Goal: Feedback & Contribution: Contribute content

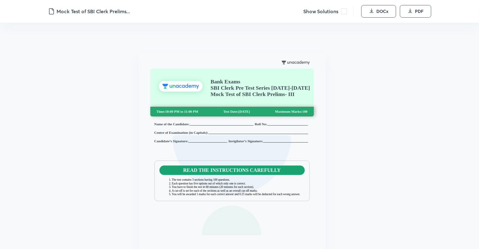
click at [344, 12] on span at bounding box center [344, 11] width 6 height 6
click at [372, 8] on icon "button" at bounding box center [371, 10] width 5 height 5
click at [378, 12] on span "DOCx" at bounding box center [383, 11] width 12 height 6
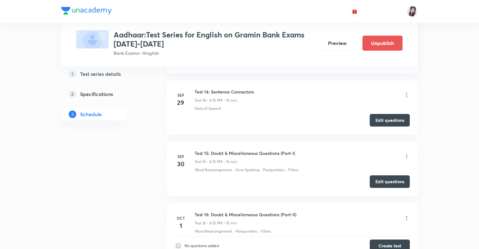
scroll to position [1110, 0]
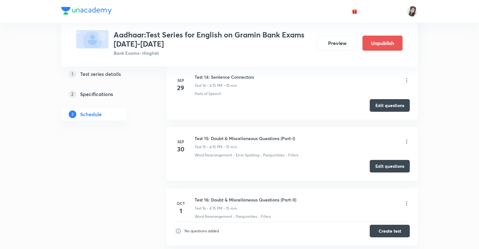
click at [383, 163] on button "Edit questions" at bounding box center [390, 166] width 40 height 13
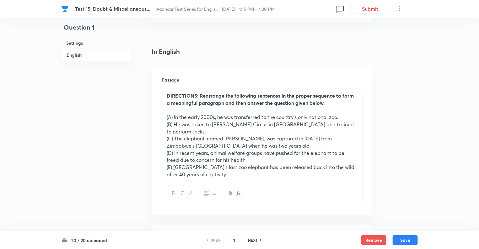
scroll to position [163, 0]
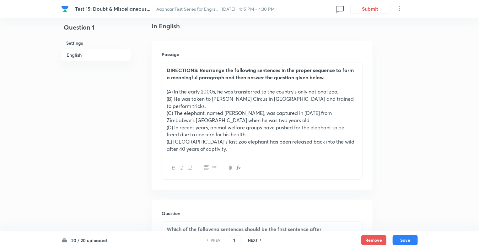
click at [254, 238] on h6 "NEXT" at bounding box center [253, 240] width 10 height 6
type input "2"
checkbox input "false"
click at [254, 238] on h6 "NEXT" at bounding box center [253, 240] width 10 height 6
checkbox input "true"
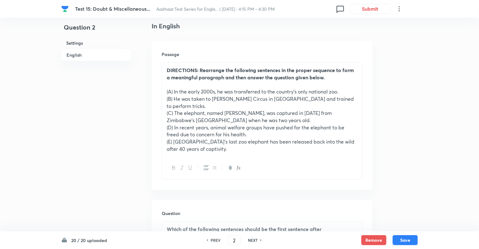
type input "3"
checkbox input "false"
checkbox input "true"
click at [254, 238] on h6 "NEXT" at bounding box center [253, 240] width 10 height 6
type input "4"
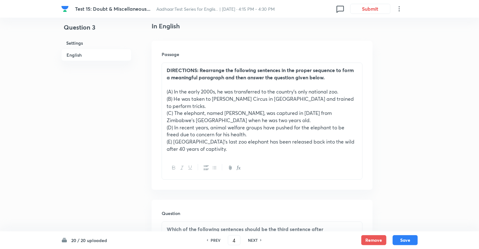
click at [254, 238] on h6 "NEXT" at bounding box center [253, 240] width 10 height 6
checkbox input "false"
checkbox input "true"
type input "5"
checkbox input "false"
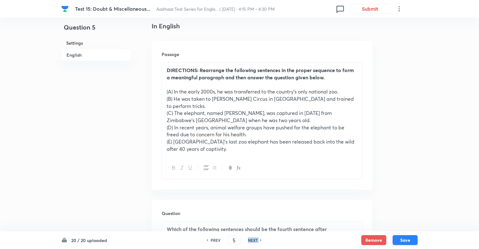
checkbox input "true"
click at [254, 238] on h6 "NEXT" at bounding box center [253, 240] width 10 height 6
type input "6"
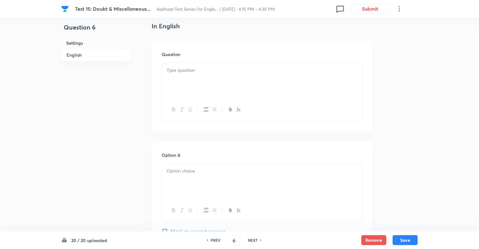
checkbox input "true"
click at [254, 238] on h6 "NEXT" at bounding box center [253, 240] width 10 height 6
type input "7"
checkbox input "false"
checkbox input "true"
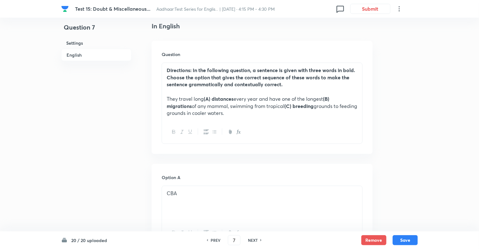
click at [254, 238] on h6 "NEXT" at bounding box center [253, 240] width 10 height 6
type input "8"
checkbox input "false"
checkbox input "true"
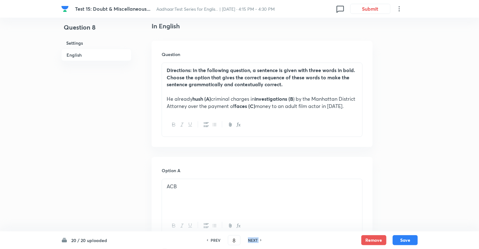
click at [254, 238] on h6 "NEXT" at bounding box center [253, 240] width 10 height 6
type input "9"
checkbox input "false"
checkbox input "true"
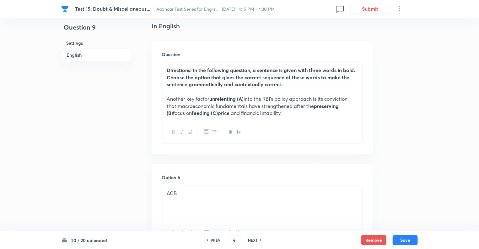
click at [254, 238] on h6 "NEXT" at bounding box center [253, 240] width 10 height 6
type input "10"
checkbox input "false"
checkbox input "true"
click at [254, 238] on h6 "NEXT" at bounding box center [253, 240] width 10 height 6
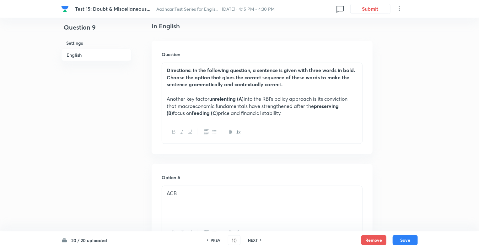
type input "11"
checkbox input "false"
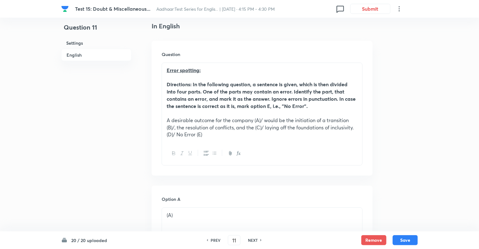
checkbox input "true"
click at [254, 238] on h6 "NEXT" at bounding box center [253, 240] width 10 height 6
type input "12"
checkbox input "true"
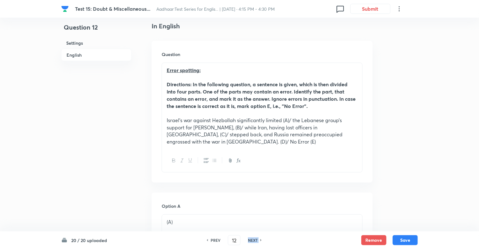
click at [254, 238] on h6 "NEXT" at bounding box center [253, 240] width 10 height 6
type input "13"
checkbox input "false"
checkbox input "true"
click at [254, 238] on h6 "NEXT" at bounding box center [253, 240] width 10 height 6
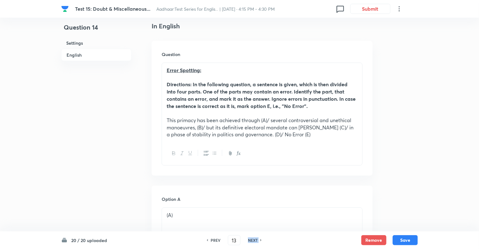
type input "14"
checkbox input "false"
checkbox input "true"
click at [254, 238] on h6 "NEXT" at bounding box center [253, 240] width 10 height 6
type input "15"
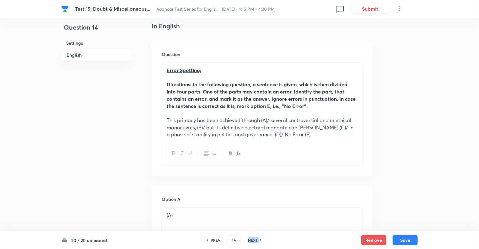
checkbox input "true"
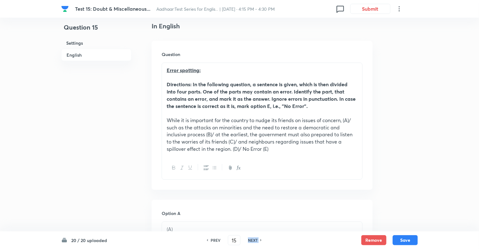
click at [254, 238] on h6 "NEXT" at bounding box center [253, 240] width 10 height 6
type input "16"
checkbox input "false"
checkbox input "true"
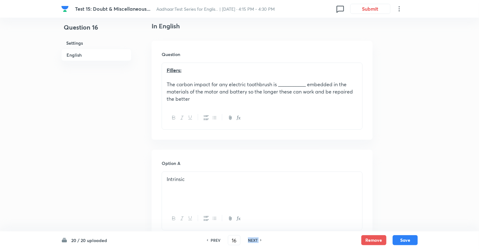
click at [254, 238] on h6 "NEXT" at bounding box center [253, 240] width 10 height 6
type input "17"
checkbox input "false"
checkbox input "true"
click at [254, 238] on h6 "NEXT" at bounding box center [253, 240] width 10 height 6
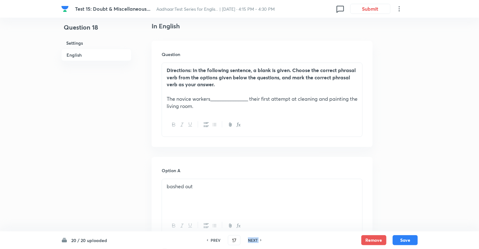
type input "18"
checkbox input "false"
checkbox input "true"
click at [254, 238] on h6 "NEXT" at bounding box center [253, 240] width 10 height 6
type input "19"
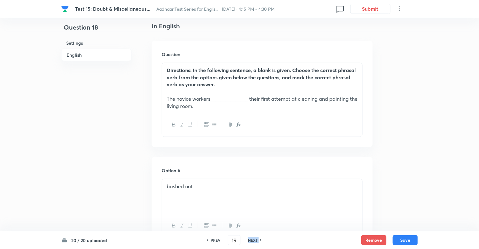
checkbox input "false"
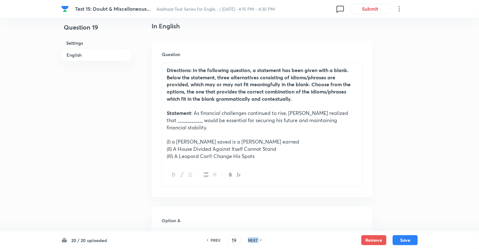
checkbox input "true"
click at [254, 238] on h6 "NEXT" at bounding box center [253, 240] width 10 height 6
type input "20"
checkbox input "true"
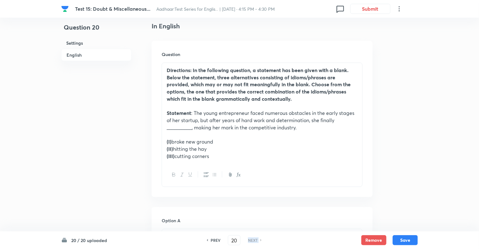
click at [254, 238] on h6 "NEXT" at bounding box center [253, 240] width 10 height 6
click at [212, 239] on h6 "PREV" at bounding box center [216, 240] width 10 height 6
type input "19"
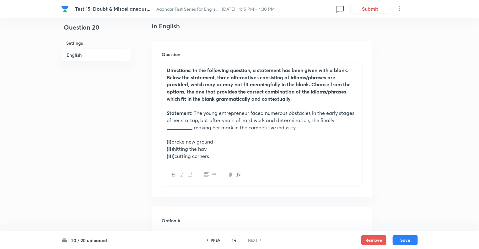
checkbox input "true"
click at [212, 239] on h6 "PREV" at bounding box center [216, 240] width 10 height 6
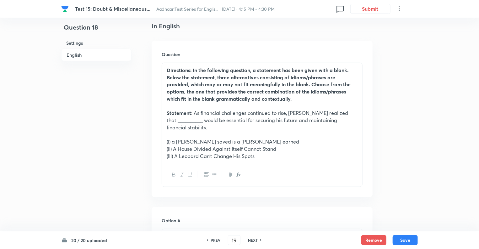
type input "18"
checkbox input "false"
checkbox input "true"
click at [212, 239] on h6 "PREV" at bounding box center [216, 240] width 10 height 6
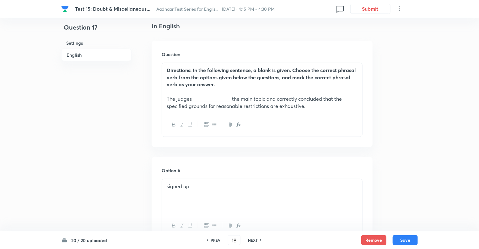
type input "17"
checkbox input "false"
checkbox input "true"
click at [212, 239] on h6 "PREV" at bounding box center [216, 240] width 10 height 6
type input "16"
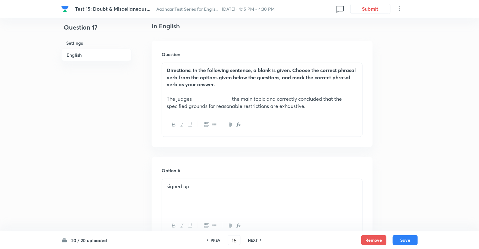
checkbox input "false"
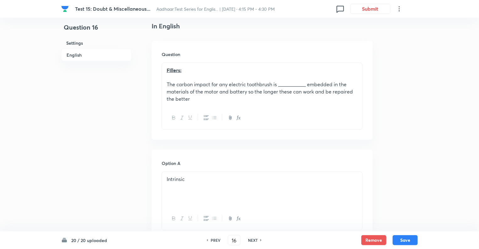
checkbox input "true"
click at [212, 239] on h6 "PREV" at bounding box center [216, 240] width 10 height 6
type input "15"
checkbox input "false"
checkbox input "true"
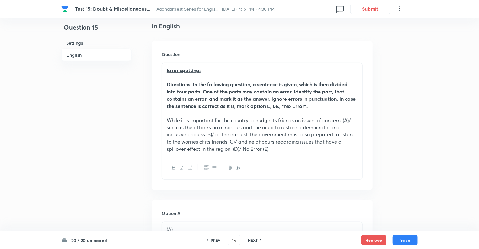
click at [212, 239] on h6 "PREV" at bounding box center [216, 240] width 10 height 6
type input "14"
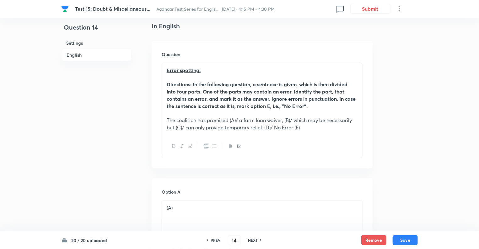
checkbox input "true"
click at [212, 239] on h6 "PREV" at bounding box center [216, 240] width 10 height 6
type input "13"
checkbox input "false"
checkbox input "true"
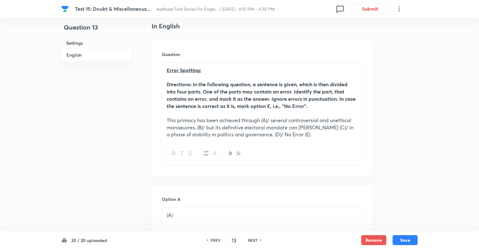
click at [212, 239] on h6 "PREV" at bounding box center [216, 240] width 10 height 6
type input "12"
checkbox input "false"
checkbox input "true"
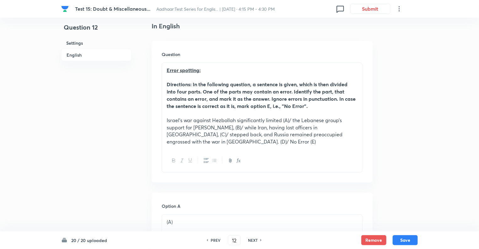
click at [212, 239] on h6 "PREV" at bounding box center [216, 240] width 10 height 6
type input "11"
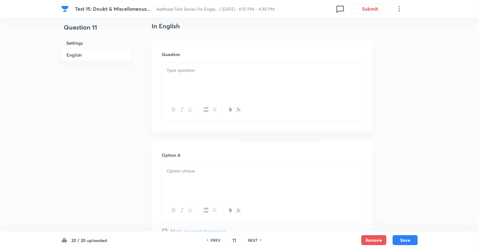
checkbox input "true"
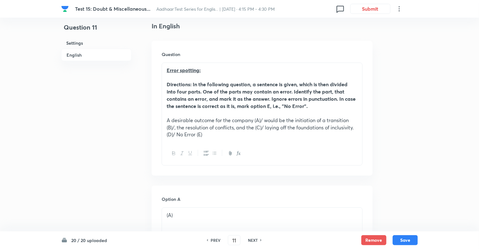
click at [400, 10] on icon at bounding box center [400, 9] width 8 height 8
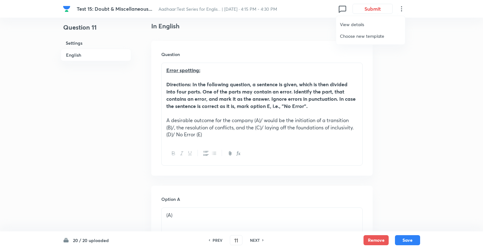
click at [356, 23] on span "View details" at bounding box center [370, 24] width 61 height 7
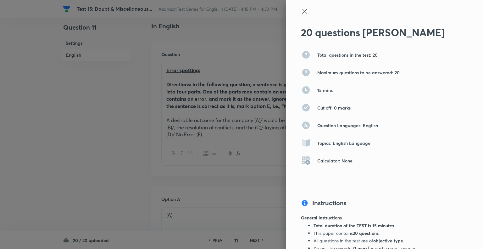
click at [301, 11] on icon at bounding box center [305, 12] width 8 height 8
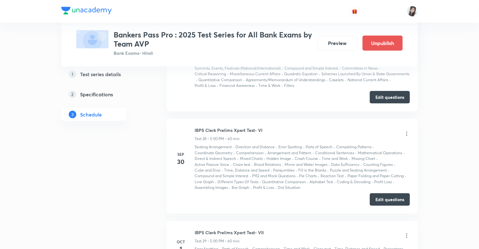
scroll to position [2783, 0]
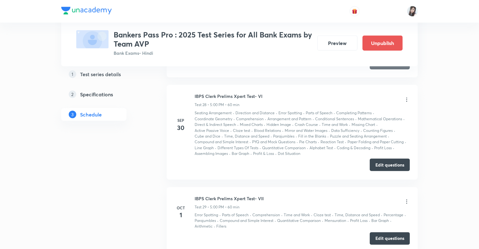
click at [381, 158] on button "Edit questions" at bounding box center [390, 164] width 40 height 13
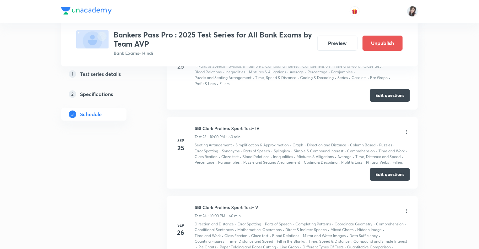
scroll to position [2318, 0]
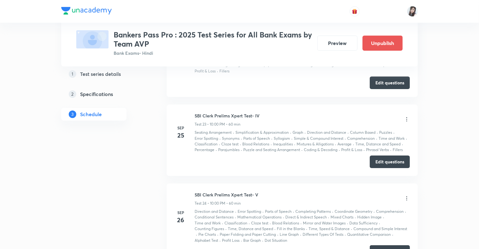
click at [377, 245] on button "Edit questions" at bounding box center [390, 251] width 40 height 13
click at [387, 155] on button "Edit questions" at bounding box center [390, 161] width 40 height 13
click at [379, 76] on button "Edit questions" at bounding box center [390, 82] width 40 height 13
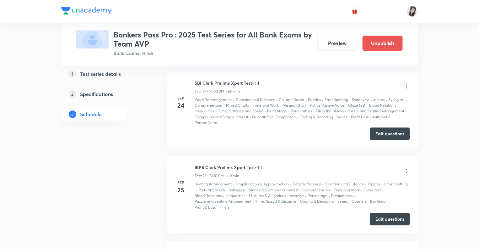
scroll to position [2217, 0]
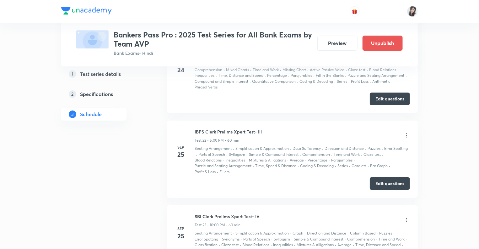
click at [436, 94] on div "Test Series Bankers Pass Pro : 2025 Test Series for All Bank Exams by Team AVP …" at bounding box center [239, 192] width 479 height 4819
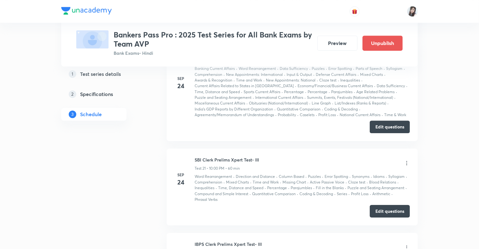
scroll to position [2104, 0]
click at [386, 205] on button "Edit questions" at bounding box center [390, 211] width 40 height 13
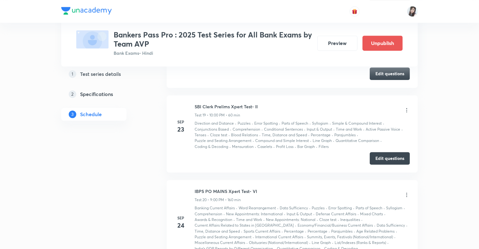
scroll to position [1953, 0]
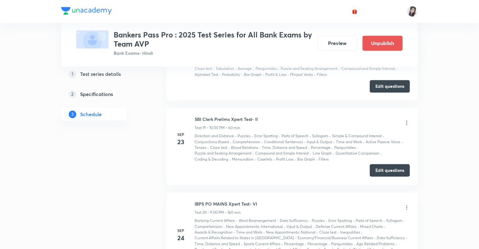
click at [382, 164] on button "Edit questions" at bounding box center [390, 170] width 40 height 13
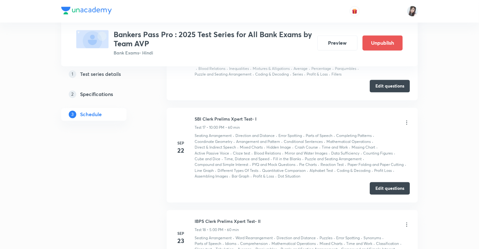
scroll to position [1752, 0]
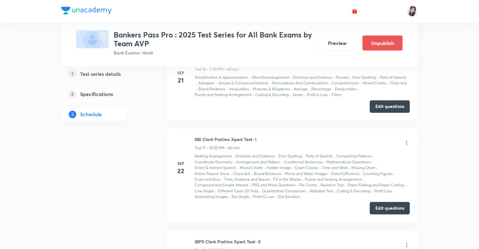
click at [384, 202] on button "Edit questions" at bounding box center [390, 208] width 40 height 13
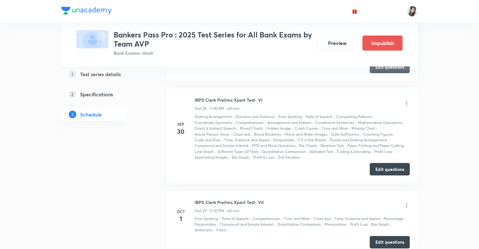
scroll to position [2783, 0]
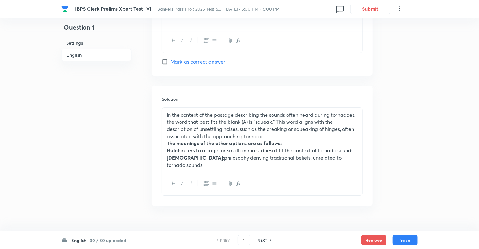
scroll to position [971, 0]
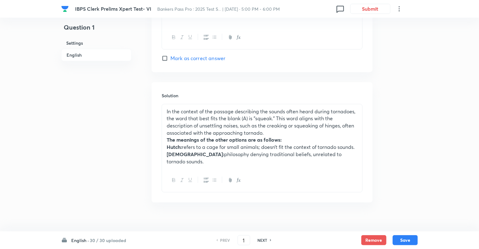
click at [261, 241] on h6 "NEXT" at bounding box center [263, 240] width 10 height 6
type input "2"
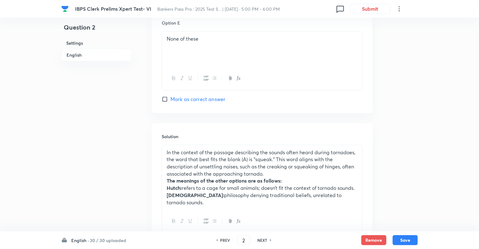
checkbox input "true"
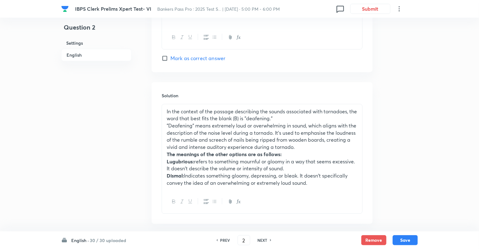
click at [261, 241] on h6 "NEXT" at bounding box center [263, 240] width 10 height 6
type input "3"
checkbox input "false"
checkbox input "true"
click at [261, 241] on h6 "NEXT" at bounding box center [263, 240] width 10 height 6
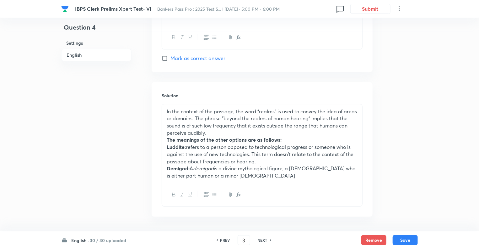
type input "4"
checkbox input "false"
click at [261, 241] on h6 "NEXT" at bounding box center [263, 240] width 10 height 6
checkbox input "true"
type input "5"
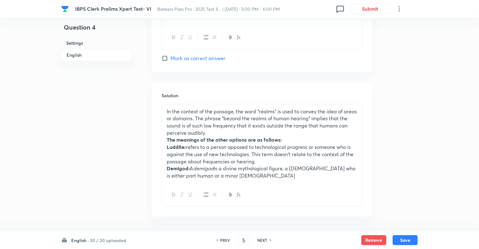
checkbox input "false"
click at [261, 241] on h6 "NEXT" at bounding box center [263, 240] width 10 height 6
checkbox input "true"
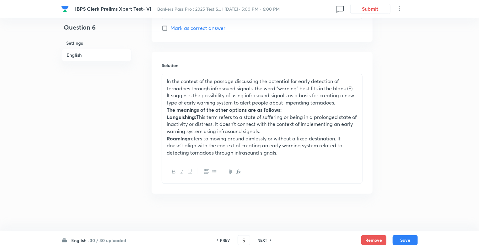
type input "6"
click at [261, 241] on h6 "NEXT" at bounding box center [263, 240] width 10 height 6
checkbox input "false"
click at [261, 241] on h6 "NEXT" at bounding box center [263, 240] width 10 height 6
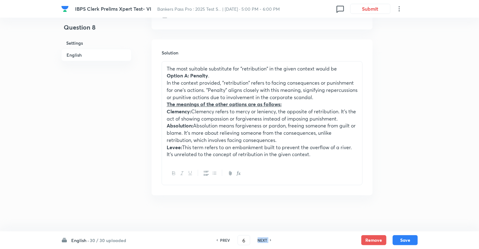
checkbox input "true"
type input "7"
click at [261, 241] on h6 "NEXT" at bounding box center [263, 240] width 10 height 6
checkbox input "false"
type input "9"
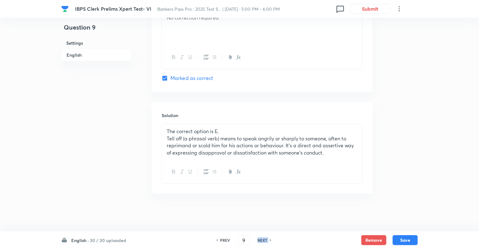
checkbox input "true"
click at [261, 241] on h6 "NEXT" at bounding box center [263, 240] width 10 height 6
type input "10"
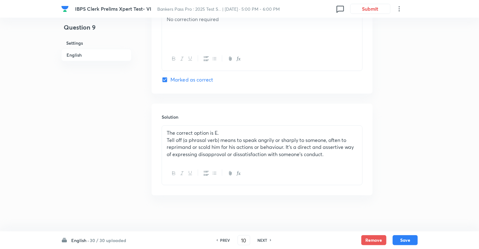
checkbox input "false"
checkbox input "true"
click at [261, 241] on h6 "NEXT" at bounding box center [263, 240] width 10 height 6
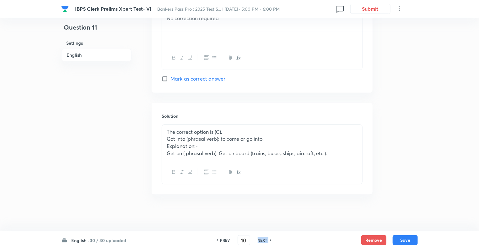
type input "11"
checkbox input "false"
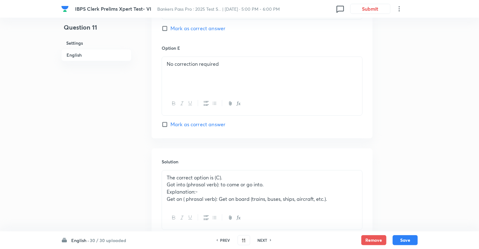
click at [261, 241] on h6 "NEXT" at bounding box center [263, 240] width 10 height 6
checkbox input "true"
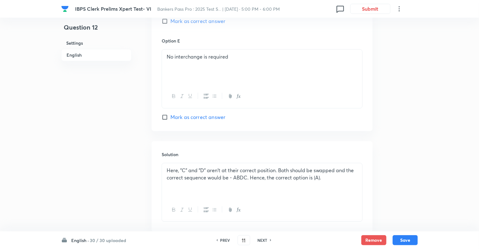
type input "12"
checkbox input "false"
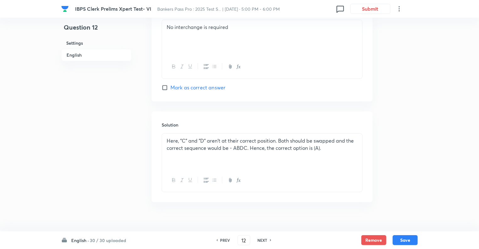
checkbox input "true"
click at [261, 241] on h6 "NEXT" at bounding box center [263, 240] width 10 height 6
type input "13"
checkbox input "false"
checkbox input "true"
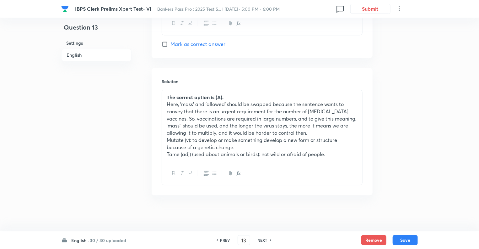
click at [261, 241] on h6 "NEXT" at bounding box center [263, 240] width 10 height 6
type input "14"
checkbox input "false"
checkbox input "true"
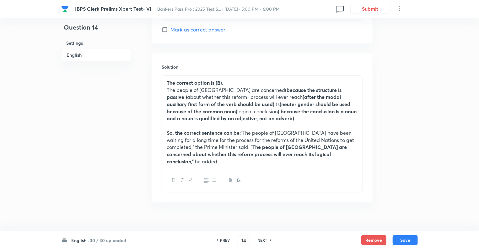
click at [261, 241] on h6 "NEXT" at bounding box center [263, 240] width 10 height 6
type input "15"
checkbox input "false"
checkbox input "true"
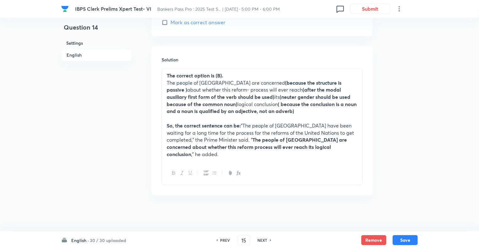
click at [261, 241] on h6 "NEXT" at bounding box center [263, 240] width 10 height 6
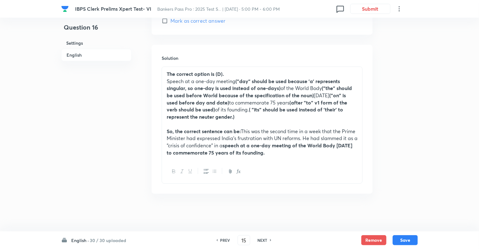
type input "16"
checkbox input "false"
checkbox input "true"
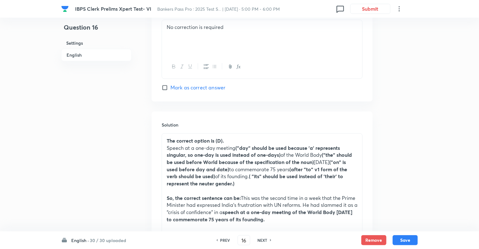
click at [261, 241] on h6 "NEXT" at bounding box center [263, 240] width 10 height 6
type input "17"
checkbox input "false"
checkbox input "true"
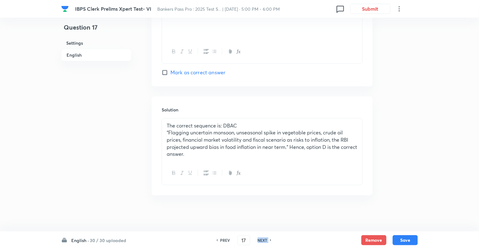
click at [261, 241] on h6 "NEXT" at bounding box center [263, 240] width 10 height 6
type input "18"
checkbox input "false"
checkbox input "true"
click at [261, 241] on h6 "NEXT" at bounding box center [263, 240] width 10 height 6
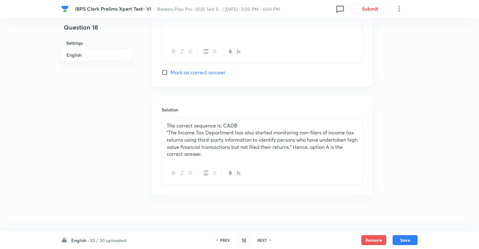
type input "19"
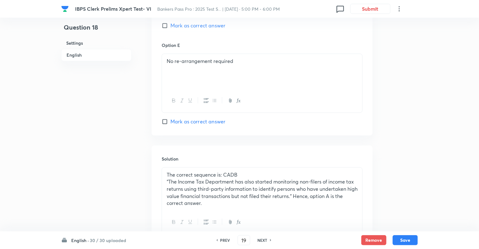
checkbox input "false"
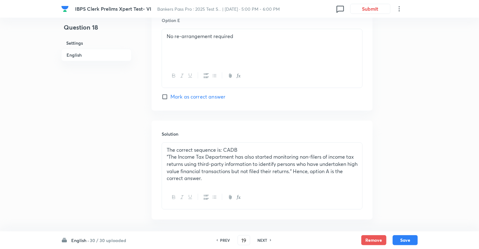
checkbox input "true"
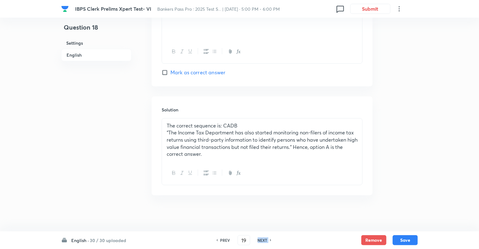
click at [261, 241] on h6 "NEXT" at bounding box center [263, 240] width 10 height 6
type input "20"
checkbox input "false"
checkbox input "true"
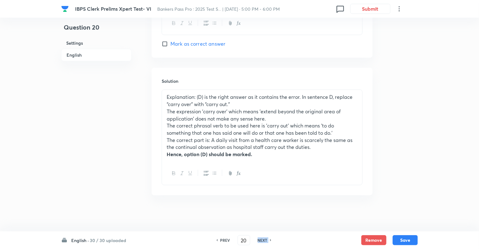
click at [261, 241] on h6 "NEXT" at bounding box center [263, 240] width 10 height 6
type input "21"
checkbox input "false"
checkbox input "true"
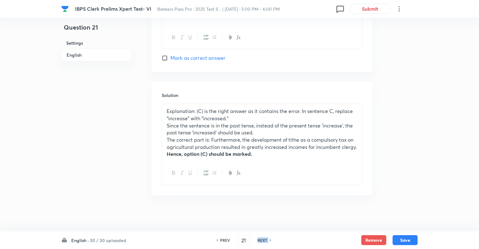
click at [261, 241] on h6 "NEXT" at bounding box center [263, 240] width 10 height 6
type input "22"
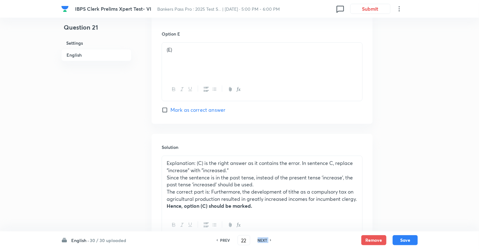
checkbox input "false"
checkbox input "true"
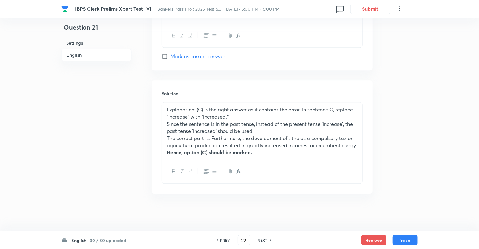
click at [261, 241] on h6 "NEXT" at bounding box center [263, 240] width 10 height 6
type input "23"
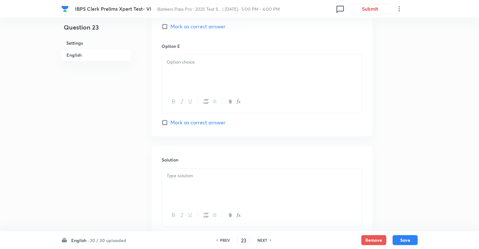
checkbox input "false"
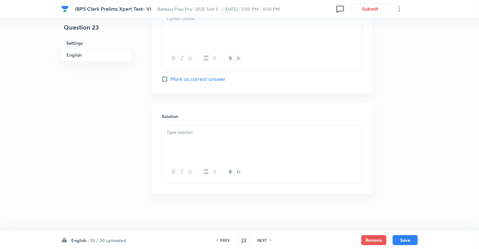
checkbox input "true"
click at [261, 241] on h6 "NEXT" at bounding box center [263, 240] width 10 height 6
type input "24"
checkbox input "false"
checkbox input "true"
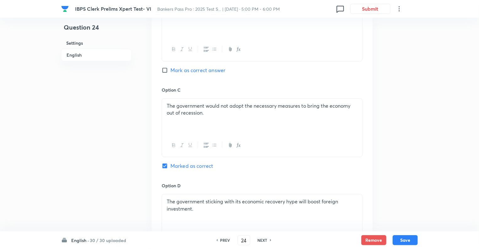
click at [261, 241] on h6 "NEXT" at bounding box center [263, 240] width 10 height 6
type input "25"
checkbox input "false"
checkbox input "true"
click at [261, 241] on h6 "NEXT" at bounding box center [263, 240] width 10 height 6
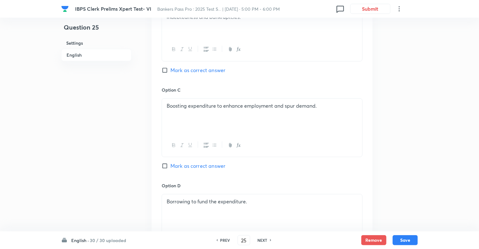
type input "26"
checkbox input "false"
checkbox input "true"
click at [261, 241] on h6 "NEXT" at bounding box center [263, 240] width 10 height 6
type input "27"
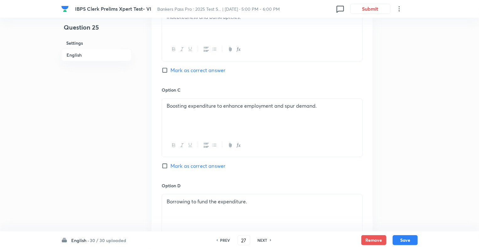
checkbox input "false"
checkbox input "true"
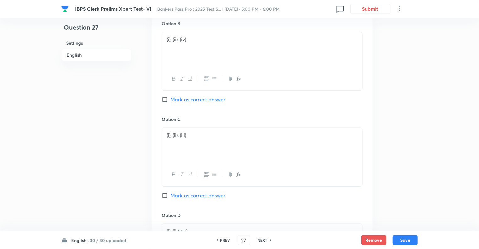
click at [261, 241] on h6 "NEXT" at bounding box center [263, 240] width 10 height 6
type input "28"
checkbox input "false"
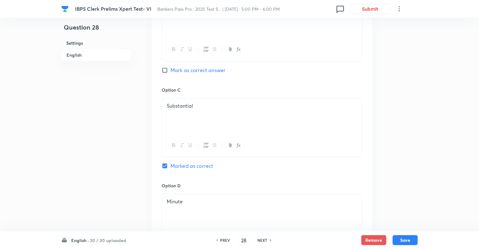
checkbox input "true"
click at [261, 241] on h6 "NEXT" at bounding box center [263, 240] width 10 height 6
type input "29"
checkbox input "false"
checkbox input "true"
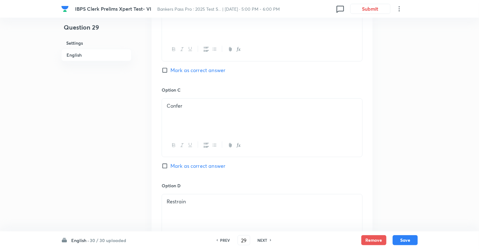
click at [261, 241] on h6 "NEXT" at bounding box center [263, 240] width 10 height 6
type input "30"
checkbox input "false"
checkbox input "true"
click at [261, 241] on h6 "NEXT" at bounding box center [263, 240] width 10 height 6
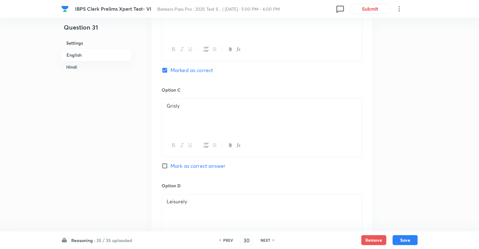
type input "31"
checkbox input "false"
checkbox input "true"
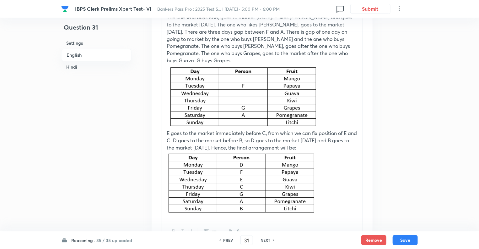
click at [228, 238] on h6 "PREV" at bounding box center [228, 240] width 10 height 6
type input "30"
checkbox input "false"
checkbox input "true"
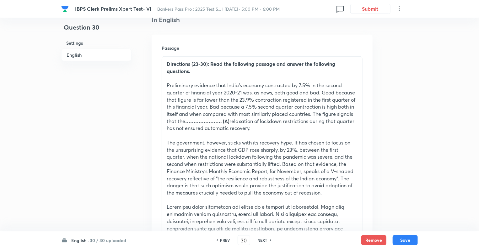
scroll to position [159, 0]
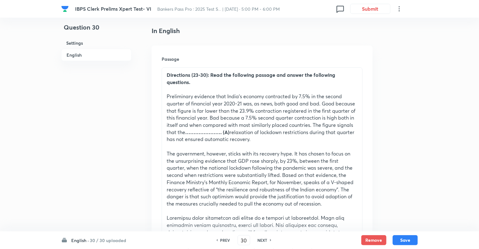
click at [225, 238] on h6 "PREV" at bounding box center [226, 240] width 10 height 6
type input "29"
checkbox input "false"
checkbox input "true"
click at [225, 238] on h6 "PREV" at bounding box center [226, 240] width 10 height 6
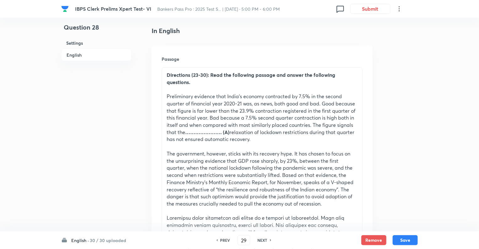
type input "28"
checkbox input "false"
checkbox input "true"
click at [225, 238] on h6 "PREV" at bounding box center [226, 240] width 10 height 6
type input "27"
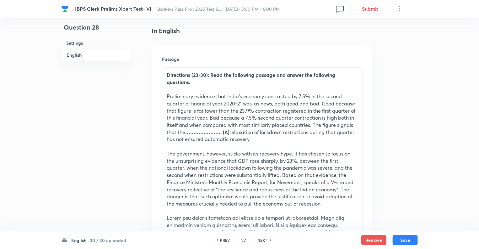
checkbox input "false"
checkbox input "true"
click at [225, 238] on h6 "PREV" at bounding box center [226, 240] width 10 height 6
type input "26"
checkbox input "false"
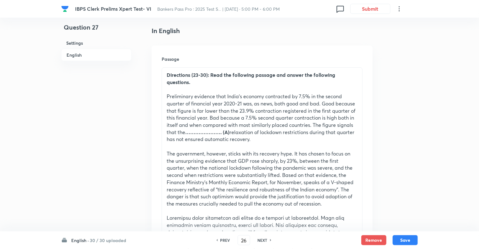
checkbox input "true"
click at [225, 238] on h6 "PREV" at bounding box center [226, 240] width 10 height 6
type input "25"
checkbox input "false"
checkbox input "true"
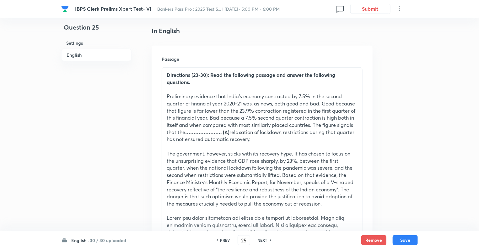
click at [225, 238] on h6 "PREV" at bounding box center [226, 240] width 10 height 6
type input "24"
checkbox input "false"
checkbox input "true"
click at [225, 238] on h6 "PREV" at bounding box center [226, 240] width 10 height 6
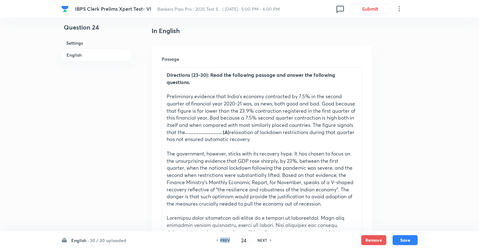
type input "23"
checkbox input "false"
checkbox input "true"
click at [225, 238] on h6 "PREV" at bounding box center [226, 240] width 10 height 6
type input "22"
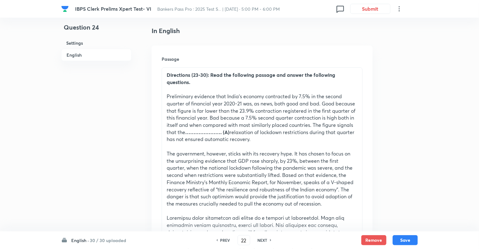
checkbox input "false"
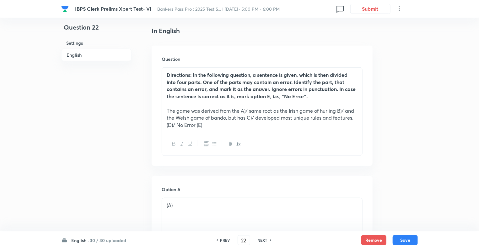
checkbox input "true"
click at [225, 238] on h6 "PREV" at bounding box center [226, 240] width 10 height 6
type input "21"
checkbox input "false"
checkbox input "true"
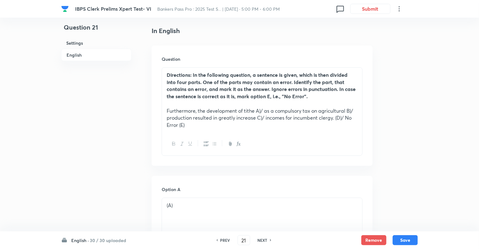
click at [225, 238] on h6 "PREV" at bounding box center [226, 240] width 10 height 6
type input "20"
checkbox input "false"
checkbox input "true"
click at [225, 238] on h6 "PREV" at bounding box center [226, 240] width 10 height 6
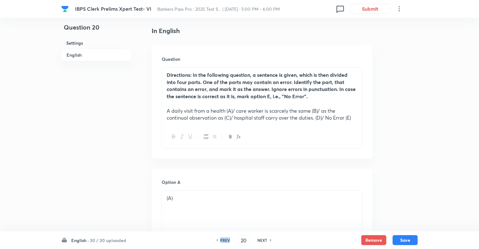
type input "19"
checkbox input "false"
checkbox input "true"
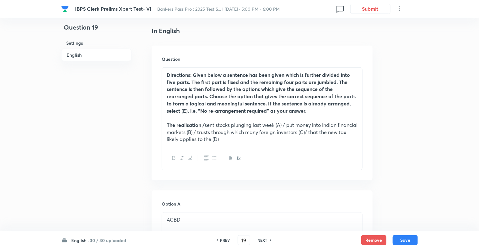
click at [225, 238] on h6 "PREV" at bounding box center [226, 240] width 10 height 6
type input "18"
checkbox input "false"
checkbox input "true"
click at [263, 240] on h6 "NEXT" at bounding box center [263, 240] width 10 height 6
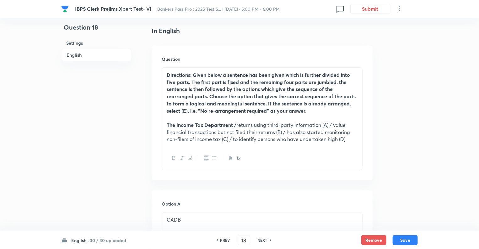
type input "19"
checkbox input "false"
checkbox input "true"
click at [263, 240] on h6 "NEXT" at bounding box center [263, 240] width 10 height 6
type input "20"
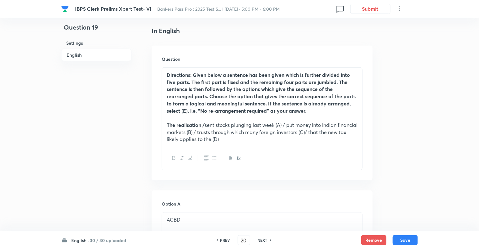
checkbox input "false"
checkbox input "true"
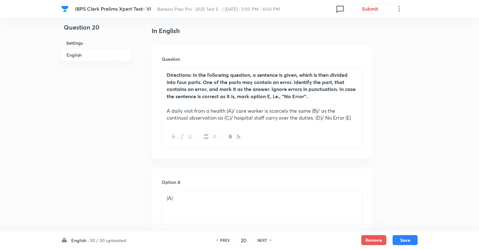
click at [263, 240] on h6 "NEXT" at bounding box center [263, 240] width 10 height 6
type input "21"
checkbox input "false"
checkbox input "true"
click at [223, 238] on h6 "PREV" at bounding box center [226, 240] width 10 height 6
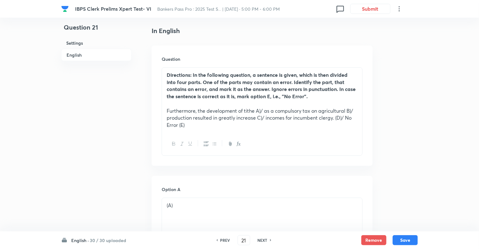
type input "20"
checkbox input "false"
checkbox input "true"
click at [223, 238] on h6 "PREV" at bounding box center [226, 240] width 10 height 6
type input "19"
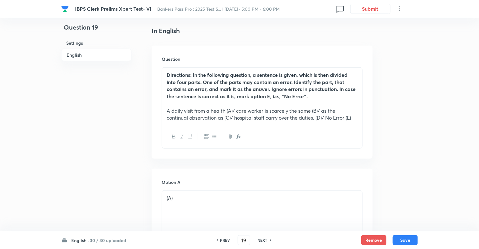
checkbox input "false"
checkbox input "true"
click at [223, 238] on h6 "PREV" at bounding box center [226, 240] width 10 height 6
type input "18"
checkbox input "false"
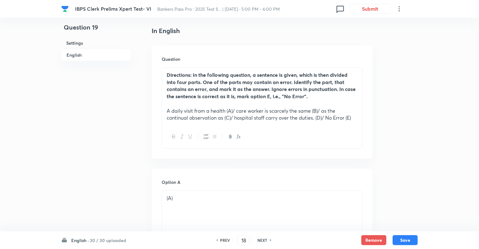
checkbox input "true"
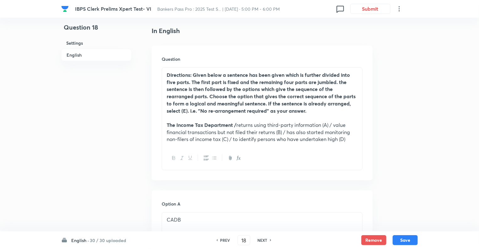
click at [223, 238] on h6 "PREV" at bounding box center [226, 240] width 10 height 6
type input "17"
checkbox input "false"
checkbox input "true"
click at [223, 238] on h6 "PREV" at bounding box center [226, 240] width 10 height 6
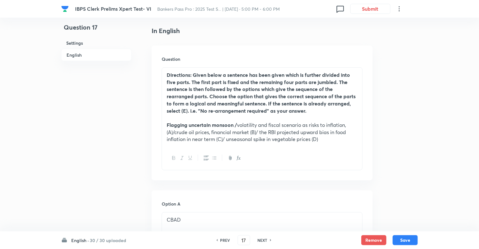
type input "16"
checkbox input "false"
checkbox input "true"
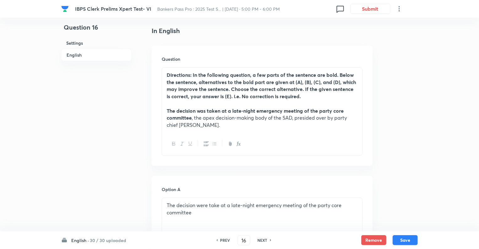
click at [223, 238] on h6 "PREV" at bounding box center [226, 240] width 10 height 6
type input "15"
checkbox input "false"
checkbox input "true"
click at [223, 238] on h6 "PREV" at bounding box center [226, 240] width 10 height 6
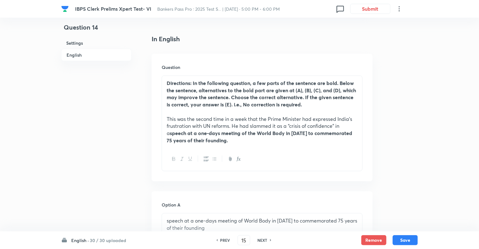
type input "14"
checkbox input "false"
checkbox input "true"
click at [223, 238] on h6 "PREV" at bounding box center [226, 240] width 10 height 6
type input "13"
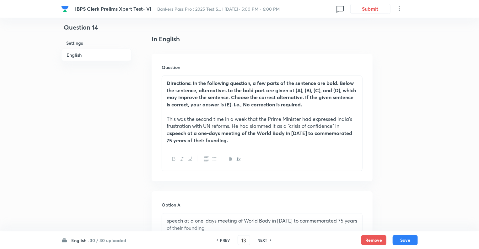
checkbox input "false"
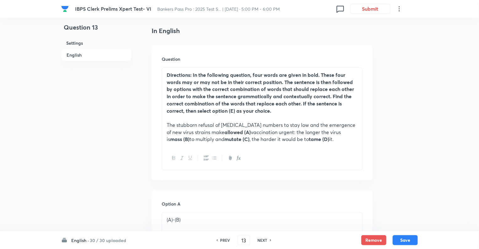
checkbox input "true"
click at [263, 239] on h6 "NEXT" at bounding box center [263, 240] width 10 height 6
type input "14"
checkbox input "false"
checkbox input "true"
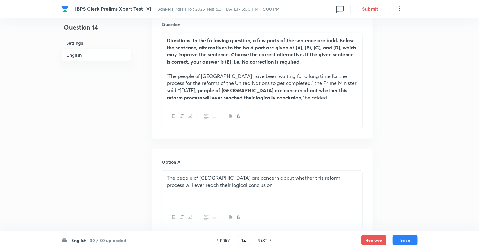
scroll to position [234, 0]
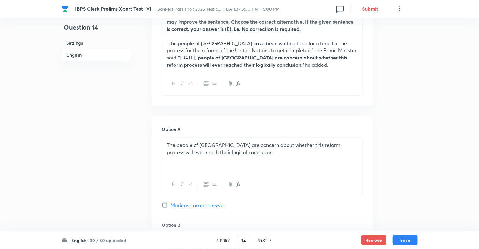
click at [223, 240] on h6 "PREV" at bounding box center [226, 240] width 10 height 6
type input "13"
checkbox input "false"
checkbox input "true"
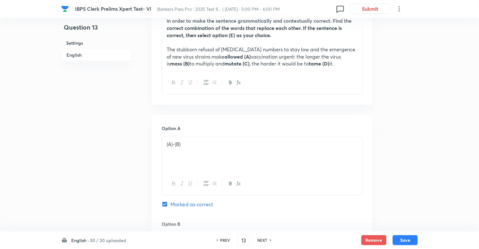
click at [223, 239] on h6 "PREV" at bounding box center [226, 240] width 10 height 6
type input "12"
checkbox input "false"
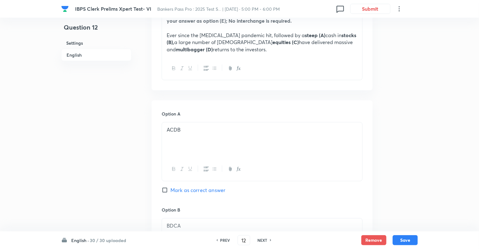
checkbox input "true"
click at [223, 239] on h6 "PREV" at bounding box center [226, 240] width 10 height 6
type input "11"
checkbox input "false"
checkbox input "true"
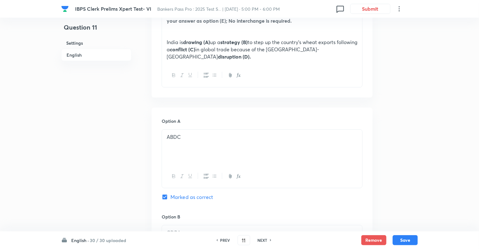
click at [223, 239] on h6 "PREV" at bounding box center [226, 240] width 10 height 6
type input "10"
checkbox input "false"
checkbox input "true"
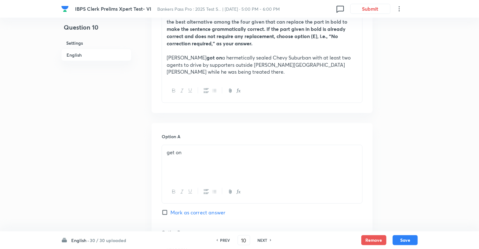
click at [223, 239] on h6 "PREV" at bounding box center [226, 240] width 10 height 6
type input "9"
checkbox input "false"
checkbox input "true"
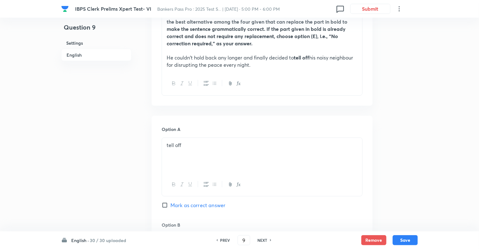
click at [223, 239] on h6 "PREV" at bounding box center [226, 240] width 10 height 6
type input "8"
checkbox input "false"
checkbox input "true"
click at [223, 239] on h6 "PREV" at bounding box center [226, 240] width 10 height 6
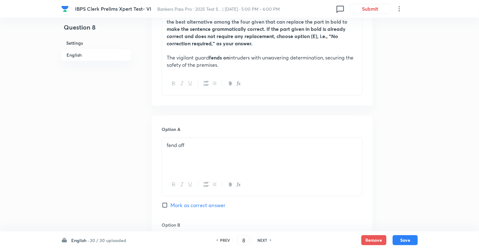
type input "7"
checkbox input "true"
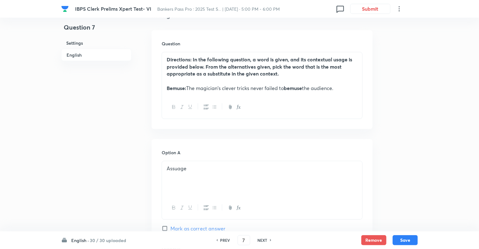
scroll to position [159, 0]
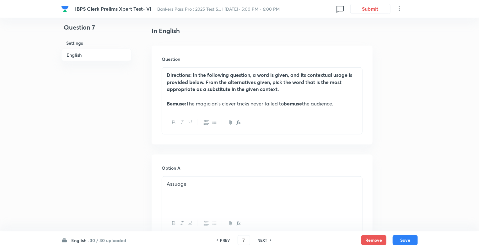
click at [223, 239] on h6 "PREV" at bounding box center [226, 240] width 10 height 6
type input "6"
checkbox input "false"
checkbox input "true"
click at [223, 239] on h6 "PREV" at bounding box center [226, 240] width 10 height 6
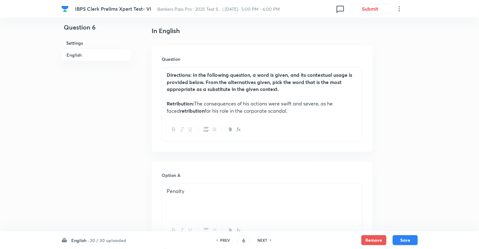
type input "5"
checkbox input "false"
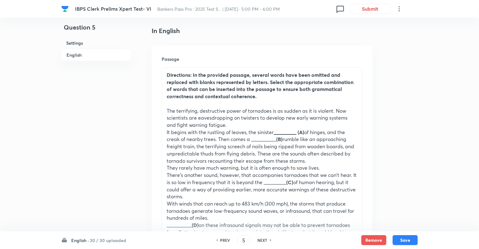
checkbox input "true"
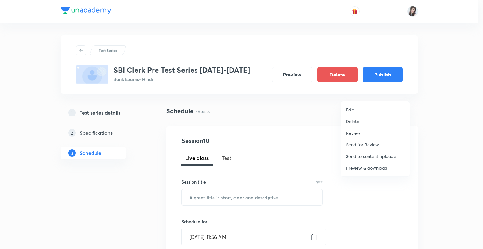
click at [112, 199] on div at bounding box center [241, 124] width 483 height 249
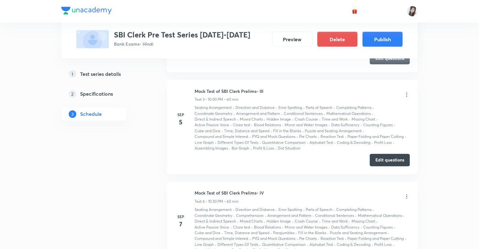
click at [140, 217] on div "1 Test series details 2 Specifications 3 Schedule" at bounding box center [103, 176] width 85 height 1152
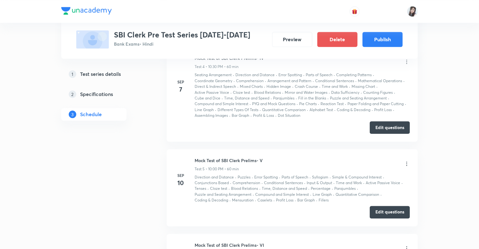
scroll to position [644, 0]
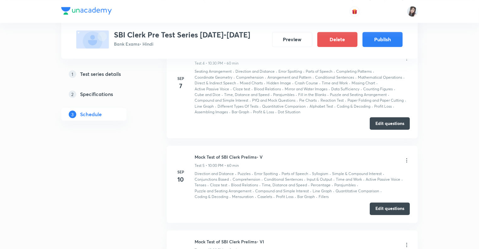
click at [386, 122] on button "Edit questions" at bounding box center [390, 123] width 40 height 13
click at [148, 191] on div "Test Series SBI Clerk Pre Test Series [DATE]-[DATE] Bank Exams • Hindi Preview …" at bounding box center [239, 2] width 357 height 1223
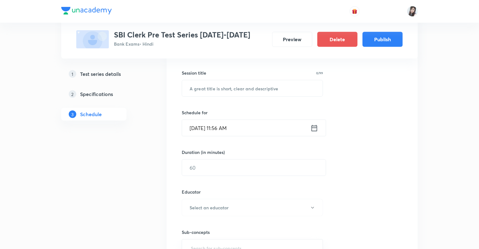
scroll to position [91, 0]
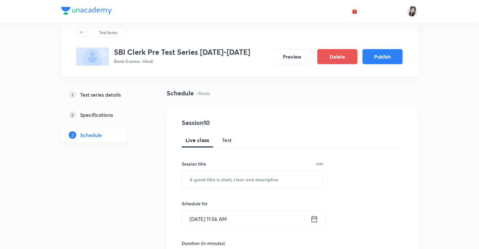
scroll to position [0, 0]
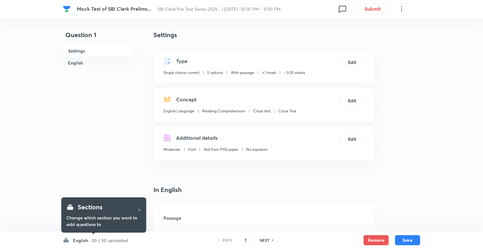
checkbox input "true"
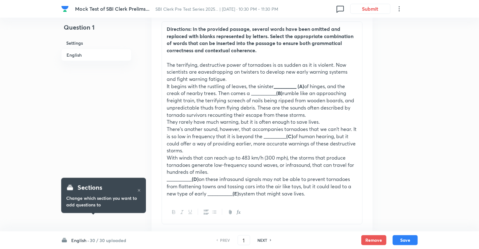
scroll to position [226, 0]
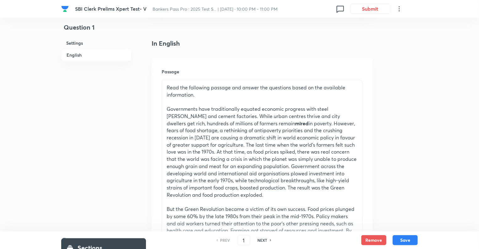
scroll to position [189, 0]
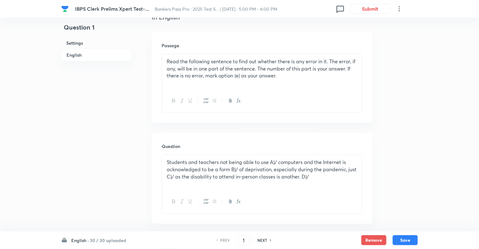
scroll to position [201, 0]
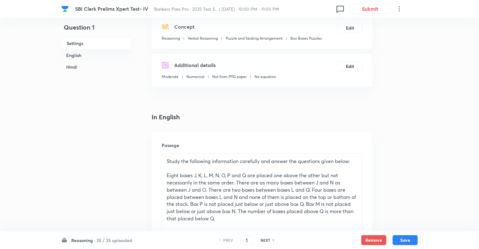
scroll to position [138, 0]
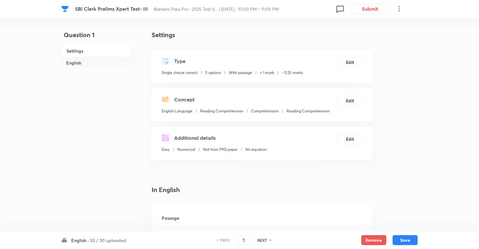
click at [233, 193] on h4 "In English" at bounding box center [262, 189] width 221 height 9
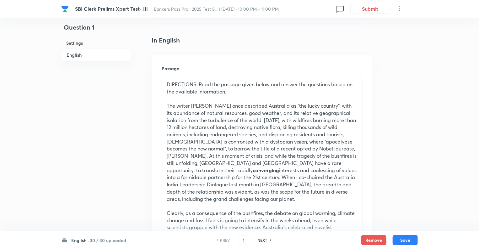
scroll to position [163, 0]
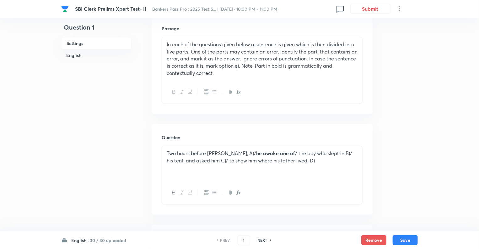
scroll to position [214, 0]
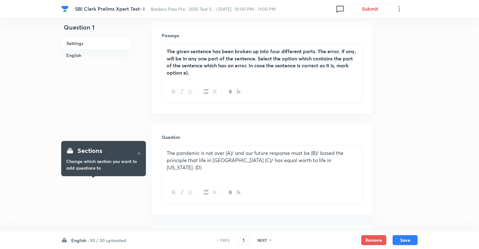
scroll to position [201, 0]
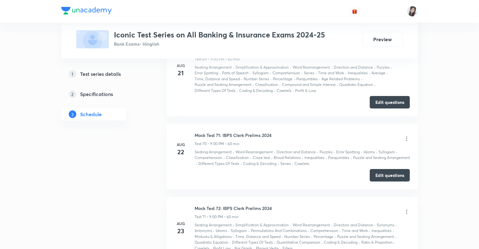
scroll to position [6001, 0]
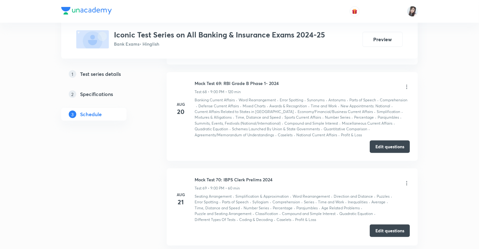
click at [382, 232] on button "Edit questions" at bounding box center [390, 230] width 40 height 13
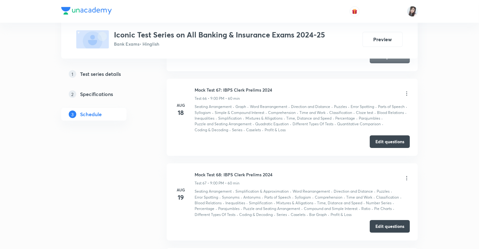
scroll to position [5825, 0]
click at [377, 147] on button "Edit questions" at bounding box center [390, 141] width 40 height 13
click at [407, 96] on icon at bounding box center [407, 93] width 6 height 6
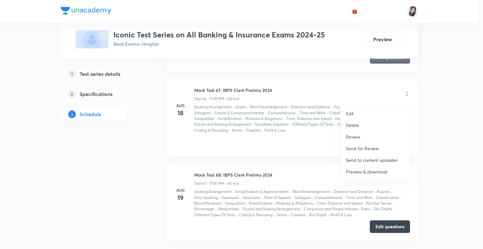
click at [354, 171] on p "Preview & download" at bounding box center [366, 171] width 41 height 7
click at [111, 199] on div at bounding box center [241, 124] width 483 height 249
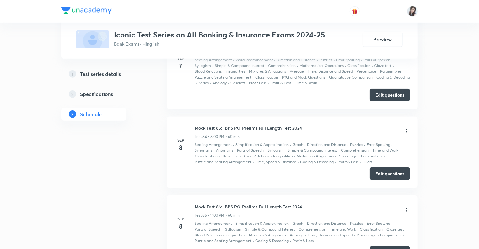
scroll to position [7472, 0]
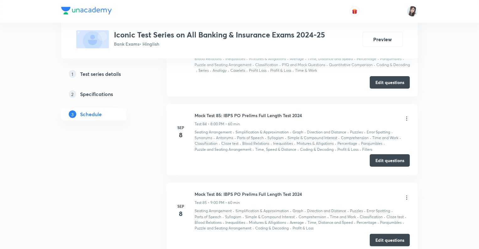
click at [378, 157] on button "Edit questions" at bounding box center [390, 160] width 40 height 13
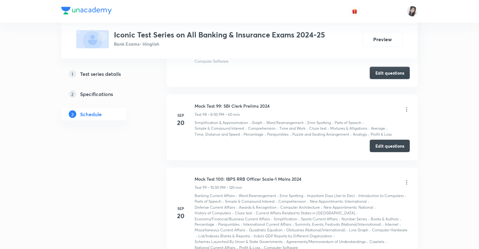
scroll to position [8779, 0]
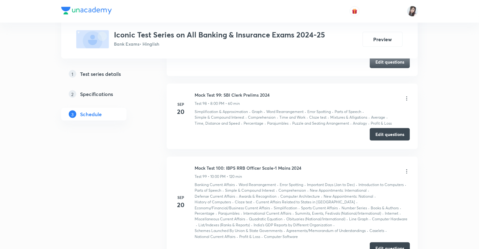
click at [378, 128] on button "Edit questions" at bounding box center [390, 134] width 40 height 13
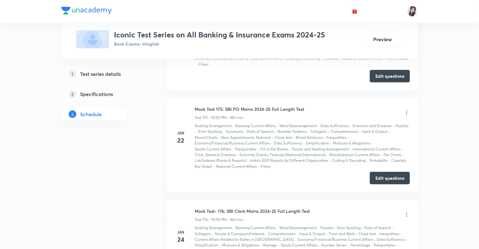
scroll to position [15942, 0]
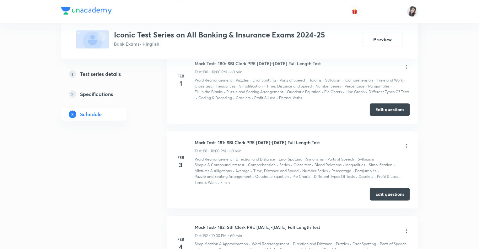
scroll to position [16545, 0]
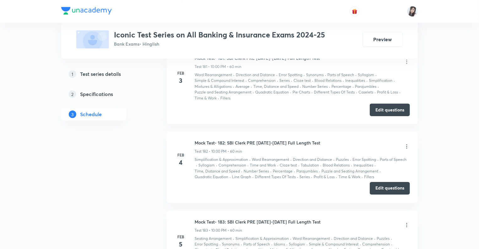
click at [384, 182] on button "Edit questions" at bounding box center [390, 188] width 40 height 13
click at [407, 143] on icon at bounding box center [407, 146] width 6 height 6
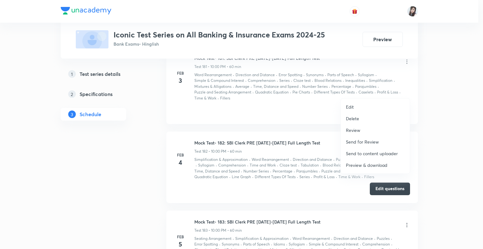
click at [361, 164] on p "Preview & download" at bounding box center [366, 164] width 41 height 7
click at [125, 172] on div at bounding box center [241, 124] width 483 height 249
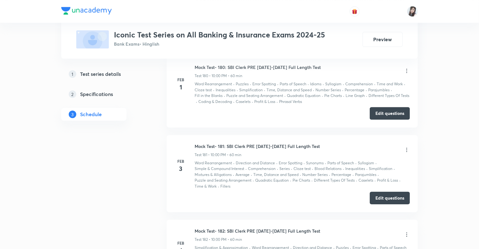
scroll to position [16445, 0]
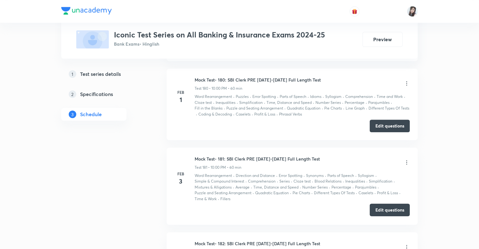
click at [380, 203] on button "Edit questions" at bounding box center [390, 209] width 40 height 13
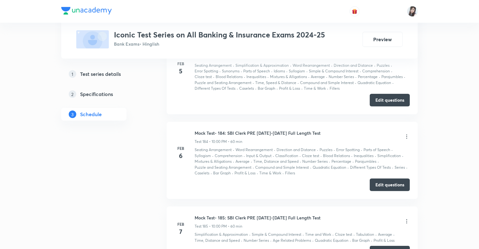
scroll to position [16734, 0]
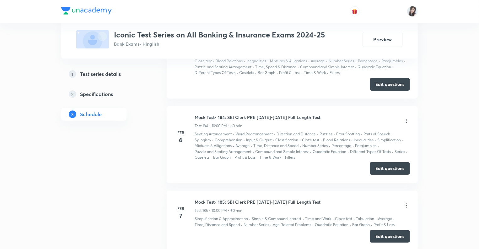
click at [375, 162] on button "Edit questions" at bounding box center [390, 168] width 40 height 13
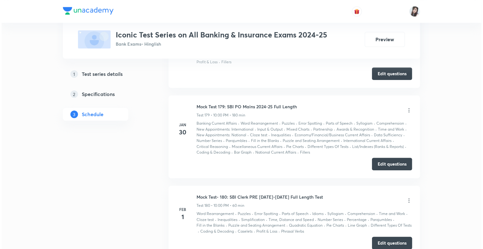
scroll to position [16306, 0]
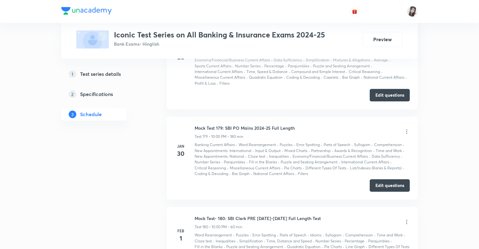
click at [406, 218] on icon at bounding box center [407, 221] width 6 height 6
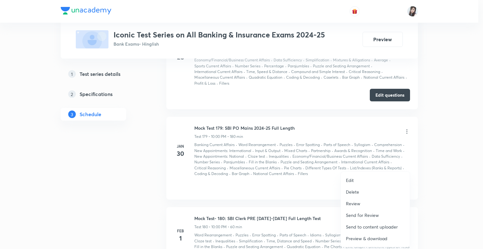
click at [359, 238] on p "Preview & download" at bounding box center [366, 238] width 41 height 7
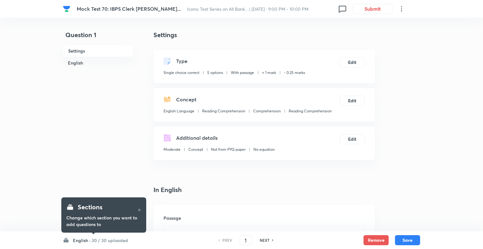
checkbox input "true"
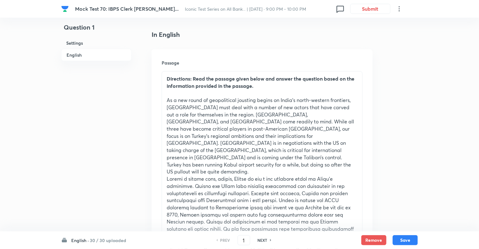
scroll to position [126, 0]
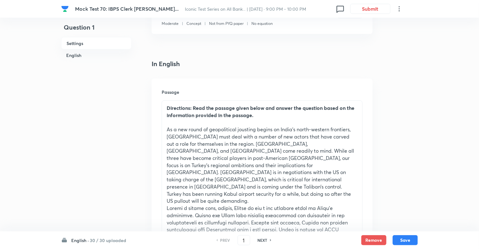
click at [261, 239] on h6 "NEXT" at bounding box center [263, 240] width 10 height 6
type input "2"
checkbox input "false"
checkbox input "true"
click at [261, 239] on h6 "NEXT" at bounding box center [263, 240] width 10 height 6
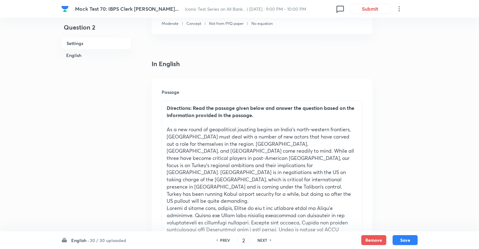
type input "3"
checkbox input "true"
click at [261, 239] on h6 "NEXT" at bounding box center [263, 240] width 10 height 6
type input "4"
checkbox input "false"
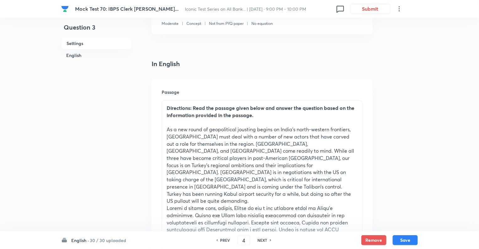
checkbox input "true"
click at [261, 239] on h6 "NEXT" at bounding box center [263, 240] width 10 height 6
type input "5"
checkbox input "false"
checkbox input "true"
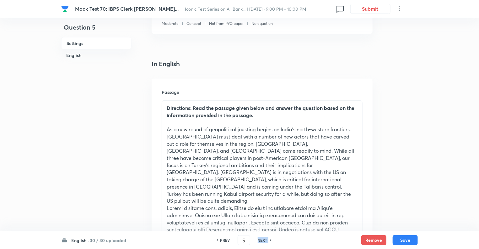
click at [261, 239] on h6 "NEXT" at bounding box center [263, 240] width 10 height 6
type input "6"
checkbox input "true"
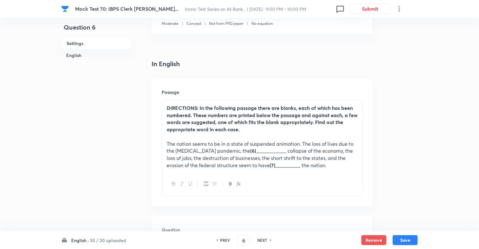
click at [261, 239] on h6 "NEXT" at bounding box center [263, 240] width 10 height 6
type input "7"
checkbox input "false"
checkbox input "true"
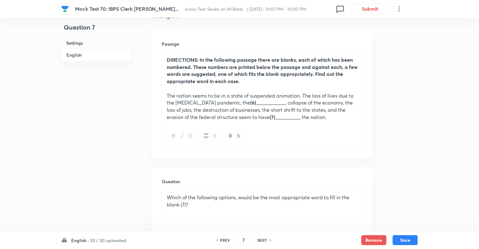
scroll to position [172, 0]
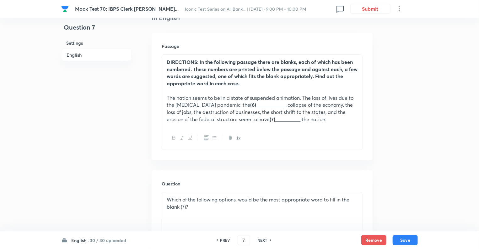
click at [260, 240] on h6 "NEXT" at bounding box center [263, 240] width 10 height 6
type input "8"
checkbox input "false"
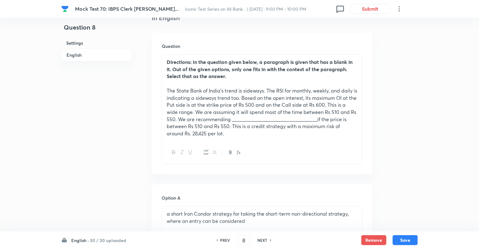
checkbox input "true"
click at [260, 240] on h6 "NEXT" at bounding box center [263, 240] width 10 height 6
type input "9"
checkbox input "false"
checkbox input "true"
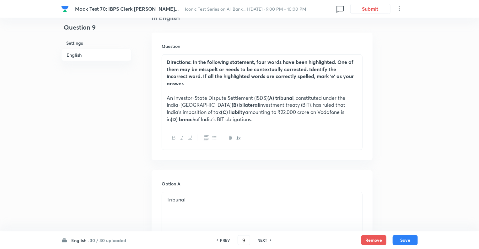
click at [224, 239] on h6 "PREV" at bounding box center [226, 240] width 10 height 6
type input "8"
checkbox input "false"
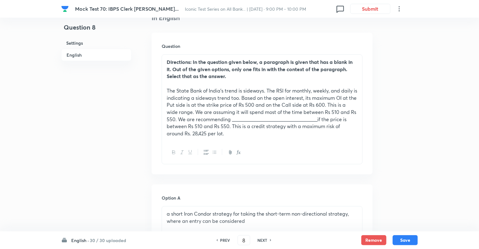
checkbox input "true"
click at [263, 240] on h6 "NEXT" at bounding box center [263, 240] width 10 height 6
type input "9"
checkbox input "false"
checkbox input "true"
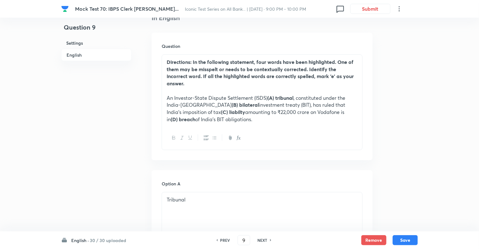
click at [263, 240] on h6 "NEXT" at bounding box center [263, 240] width 10 height 6
type input "10"
checkbox input "false"
checkbox input "true"
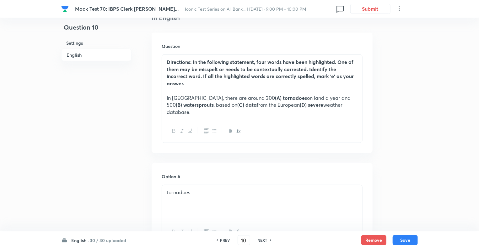
click at [263, 240] on h6 "NEXT" at bounding box center [263, 240] width 10 height 6
type input "11"
checkbox input "false"
checkbox input "true"
click at [263, 240] on h6 "NEXT" at bounding box center [263, 240] width 10 height 6
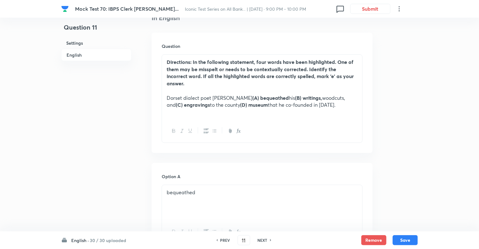
type input "12"
checkbox input "false"
checkbox input "true"
click at [263, 240] on h6 "NEXT" at bounding box center [263, 240] width 10 height 6
type input "13"
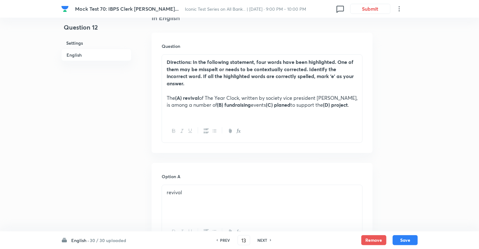
checkbox input "false"
checkbox input "true"
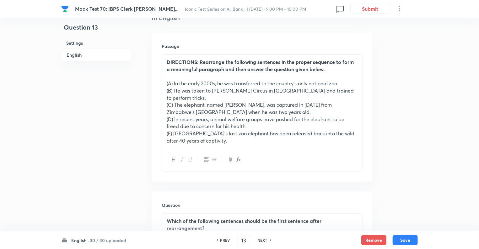
click at [263, 240] on h6 "NEXT" at bounding box center [263, 240] width 10 height 6
type input "14"
checkbox input "false"
checkbox input "true"
click at [263, 240] on h6 "NEXT" at bounding box center [263, 240] width 10 height 6
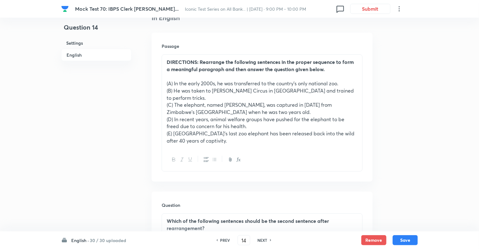
type input "15"
checkbox input "false"
checkbox input "true"
click at [263, 240] on h6 "NEXT" at bounding box center [263, 240] width 10 height 6
type input "16"
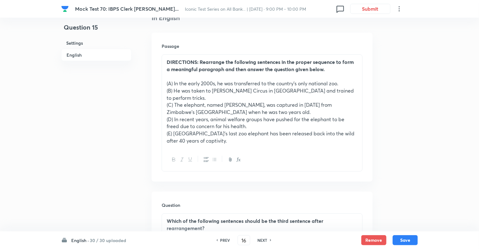
checkbox input "false"
checkbox input "true"
click at [263, 240] on h6 "NEXT" at bounding box center [263, 240] width 10 height 6
type input "17"
checkbox input "false"
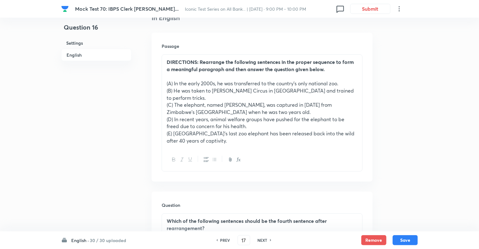
checkbox input "true"
click at [263, 240] on h6 "NEXT" at bounding box center [263, 240] width 10 height 6
type input "18"
checkbox input "true"
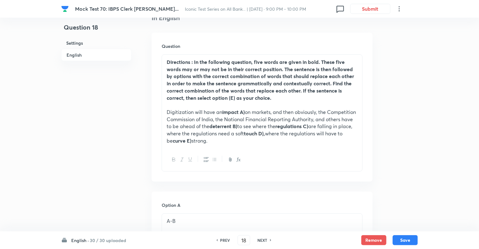
click at [263, 240] on h6 "NEXT" at bounding box center [263, 240] width 10 height 6
type input "19"
checkbox input "false"
checkbox input "true"
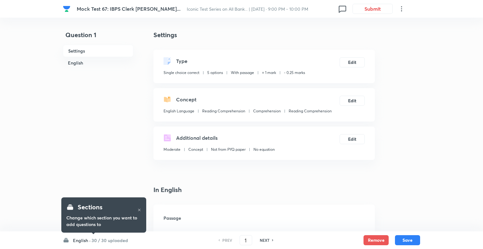
checkbox input "true"
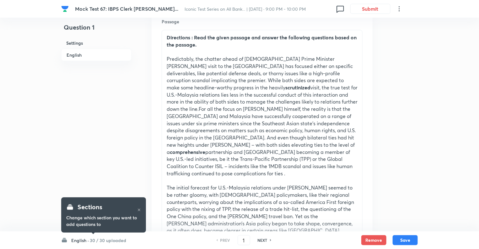
scroll to position [201, 0]
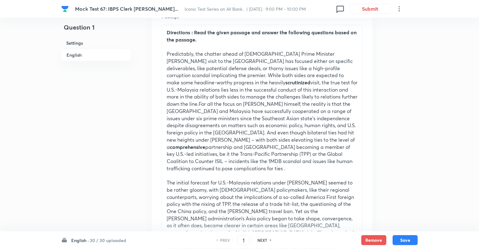
click at [262, 241] on h6 "NEXT" at bounding box center [263, 240] width 10 height 6
type input "2"
checkbox input "false"
checkbox input "true"
click at [262, 241] on h6 "NEXT" at bounding box center [263, 240] width 10 height 6
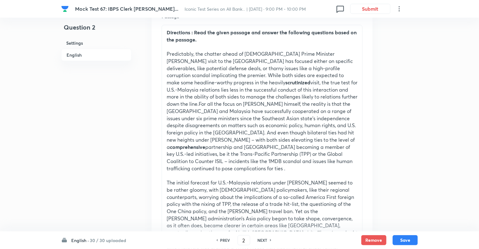
type input "3"
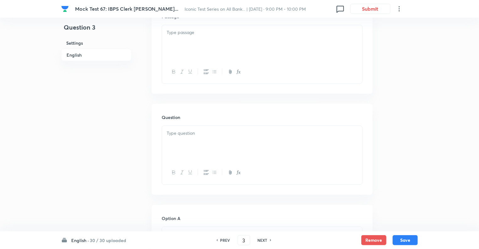
checkbox input "false"
checkbox input "true"
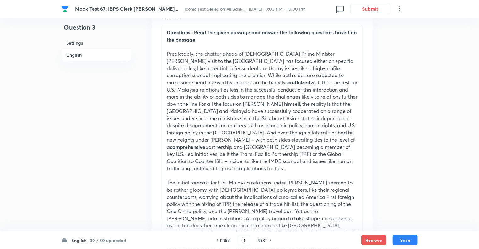
click at [262, 241] on h6 "NEXT" at bounding box center [263, 240] width 10 height 6
type input "4"
checkbox input "false"
checkbox input "true"
click at [262, 241] on h6 "NEXT" at bounding box center [263, 240] width 10 height 6
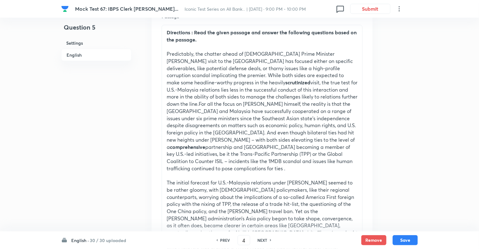
type input "5"
checkbox input "false"
checkbox input "true"
click at [262, 241] on h6 "NEXT" at bounding box center [263, 240] width 10 height 6
type input "6"
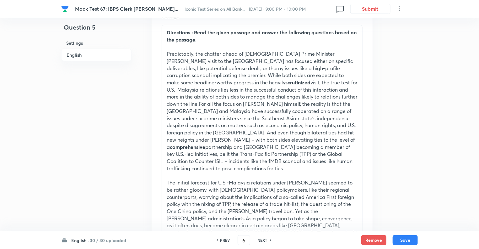
checkbox input "false"
checkbox input "true"
click at [262, 241] on h6 "NEXT" at bounding box center [263, 240] width 10 height 6
type input "7"
checkbox input "false"
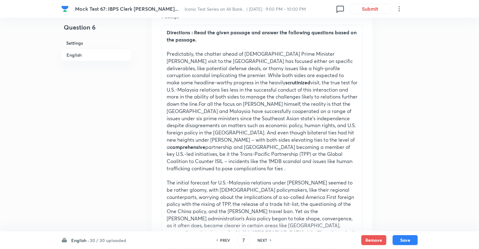
checkbox input "true"
click at [262, 241] on h6 "NEXT" at bounding box center [263, 240] width 10 height 6
type input "8"
checkbox input "true"
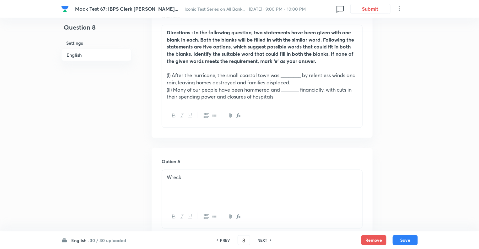
click at [262, 241] on h6 "NEXT" at bounding box center [263, 240] width 10 height 6
type input "9"
checkbox input "false"
checkbox input "true"
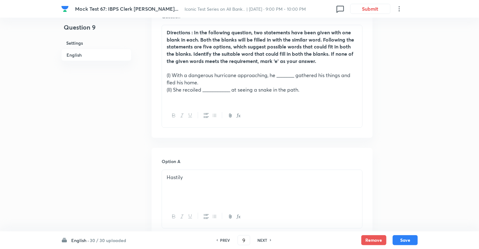
click at [262, 241] on h6 "NEXT" at bounding box center [263, 240] width 10 height 6
type input "10"
checkbox input "false"
checkbox input "true"
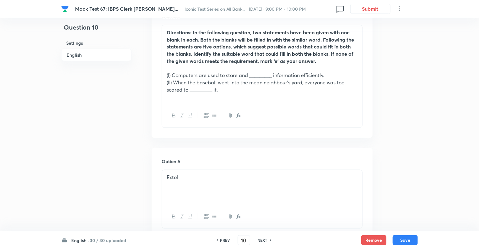
click at [262, 241] on h6 "NEXT" at bounding box center [263, 240] width 10 height 6
type input "11"
checkbox input "false"
checkbox input "true"
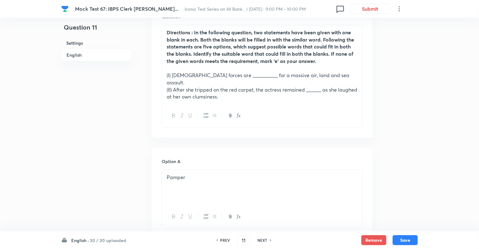
click at [262, 241] on h6 "NEXT" at bounding box center [263, 240] width 10 height 6
type input "12"
checkbox input "false"
checkbox input "true"
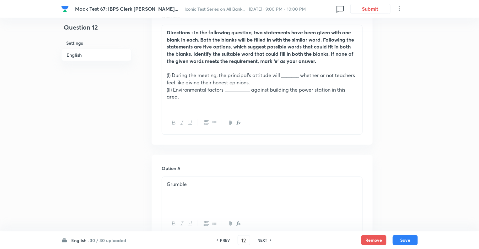
click at [262, 241] on h6 "NEXT" at bounding box center [263, 240] width 10 height 6
type input "13"
checkbox input "false"
checkbox input "true"
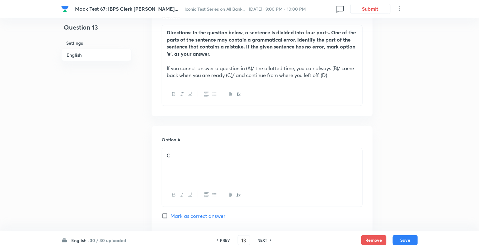
click at [262, 241] on h6 "NEXT" at bounding box center [263, 240] width 10 height 6
type input "14"
checkbox input "false"
checkbox input "true"
click at [262, 241] on h6 "NEXT" at bounding box center [263, 240] width 10 height 6
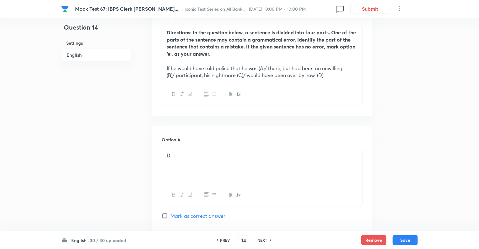
type input "15"
checkbox input "false"
checkbox input "true"
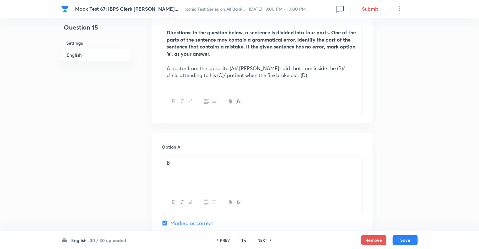
click at [262, 241] on h6 "NEXT" at bounding box center [263, 240] width 10 height 6
type input "16"
checkbox input "false"
checkbox input "true"
click at [262, 241] on h6 "NEXT" at bounding box center [263, 240] width 10 height 6
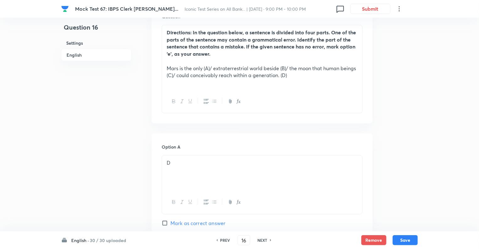
type input "17"
checkbox input "false"
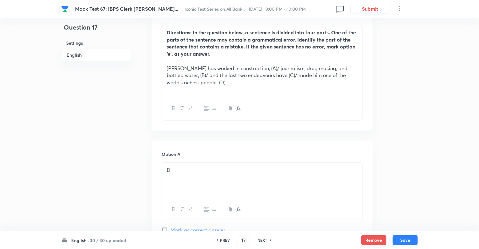
checkbox input "true"
click at [262, 241] on h6 "NEXT" at bounding box center [263, 240] width 10 height 6
type input "18"
checkbox input "false"
checkbox input "true"
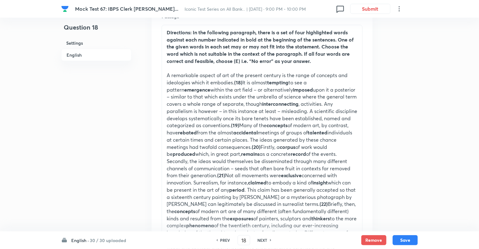
click at [262, 241] on h6 "NEXT" at bounding box center [263, 240] width 10 height 6
type input "19"
checkbox input "true"
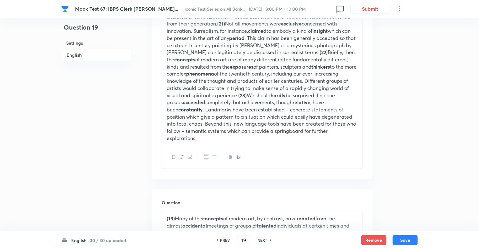
scroll to position [415, 0]
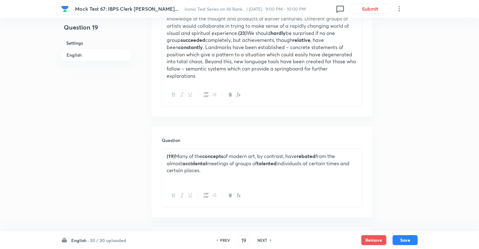
click at [262, 241] on h6 "NEXT" at bounding box center [263, 240] width 10 height 6
type input "20"
checkbox input "false"
checkbox input "true"
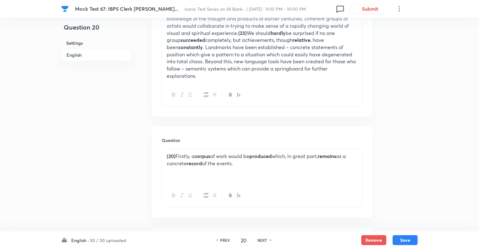
click at [262, 241] on h6 "NEXT" at bounding box center [263, 240] width 10 height 6
type input "21"
checkbox input "false"
checkbox input "true"
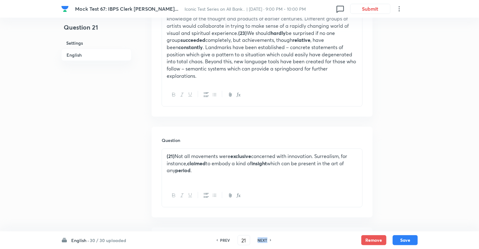
click at [262, 241] on h6 "NEXT" at bounding box center [263, 240] width 10 height 6
type input "22"
checkbox input "false"
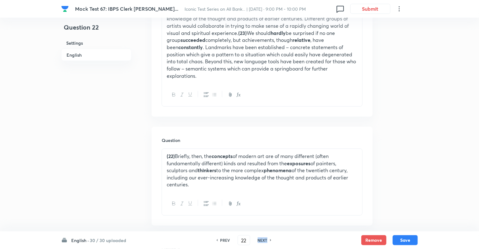
checkbox input "true"
click at [262, 241] on h6 "NEXT" at bounding box center [263, 240] width 10 height 6
type input "23"
checkbox input "false"
checkbox input "true"
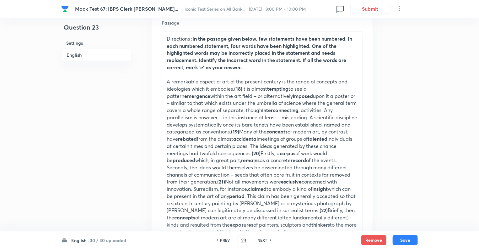
scroll to position [176, 0]
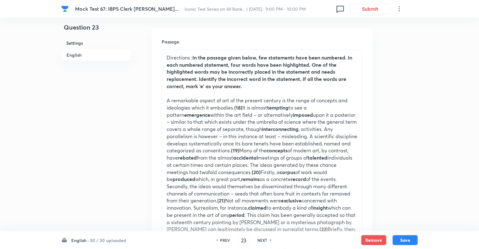
click at [262, 241] on h6 "NEXT" at bounding box center [263, 240] width 10 height 6
type input "24"
checkbox input "false"
checkbox input "true"
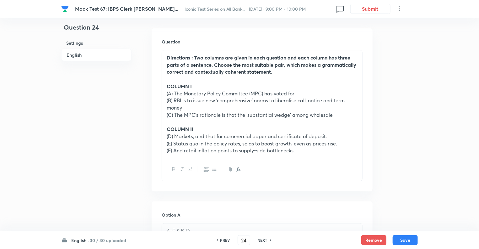
click at [262, 241] on h6 "NEXT" at bounding box center [263, 240] width 10 height 6
type input "25"
checkbox input "false"
checkbox input "true"
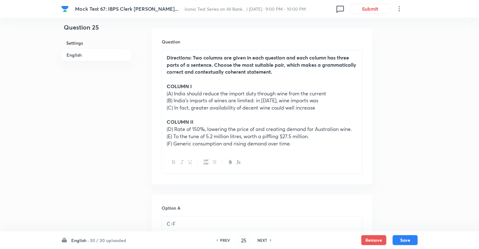
click at [262, 241] on h6 "NEXT" at bounding box center [263, 240] width 10 height 6
type input "26"
checkbox input "false"
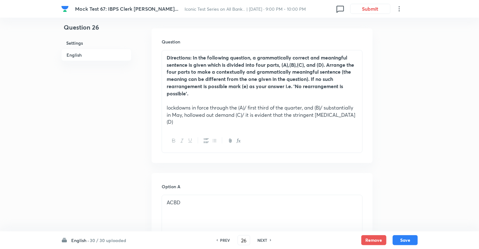
checkbox input "true"
click at [262, 241] on h6 "NEXT" at bounding box center [263, 240] width 10 height 6
type input "27"
checkbox input "false"
checkbox input "true"
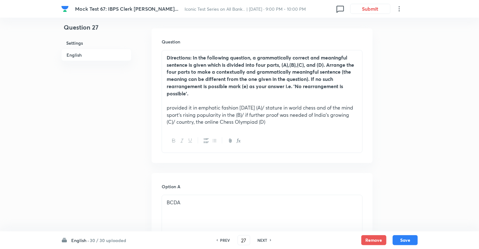
click at [262, 241] on h6 "NEXT" at bounding box center [263, 240] width 10 height 6
type input "28"
checkbox input "false"
checkbox input "true"
click at [262, 241] on h6 "NEXT" at bounding box center [263, 240] width 10 height 6
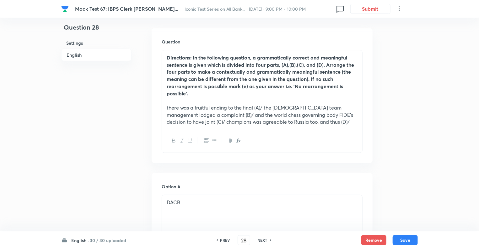
type input "29"
checkbox input "false"
checkbox input "true"
click at [262, 241] on h6 "NEXT" at bounding box center [263, 240] width 10 height 6
type input "30"
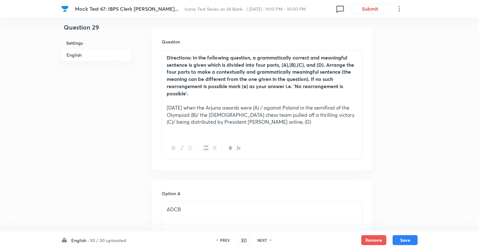
checkbox input "false"
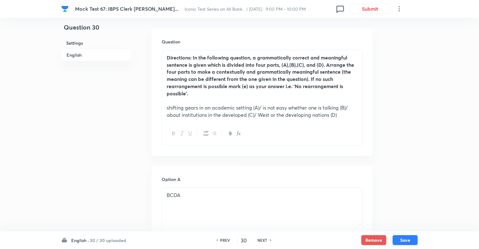
checkbox input "true"
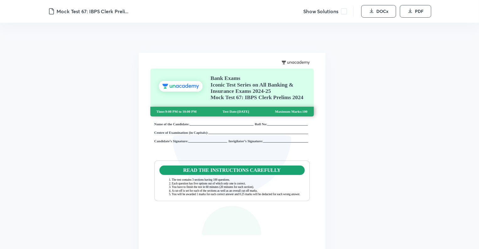
click at [344, 12] on span at bounding box center [344, 11] width 6 height 6
click at [160, 157] on div "Bank Exams Iconic Test Series on All Banking & Insurance Exams 2024-25 Mock Tes…" at bounding box center [232, 184] width 168 height 233
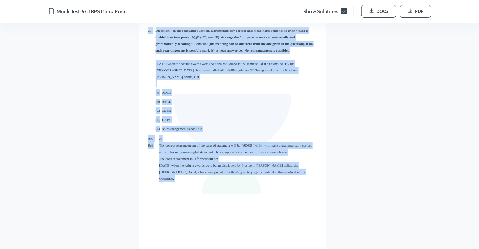
scroll to position [14401, 0]
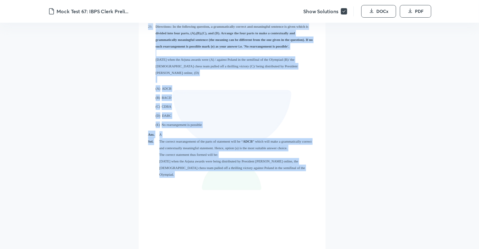
drag, startPoint x: 147, startPoint y: 41, endPoint x: 211, endPoint y: 140, distance: 118.4
copy div "Lorem ip dol sitametc adipiscing elits do eiusm temp inc utlaboree- “ Dolor ma …"
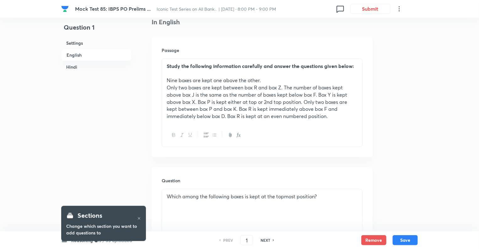
scroll to position [176, 0]
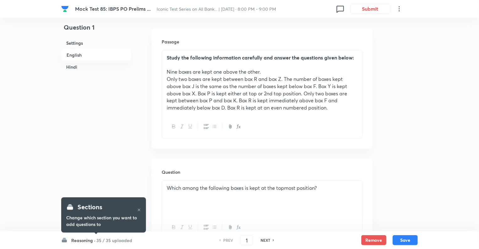
click at [82, 240] on h6 "Reasoning ·" at bounding box center [83, 240] width 24 height 7
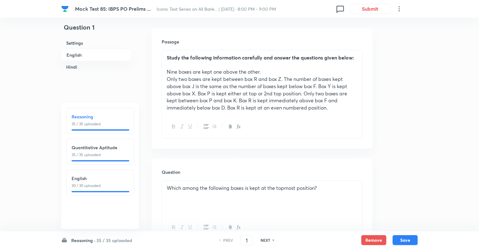
click at [98, 183] on p "30 / 30 uploaded" at bounding box center [100, 186] width 57 height 6
type input "71"
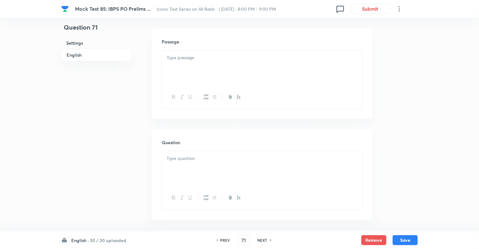
checkbox input "false"
checkbox input "true"
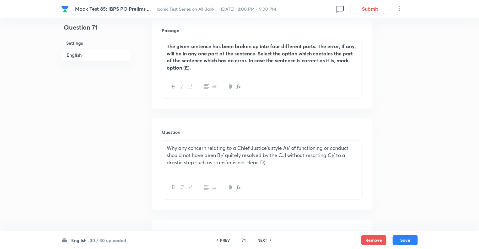
scroll to position [189, 0]
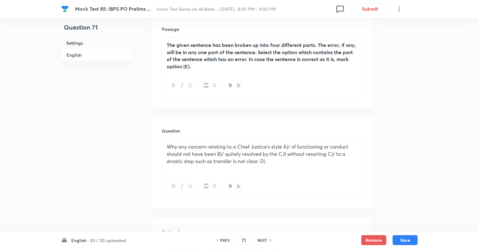
click at [259, 240] on h6 "NEXT" at bounding box center [263, 240] width 10 height 6
type input "72"
checkbox input "true"
click at [259, 240] on h6 "NEXT" at bounding box center [263, 240] width 10 height 6
type input "73"
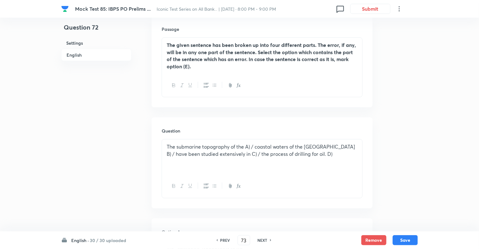
checkbox input "false"
checkbox input "true"
click at [259, 240] on h6 "NEXT" at bounding box center [263, 240] width 10 height 6
type input "74"
checkbox input "false"
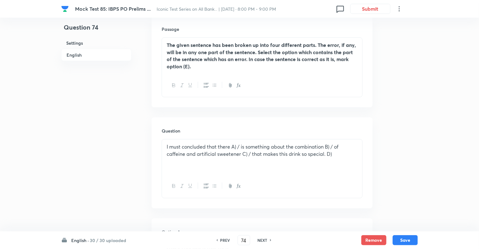
click at [259, 240] on h6 "NEXT" at bounding box center [263, 240] width 10 height 6
checkbox input "true"
type input "75"
checkbox input "false"
checkbox input "true"
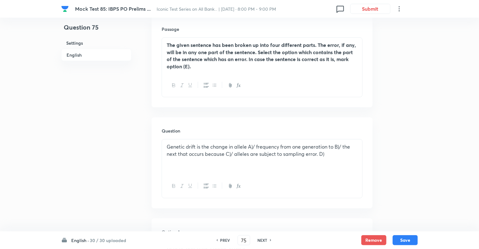
click at [259, 240] on h6 "NEXT" at bounding box center [263, 240] width 10 height 6
type input "76"
checkbox input "false"
checkbox input "true"
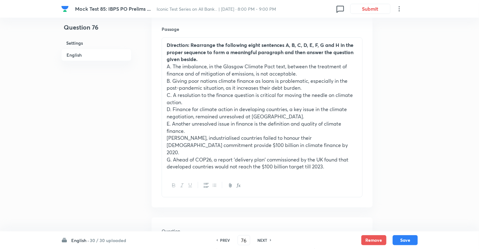
click at [259, 240] on h6 "NEXT" at bounding box center [263, 240] width 10 height 6
type input "77"
checkbox input "false"
checkbox input "true"
click at [259, 240] on h6 "NEXT" at bounding box center [263, 240] width 10 height 6
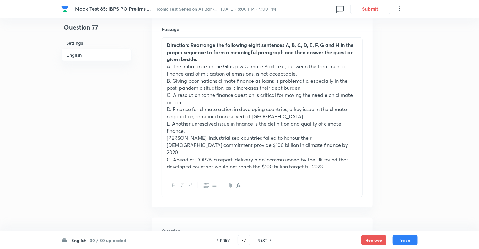
type input "78"
checkbox input "false"
checkbox input "true"
click at [259, 240] on h6 "NEXT" at bounding box center [263, 240] width 10 height 6
type input "79"
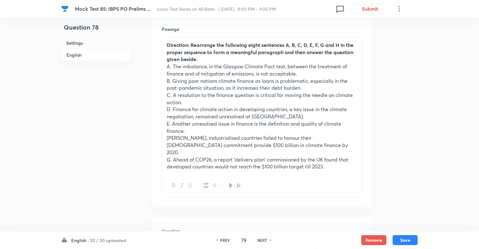
checkbox input "false"
checkbox input "true"
click at [259, 240] on h6 "NEXT" at bounding box center [263, 240] width 10 height 6
type input "80"
checkbox input "false"
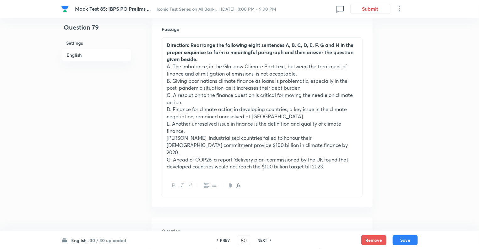
checkbox input "true"
click at [259, 240] on h6 "NEXT" at bounding box center [263, 240] width 10 height 6
type input "81"
checkbox input "false"
checkbox input "true"
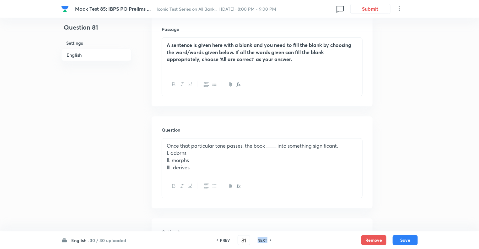
click at [259, 240] on h6 "NEXT" at bounding box center [263, 240] width 10 height 6
type input "82"
checkbox input "true"
click at [259, 240] on h6 "NEXT" at bounding box center [263, 240] width 10 height 6
type input "83"
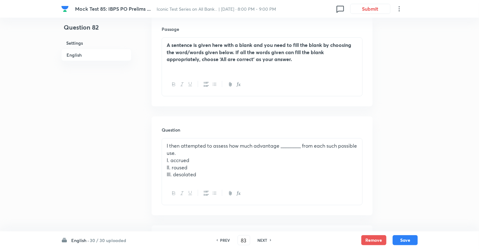
checkbox input "false"
checkbox input "true"
click at [259, 240] on h6 "NEXT" at bounding box center [263, 240] width 10 height 6
type input "84"
checkbox input "false"
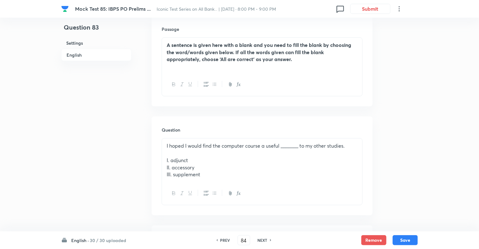
checkbox input "true"
click at [259, 240] on h6 "NEXT" at bounding box center [263, 240] width 10 height 6
type input "85"
checkbox input "false"
checkbox input "true"
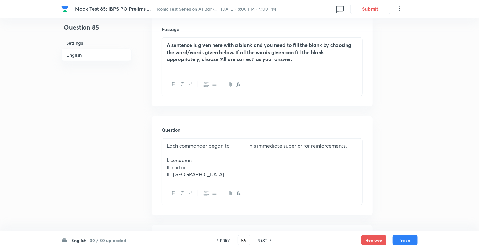
click at [259, 240] on h6 "NEXT" at bounding box center [263, 240] width 10 height 6
type input "86"
checkbox input "false"
checkbox input "true"
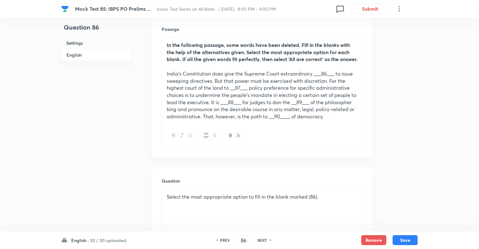
click at [259, 240] on h6 "NEXT" at bounding box center [263, 240] width 10 height 6
type input "87"
checkbox input "false"
checkbox input "true"
click at [259, 240] on h6 "NEXT" at bounding box center [263, 240] width 10 height 6
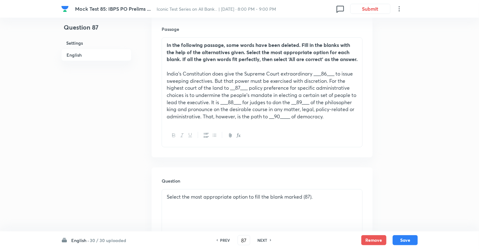
type input "88"
checkbox input "false"
checkbox input "true"
click at [259, 240] on h6 "NEXT" at bounding box center [263, 240] width 10 height 6
type input "89"
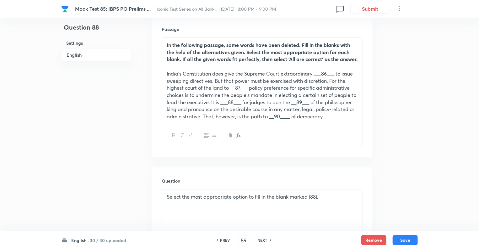
checkbox input "true"
click at [259, 240] on h6 "NEXT" at bounding box center [263, 240] width 10 height 6
type input "90"
checkbox input "false"
checkbox input "true"
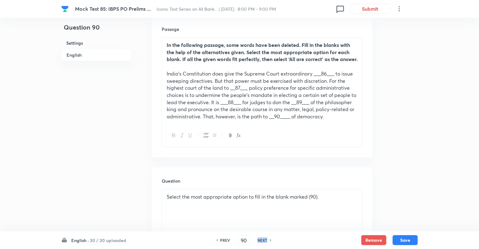
click at [259, 240] on h6 "NEXT" at bounding box center [263, 240] width 10 height 6
type input "91"
checkbox input "false"
checkbox input "true"
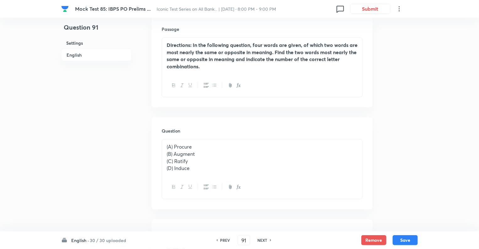
click at [259, 240] on h6 "NEXT" at bounding box center [263, 240] width 10 height 6
type input "92"
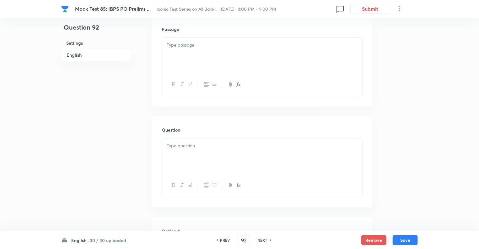
checkbox input "false"
checkbox input "true"
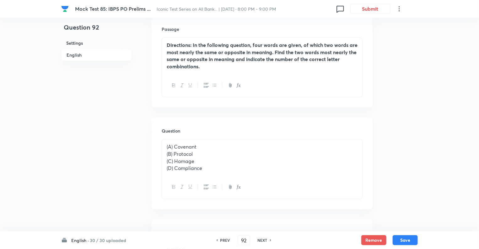
click at [259, 240] on h6 "NEXT" at bounding box center [263, 240] width 10 height 6
type input "93"
checkbox input "false"
checkbox input "true"
click at [259, 240] on h6 "NEXT" at bounding box center [263, 240] width 10 height 6
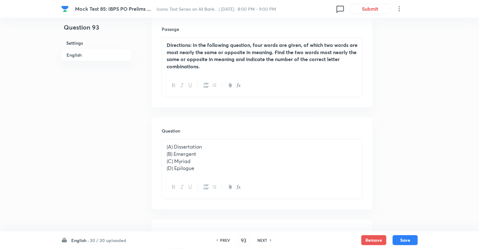
type input "94"
checkbox input "true"
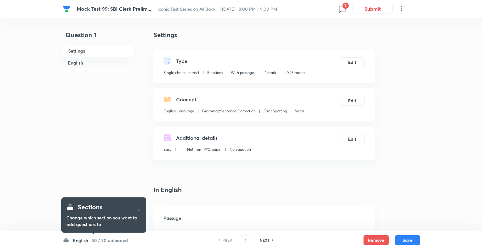
checkbox input "true"
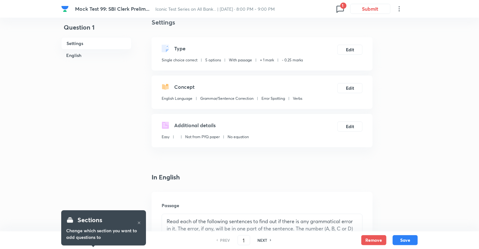
scroll to position [38, 0]
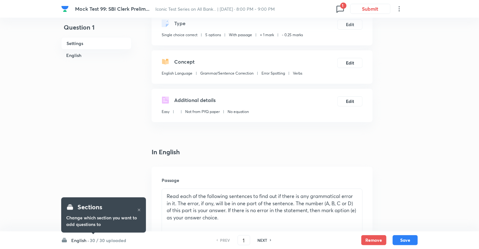
click at [344, 7] on span "1" at bounding box center [344, 6] width 6 height 6
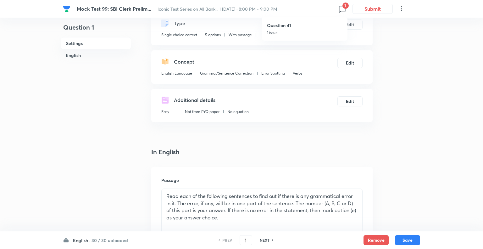
click at [95, 214] on div at bounding box center [241, 124] width 483 height 249
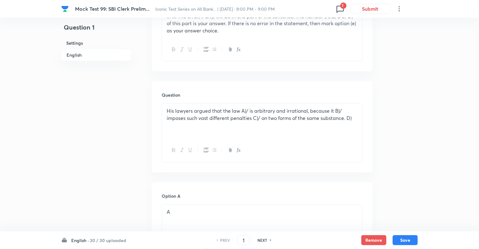
scroll to position [226, 0]
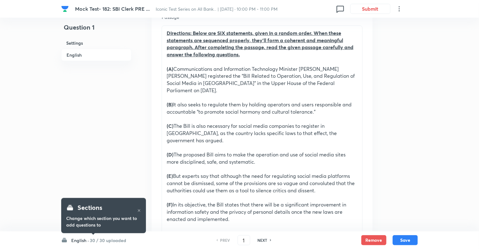
scroll to position [201, 0]
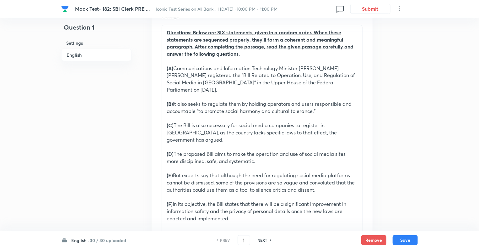
click at [260, 239] on h6 "NEXT" at bounding box center [263, 240] width 10 height 6
type input "2"
checkbox input "true"
click at [260, 239] on h6 "NEXT" at bounding box center [263, 240] width 10 height 6
type input "3"
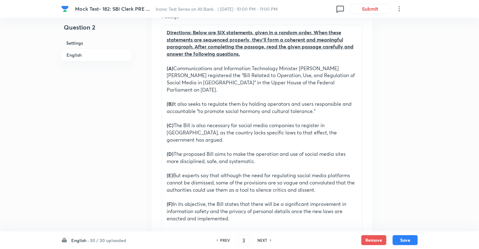
checkbox input "false"
checkbox input "true"
click at [260, 239] on h6 "NEXT" at bounding box center [263, 240] width 10 height 6
type input "4"
checkbox input "false"
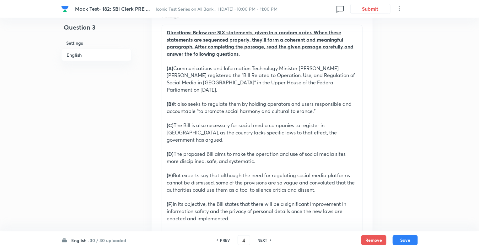
checkbox input "true"
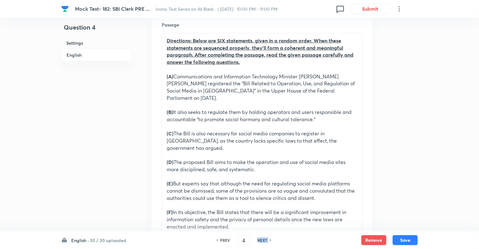
click at [260, 239] on h6 "NEXT" at bounding box center [263, 240] width 10 height 6
type input "5"
checkbox input "false"
checkbox input "true"
click at [260, 239] on h6 "NEXT" at bounding box center [263, 240] width 10 height 6
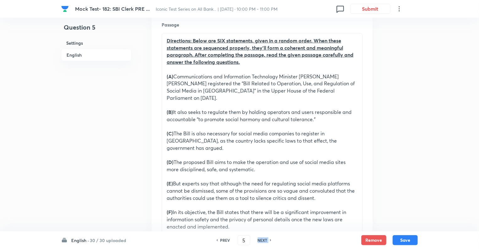
type input "6"
checkbox input "false"
checkbox input "true"
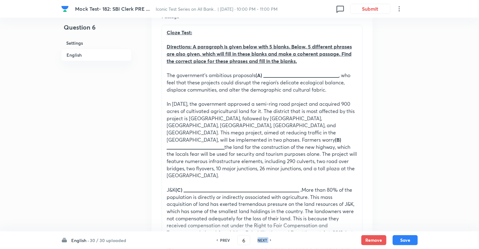
click at [260, 239] on h6 "NEXT" at bounding box center [263, 240] width 10 height 6
type input "7"
checkbox input "false"
checkbox input "true"
click at [260, 239] on h6 "NEXT" at bounding box center [263, 240] width 10 height 6
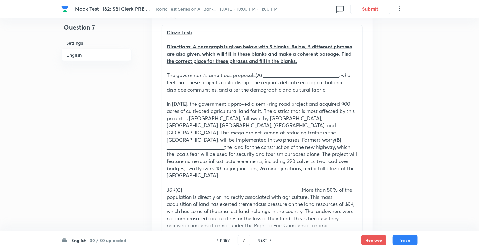
type input "8"
checkbox input "false"
checkbox input "true"
click at [260, 239] on h6 "NEXT" at bounding box center [263, 240] width 10 height 6
type input "9"
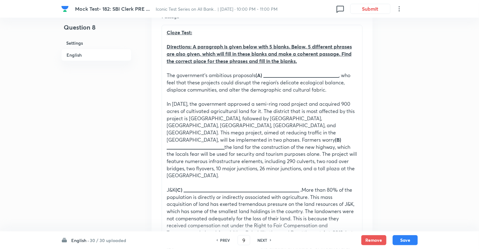
checkbox input "false"
checkbox input "true"
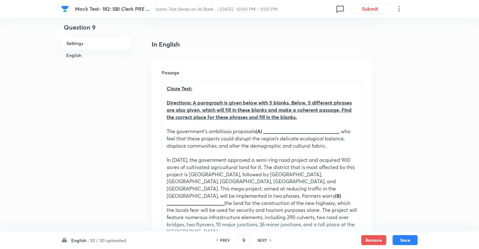
scroll to position [138, 0]
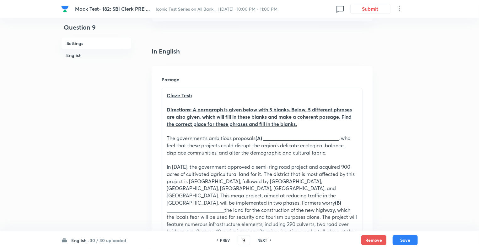
click at [260, 239] on h6 "NEXT" at bounding box center [263, 240] width 10 height 6
type input "10"
checkbox input "false"
checkbox input "true"
click at [260, 239] on h6 "NEXT" at bounding box center [263, 240] width 10 height 6
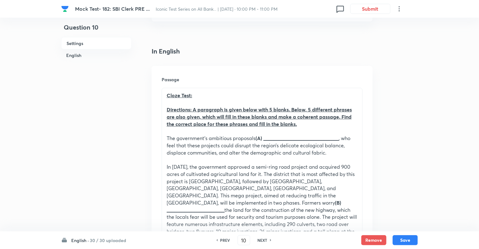
type input "11"
checkbox input "false"
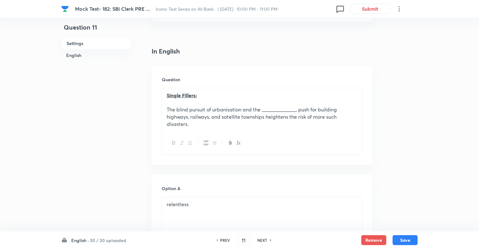
checkbox input "true"
click at [260, 239] on h6 "NEXT" at bounding box center [263, 240] width 10 height 6
type input "12"
checkbox input "false"
checkbox input "true"
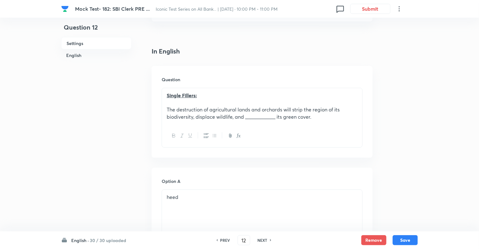
click at [260, 239] on h6 "NEXT" at bounding box center [263, 240] width 10 height 6
type input "13"
checkbox input "false"
checkbox input "true"
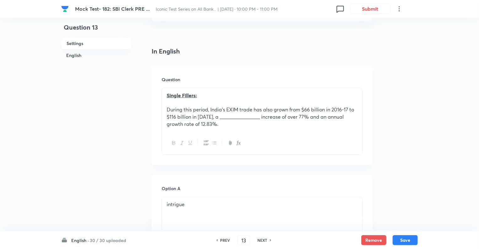
click at [260, 239] on h6 "NEXT" at bounding box center [263, 240] width 10 height 6
type input "14"
checkbox input "false"
checkbox input "true"
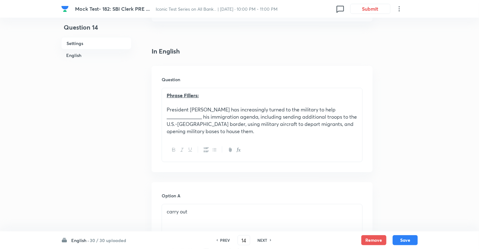
click at [260, 239] on h6 "NEXT" at bounding box center [263, 240] width 10 height 6
type input "15"
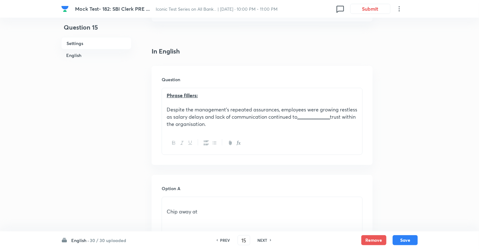
checkbox input "true"
click at [260, 239] on h6 "NEXT" at bounding box center [263, 240] width 10 height 6
type input "16"
checkbox input "false"
checkbox input "true"
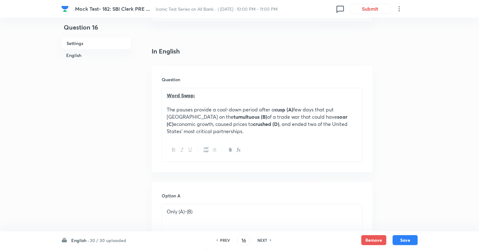
click at [260, 239] on h6 "NEXT" at bounding box center [263, 240] width 10 height 6
type input "17"
checkbox input "false"
checkbox input "true"
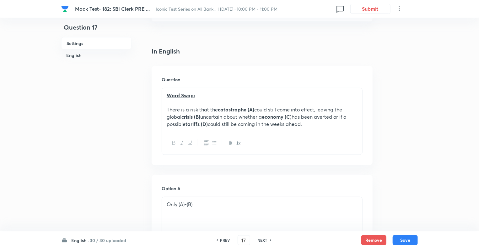
click at [260, 239] on h6 "NEXT" at bounding box center [263, 240] width 10 height 6
type input "18"
checkbox input "false"
checkbox input "true"
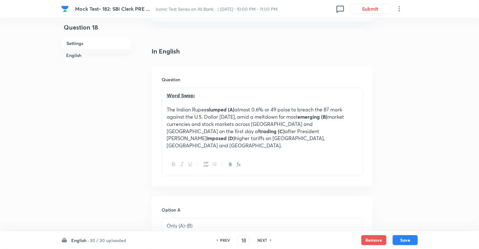
click at [260, 239] on h6 "NEXT" at bounding box center [263, 240] width 10 height 6
type input "19"
checkbox input "false"
checkbox input "true"
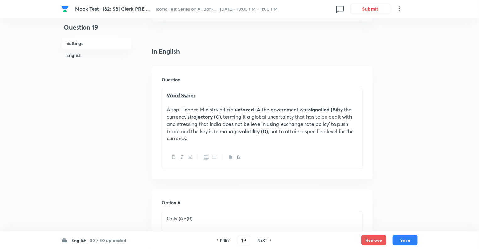
click at [260, 239] on h6 "NEXT" at bounding box center [263, 240] width 10 height 6
type input "20"
checkbox input "true"
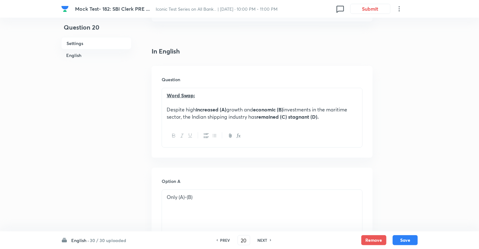
click at [260, 239] on h6 "NEXT" at bounding box center [263, 240] width 10 height 6
type input "21"
checkbox input "false"
checkbox input "true"
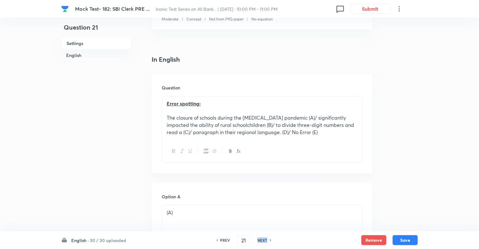
click at [260, 239] on h6 "NEXT" at bounding box center [263, 240] width 10 height 6
type input "22"
checkbox input "false"
checkbox input "true"
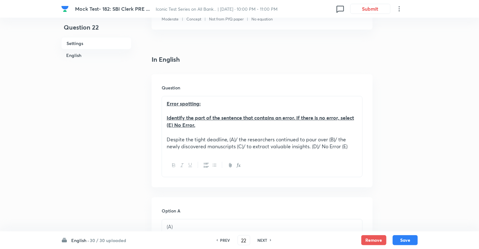
click at [260, 239] on h6 "NEXT" at bounding box center [263, 240] width 10 height 6
type input "23"
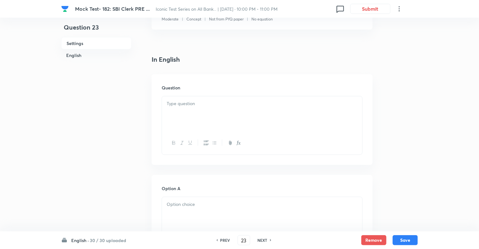
checkbox input "true"
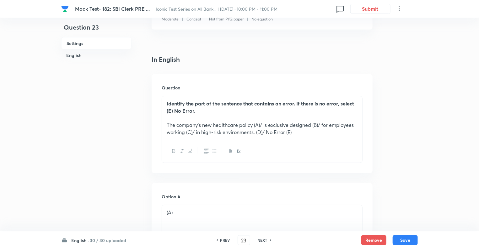
click at [260, 239] on h6 "NEXT" at bounding box center [263, 240] width 10 height 6
type input "24"
checkbox input "true"
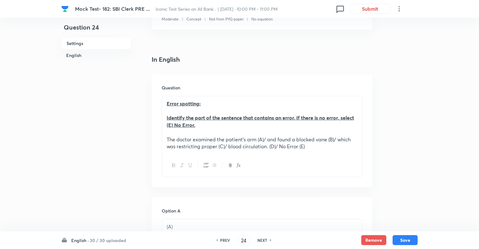
click at [260, 239] on h6 "NEXT" at bounding box center [263, 240] width 10 height 6
type input "25"
checkbox input "true"
click at [260, 239] on h6 "NEXT" at bounding box center [263, 240] width 10 height 6
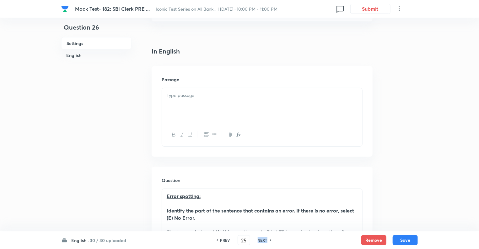
type input "26"
checkbox input "true"
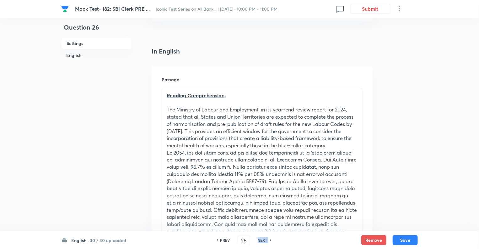
click at [260, 239] on h6 "NEXT" at bounding box center [263, 240] width 10 height 6
type input "27"
checkbox input "false"
checkbox input "true"
click at [260, 239] on h6 "NEXT" at bounding box center [263, 240] width 10 height 6
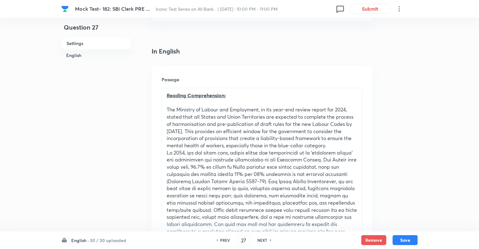
type input "28"
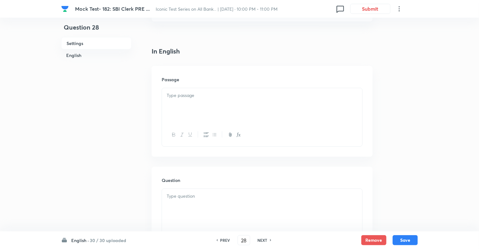
checkbox input "false"
checkbox input "true"
click at [260, 239] on h6 "NEXT" at bounding box center [263, 240] width 10 height 6
type input "29"
checkbox input "false"
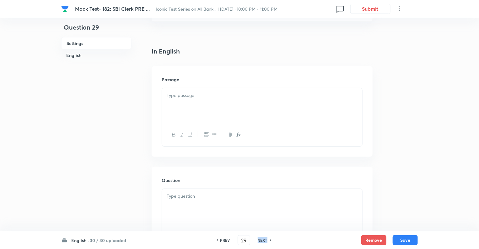
checkbox input "true"
click at [260, 239] on h6 "NEXT" at bounding box center [263, 240] width 10 height 6
type input "30"
checkbox input "false"
checkbox input "true"
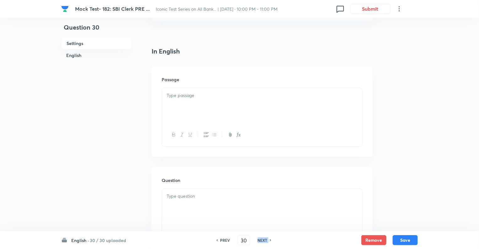
click at [260, 239] on h6 "NEXT" at bounding box center [263, 240] width 10 height 6
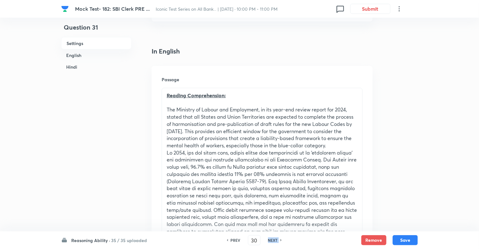
type input "31"
checkbox input "false"
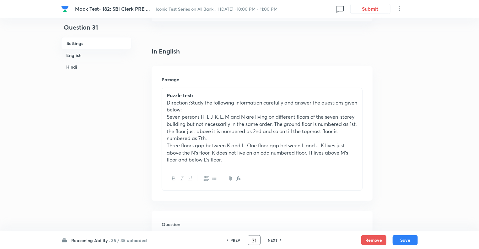
checkbox input "true"
click at [260, 239] on div "31 ​" at bounding box center [254, 240] width 13 height 10
click at [85, 239] on h6 "Reasoning Ability ·" at bounding box center [90, 240] width 39 height 7
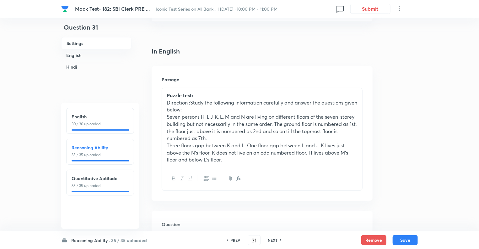
click at [103, 119] on h6 "English" at bounding box center [100, 116] width 57 height 7
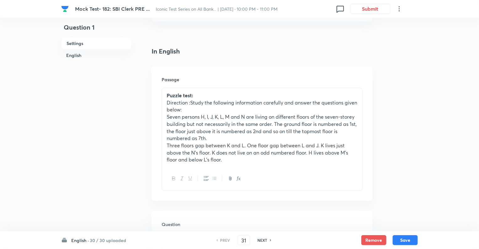
type input "1"
checkbox input "false"
checkbox input "true"
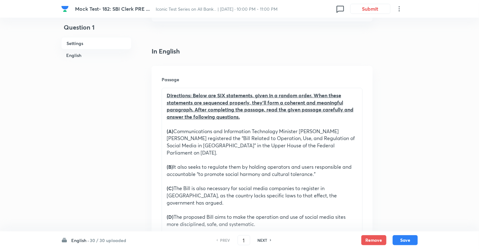
click at [261, 241] on h6 "NEXT" at bounding box center [263, 240] width 10 height 6
type input "2"
checkbox input "true"
click at [261, 241] on h6 "NEXT" at bounding box center [263, 240] width 10 height 6
type input "3"
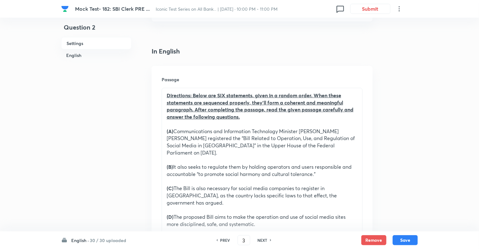
checkbox input "false"
checkbox input "true"
click at [261, 241] on h6 "NEXT" at bounding box center [263, 240] width 10 height 6
type input "4"
checkbox input "false"
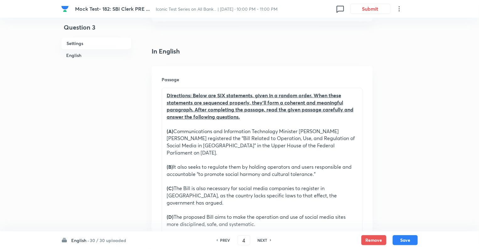
click at [261, 241] on h6 "NEXT" at bounding box center [263, 240] width 10 height 6
checkbox input "true"
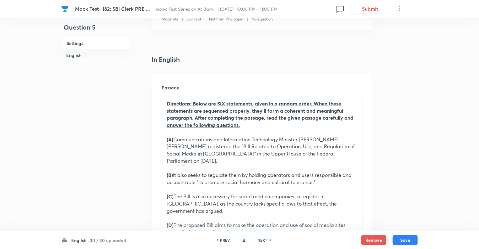
type input "5"
checkbox input "false"
click at [261, 241] on h6 "NEXT" at bounding box center [263, 240] width 10 height 6
checkbox input "true"
type input "6"
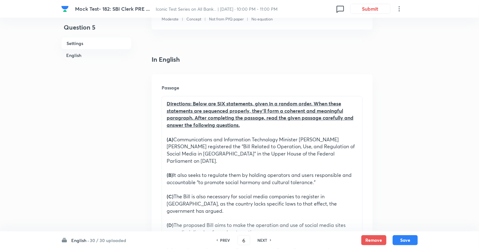
checkbox input "false"
checkbox input "true"
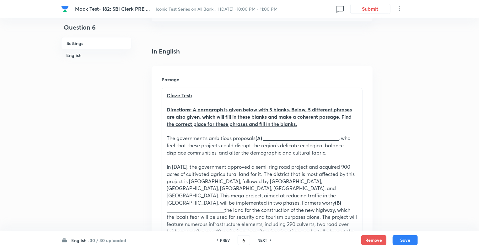
click at [261, 241] on h6 "NEXT" at bounding box center [263, 240] width 10 height 6
type input "7"
checkbox input "false"
checkbox input "true"
click at [261, 241] on h6 "NEXT" at bounding box center [263, 240] width 10 height 6
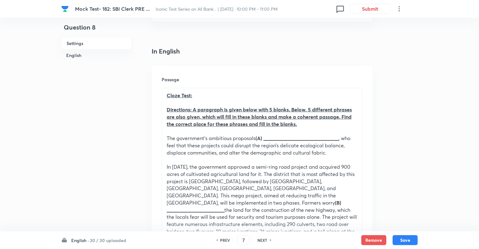
type input "8"
checkbox input "false"
checkbox input "true"
click at [261, 241] on h6 "NEXT" at bounding box center [263, 240] width 10 height 6
type input "9"
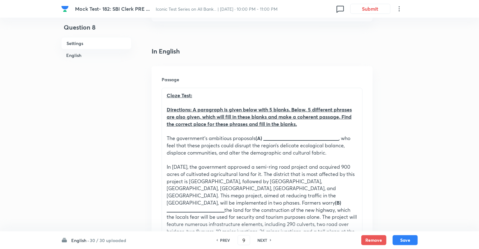
checkbox input "false"
checkbox input "true"
click at [261, 241] on h6 "NEXT" at bounding box center [263, 240] width 10 height 6
type input "10"
checkbox input "false"
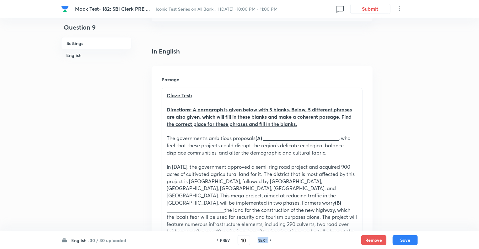
checkbox input "true"
click at [261, 241] on h6 "NEXT" at bounding box center [263, 240] width 10 height 6
type input "11"
checkbox input "false"
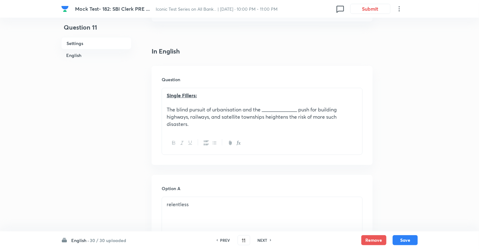
checkbox input "true"
click at [261, 241] on h6 "NEXT" at bounding box center [263, 240] width 10 height 6
type input "12"
checkbox input "false"
checkbox input "true"
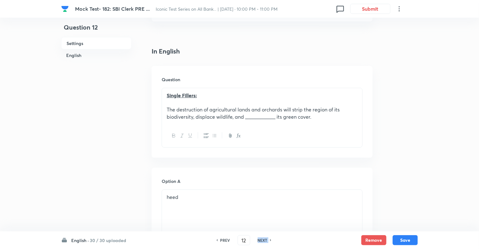
click at [261, 241] on h6 "NEXT" at bounding box center [263, 240] width 10 height 6
type input "13"
checkbox input "false"
checkbox input "true"
click at [261, 241] on h6 "NEXT" at bounding box center [263, 240] width 10 height 6
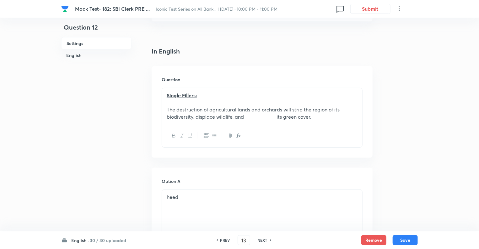
type input "14"
checkbox input "false"
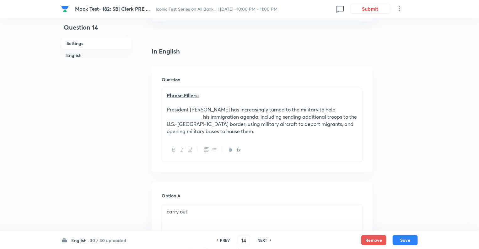
checkbox input "true"
click at [261, 241] on h6 "NEXT" at bounding box center [263, 240] width 10 height 6
type input "15"
checkbox input "true"
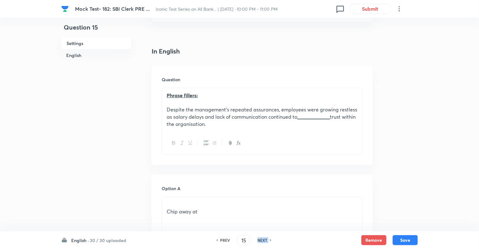
click at [261, 241] on h6 "NEXT" at bounding box center [263, 240] width 10 height 6
type input "16"
checkbox input "false"
checkbox input "true"
click at [261, 241] on h6 "NEXT" at bounding box center [263, 240] width 10 height 6
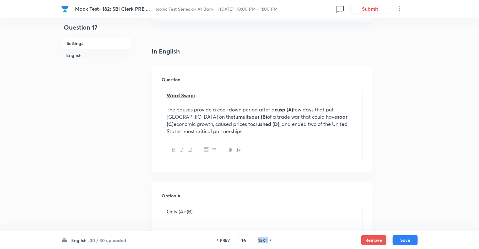
type input "17"
checkbox input "false"
checkbox input "true"
click at [261, 241] on h6 "NEXT" at bounding box center [263, 240] width 10 height 6
type input "18"
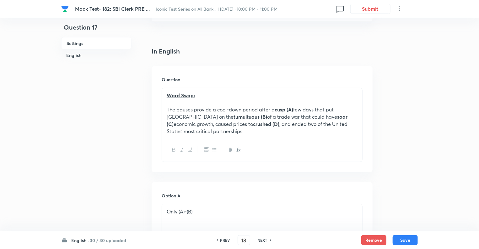
checkbox input "false"
checkbox input "true"
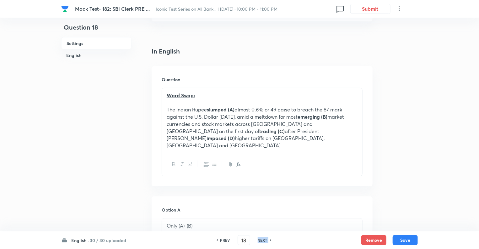
click at [261, 241] on h6 "NEXT" at bounding box center [263, 240] width 10 height 6
type input "19"
checkbox input "false"
checkbox input "true"
click at [261, 241] on h6 "NEXT" at bounding box center [263, 240] width 10 height 6
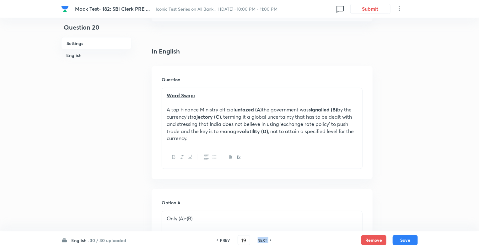
type input "20"
checkbox input "true"
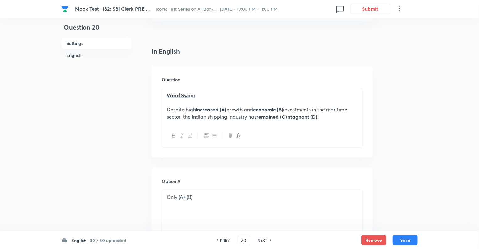
click at [261, 241] on h6 "NEXT" at bounding box center [263, 240] width 10 height 6
type input "21"
checkbox input "false"
checkbox input "true"
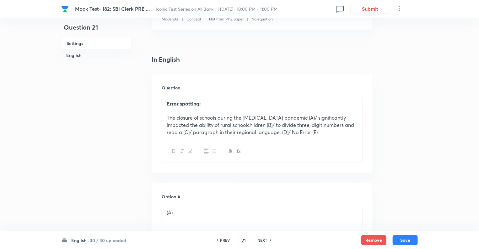
click at [261, 241] on h6 "NEXT" at bounding box center [263, 240] width 10 height 6
type input "22"
checkbox input "false"
checkbox input "true"
click at [261, 241] on h6 "NEXT" at bounding box center [263, 240] width 10 height 6
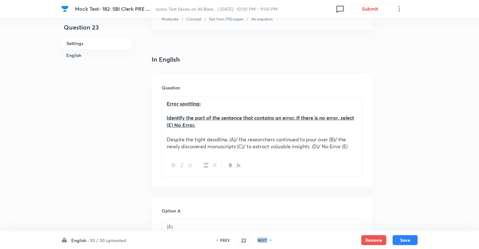
type input "23"
checkbox input "true"
click at [261, 241] on h6 "NEXT" at bounding box center [263, 240] width 10 height 6
type input "24"
checkbox input "true"
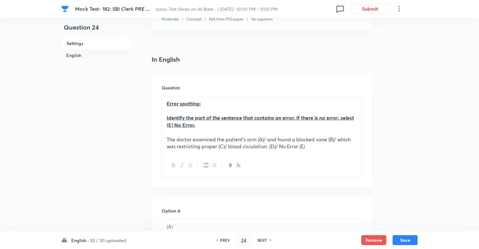
click at [261, 241] on h6 "NEXT" at bounding box center [263, 240] width 10 height 6
type input "25"
checkbox input "true"
click at [261, 241] on h6 "NEXT" at bounding box center [263, 240] width 10 height 6
type input "26"
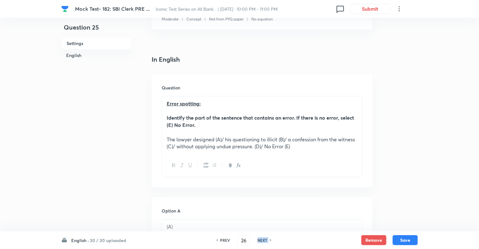
click at [261, 241] on h6 "NEXT" at bounding box center [263, 240] width 10 height 6
checkbox input "true"
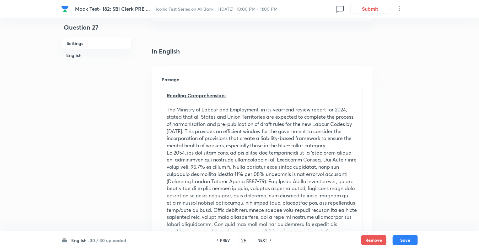
type input "27"
checkbox input "false"
click at [261, 241] on h6 "NEXT" at bounding box center [263, 240] width 10 height 6
checkbox input "true"
type input "28"
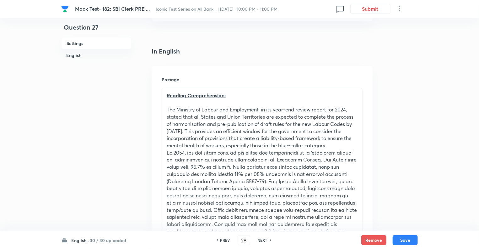
checkbox input "false"
checkbox input "true"
click at [261, 241] on h6 "NEXT" at bounding box center [263, 240] width 10 height 6
type input "29"
checkbox input "false"
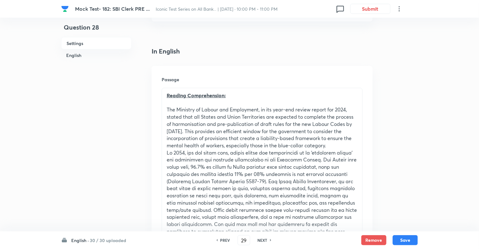
checkbox input "true"
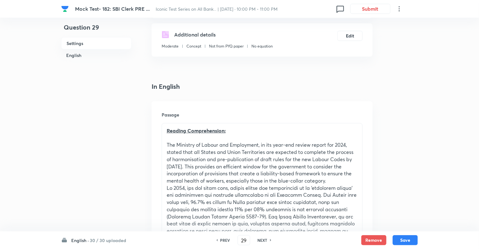
scroll to position [88, 0]
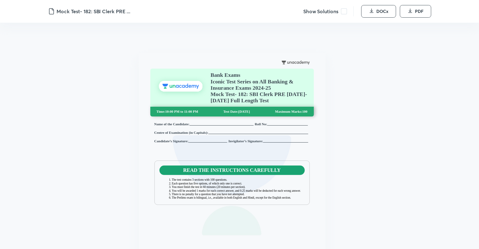
click at [342, 11] on span at bounding box center [344, 11] width 6 height 6
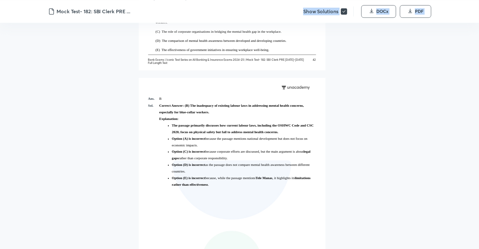
scroll to position [13821, 0]
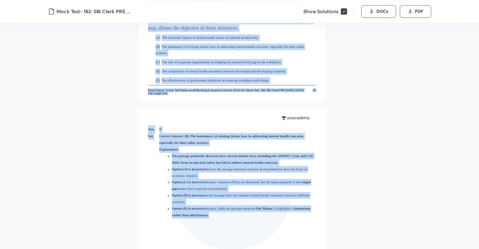
drag, startPoint x: 149, startPoint y: 64, endPoint x: 212, endPoint y: 84, distance: 66.8
copy div "PART – A : English Language SECTION-I 1. Which of the following options is the …"
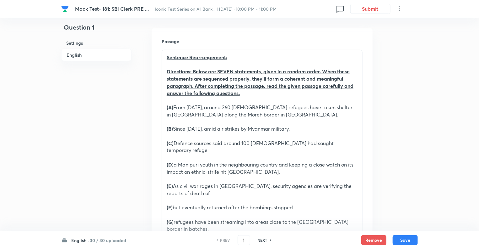
scroll to position [214, 0]
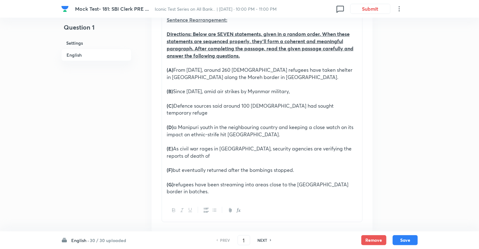
click at [261, 239] on h6 "NEXT" at bounding box center [263, 240] width 10 height 6
type input "2"
checkbox input "false"
checkbox input "true"
click at [261, 240] on h6 "NEXT" at bounding box center [263, 240] width 10 height 6
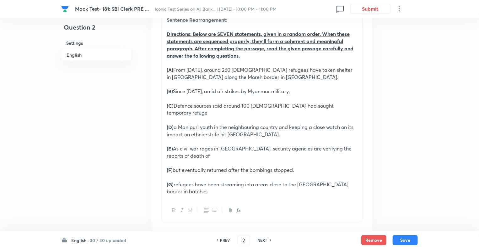
type input "3"
checkbox input "false"
checkbox input "true"
click at [261, 240] on h6 "NEXT" at bounding box center [263, 240] width 10 height 6
type input "4"
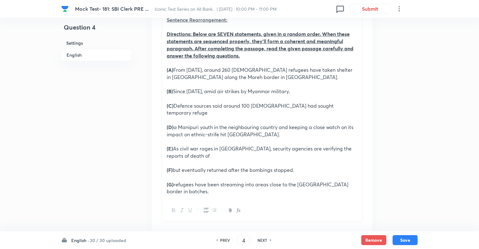
checkbox input "false"
checkbox input "true"
click at [261, 240] on h6 "NEXT" at bounding box center [263, 240] width 10 height 6
type input "5"
checkbox input "false"
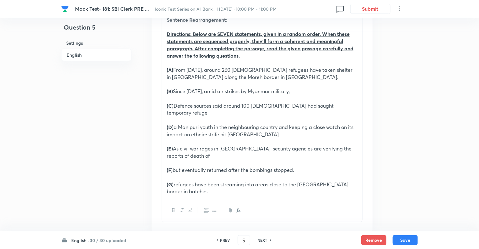
checkbox input "true"
click at [261, 240] on h6 "NEXT" at bounding box center [263, 240] width 10 height 6
type input "6"
checkbox input "false"
click at [261, 240] on h6 "NEXT" at bounding box center [263, 240] width 10 height 6
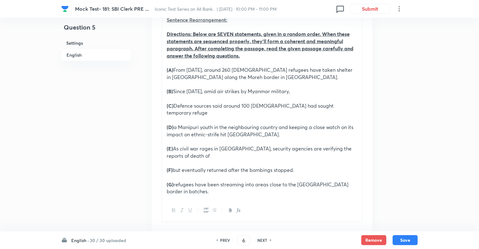
checkbox input "true"
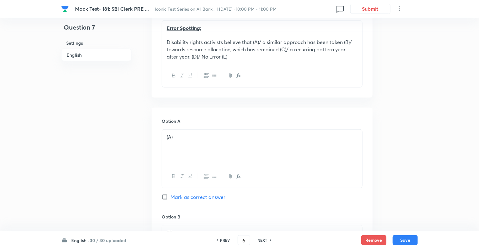
type input "7"
checkbox input "false"
checkbox input "true"
click at [261, 240] on h6 "NEXT" at bounding box center [263, 240] width 10 height 6
type input "8"
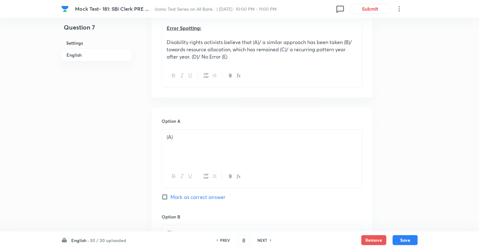
checkbox input "true"
click at [261, 240] on h6 "NEXT" at bounding box center [263, 240] width 10 height 6
type input "9"
checkbox input "false"
checkbox input "true"
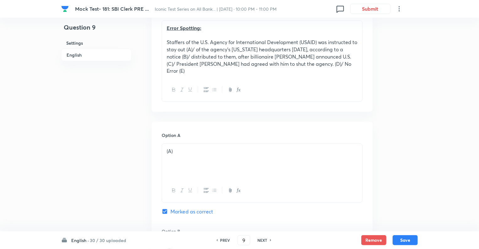
click at [261, 240] on h6 "NEXT" at bounding box center [263, 240] width 10 height 6
type input "10"
checkbox input "false"
checkbox input "true"
click at [261, 240] on h6 "NEXT" at bounding box center [263, 240] width 10 height 6
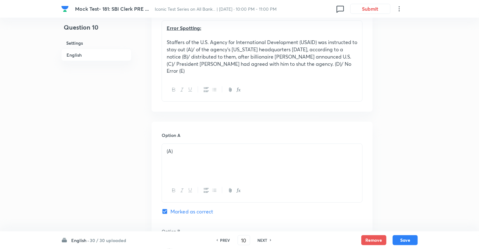
type input "11"
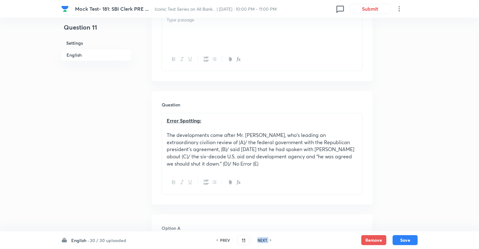
checkbox input "false"
click at [261, 240] on h6 "NEXT" at bounding box center [263, 240] width 10 height 6
checkbox input "true"
type input "12"
checkbox input "false"
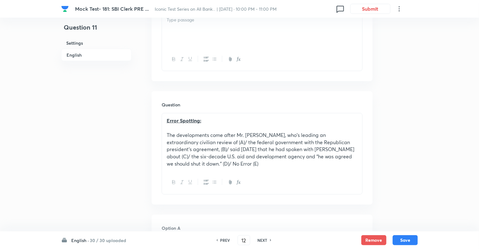
checkbox input "true"
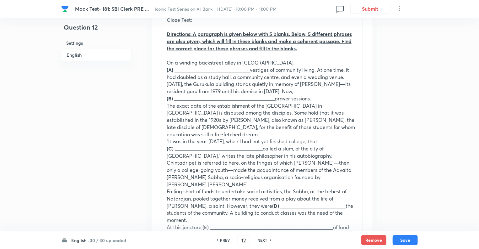
click at [261, 240] on h6 "NEXT" at bounding box center [263, 240] width 10 height 6
type input "13"
checkbox input "false"
checkbox input "true"
click at [261, 240] on h6 "NEXT" at bounding box center [263, 240] width 10 height 6
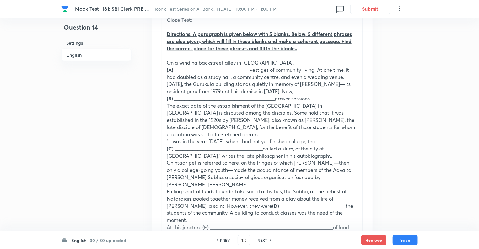
type input "14"
checkbox input "false"
click at [261, 240] on h6 "NEXT" at bounding box center [263, 240] width 10 height 6
checkbox input "true"
type input "15"
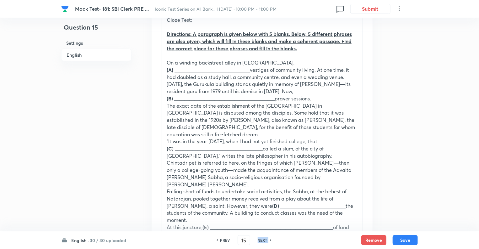
checkbox input "false"
checkbox input "true"
click at [261, 240] on h6 "NEXT" at bounding box center [263, 240] width 10 height 6
type input "16"
checkbox input "false"
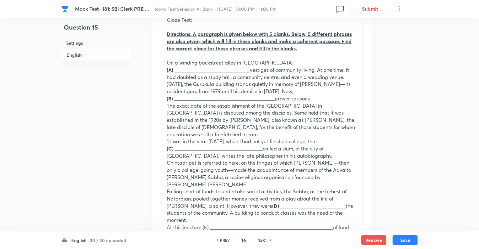
checkbox input "true"
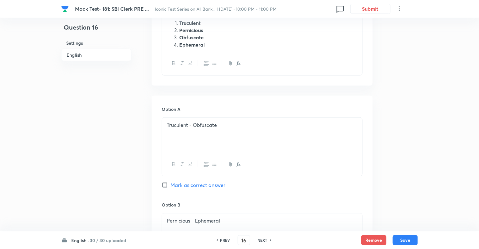
scroll to position [226, 0]
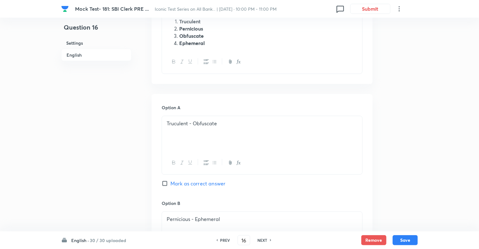
click at [222, 240] on h6 "PREV" at bounding box center [226, 240] width 10 height 6
type input "15"
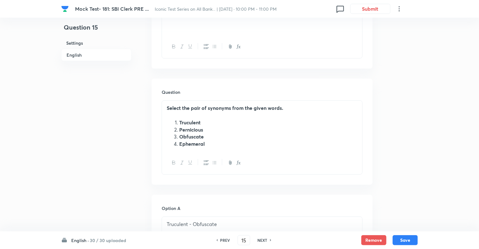
checkbox input "false"
checkbox input "true"
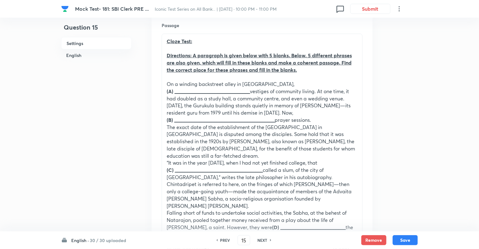
scroll to position [113, 0]
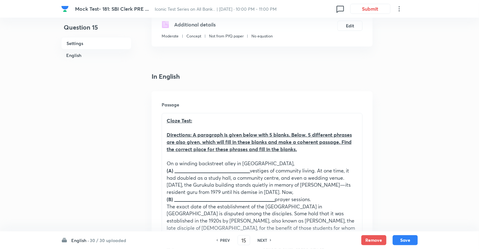
click at [260, 238] on h6 "NEXT" at bounding box center [263, 240] width 10 height 6
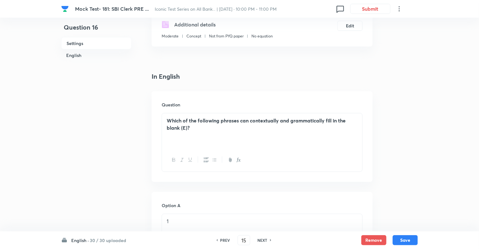
type input "16"
checkbox input "false"
checkbox input "true"
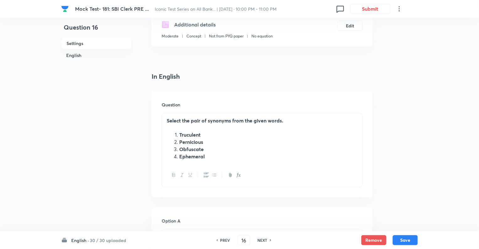
click at [260, 238] on h6 "NEXT" at bounding box center [263, 240] width 10 height 6
type input "17"
checkbox input "false"
checkbox input "true"
click at [260, 238] on h6 "NEXT" at bounding box center [263, 240] width 10 height 6
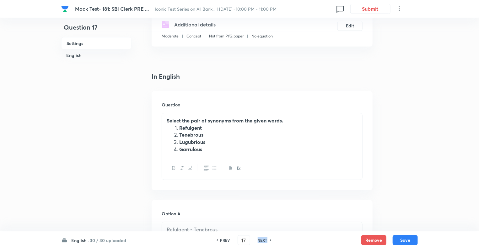
type input "18"
checkbox input "false"
checkbox input "true"
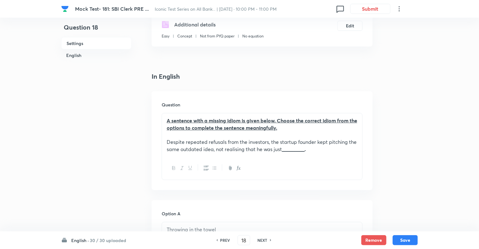
click at [260, 238] on h6 "NEXT" at bounding box center [263, 240] width 10 height 6
type input "19"
checkbox input "true"
click at [260, 238] on h6 "NEXT" at bounding box center [263, 240] width 10 height 6
type input "20"
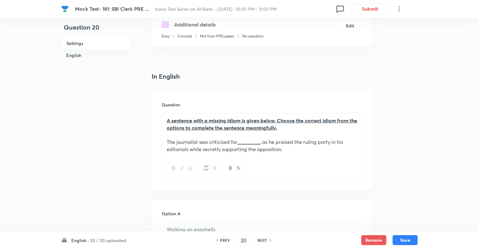
checkbox input "false"
checkbox input "true"
click at [260, 238] on h6 "NEXT" at bounding box center [263, 240] width 10 height 6
type input "21"
checkbox input "false"
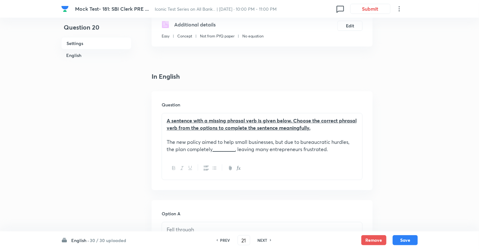
checkbox input "true"
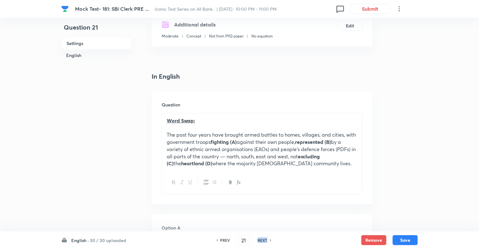
click at [260, 238] on h6 "NEXT" at bounding box center [263, 240] width 10 height 6
type input "22"
checkbox input "false"
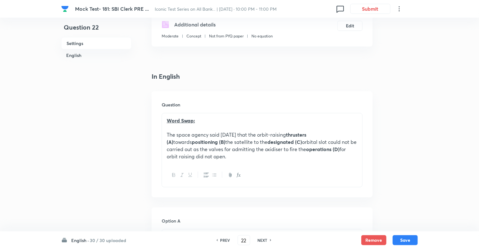
checkbox input "true"
click at [260, 238] on h6 "NEXT" at bounding box center [263, 240] width 10 height 6
type input "23"
checkbox input "false"
checkbox input "true"
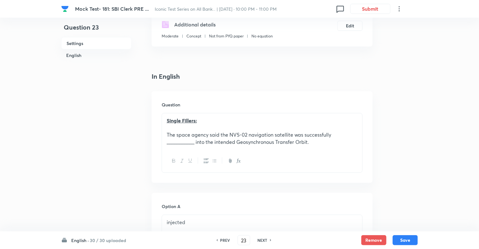
click at [260, 238] on h6 "NEXT" at bounding box center [263, 240] width 10 height 6
type input "24"
checkbox input "false"
checkbox input "true"
click at [260, 238] on h6 "NEXT" at bounding box center [263, 240] width 10 height 6
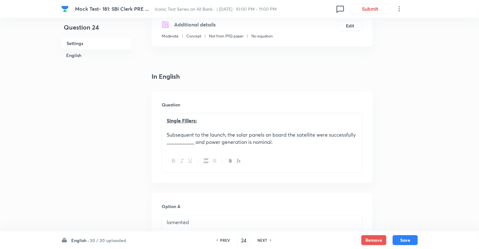
type input "25"
checkbox input "false"
checkbox input "true"
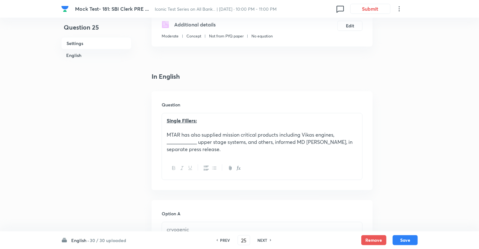
click at [260, 238] on h6 "NEXT" at bounding box center [263, 240] width 10 height 6
type input "26"
checkbox input "false"
checkbox input "true"
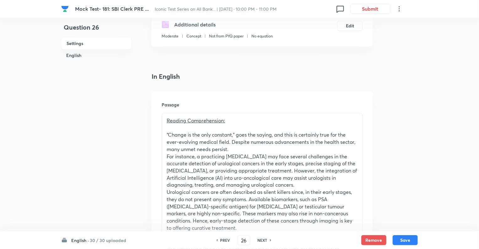
click at [260, 238] on h6 "NEXT" at bounding box center [263, 240] width 10 height 6
type input "27"
checkbox input "false"
checkbox input "true"
click at [260, 238] on h6 "NEXT" at bounding box center [263, 240] width 10 height 6
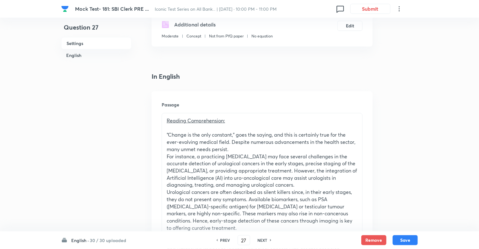
type input "28"
checkbox input "true"
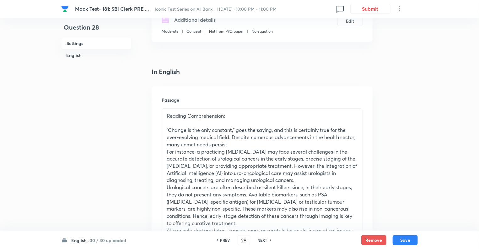
scroll to position [101, 0]
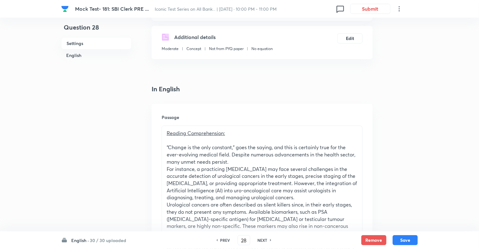
click at [260, 238] on h6 "NEXT" at bounding box center [263, 240] width 10 height 6
type input "29"
checkbox input "true"
click at [260, 238] on h6 "NEXT" at bounding box center [263, 240] width 10 height 6
type input "30"
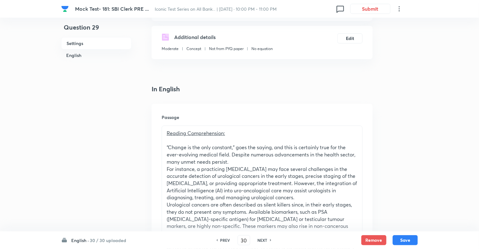
checkbox input "false"
checkbox input "true"
click at [260, 238] on h6 "NEXT" at bounding box center [263, 240] width 10 height 6
click at [260, 238] on div "PREV 30 ​ NEXT" at bounding box center [244, 240] width 81 height 10
type input "31"
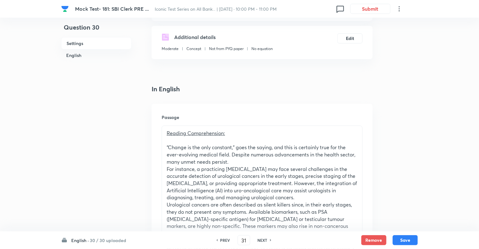
checkbox input "false"
click at [260, 238] on div "PREV 31 ​ NEXT" at bounding box center [244, 240] width 81 height 10
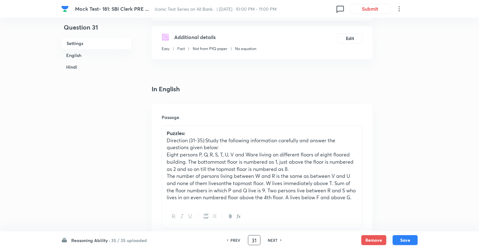
checkbox input "true"
click at [260, 238] on div "PREV 31 ​ NEXT" at bounding box center [254, 240] width 81 height 10
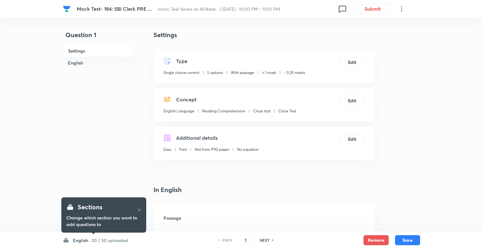
checkbox input "true"
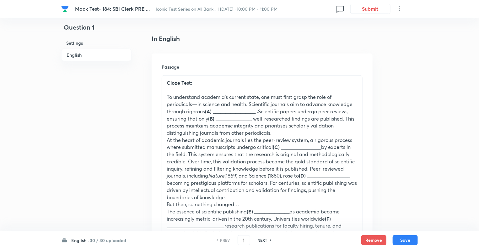
scroll to position [138, 0]
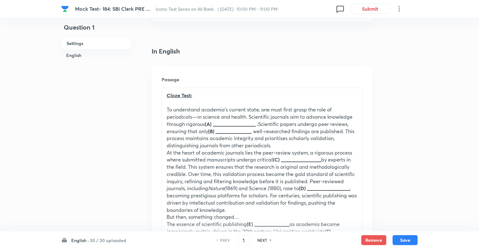
click at [260, 238] on h6 "NEXT" at bounding box center [263, 240] width 10 height 6
type input "2"
checkbox input "false"
checkbox input "true"
click at [260, 238] on h6 "NEXT" at bounding box center [263, 240] width 10 height 6
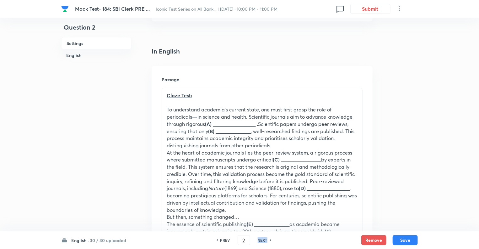
type input "3"
checkbox input "false"
checkbox input "true"
click at [260, 238] on h6 "NEXT" at bounding box center [263, 240] width 10 height 6
type input "4"
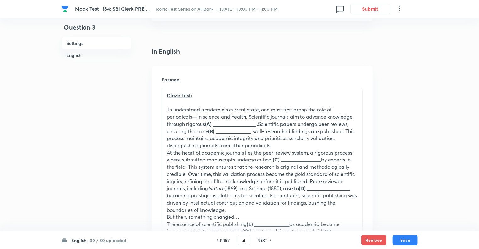
checkbox input "false"
click at [260, 238] on h6 "NEXT" at bounding box center [263, 240] width 10 height 6
checkbox input "true"
type input "5"
checkbox input "false"
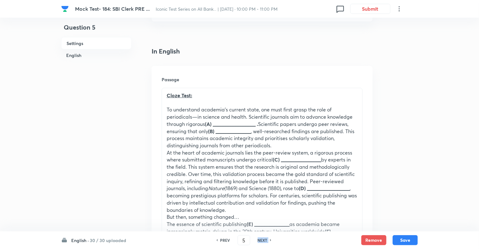
click at [260, 238] on h6 "NEXT" at bounding box center [263, 240] width 10 height 6
checkbox input "true"
type input "6"
checkbox input "false"
click at [260, 238] on h6 "NEXT" at bounding box center [263, 240] width 10 height 6
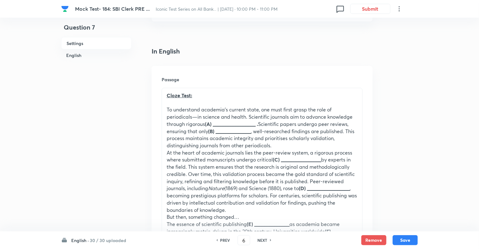
checkbox input "true"
type input "7"
checkbox input "false"
checkbox input "true"
click at [260, 238] on h6 "NEXT" at bounding box center [263, 240] width 10 height 6
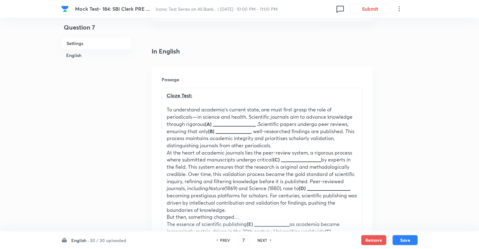
type input "8"
checkbox input "false"
click at [260, 238] on h6 "NEXT" at bounding box center [263, 240] width 10 height 6
checkbox input "true"
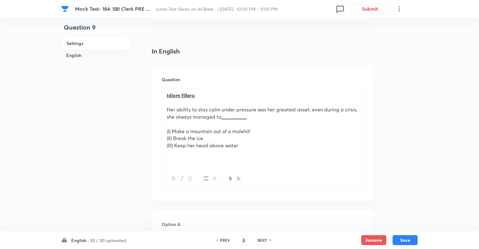
type input "9"
checkbox input "false"
checkbox input "true"
click at [260, 238] on h6 "NEXT" at bounding box center [263, 240] width 10 height 6
type input "10"
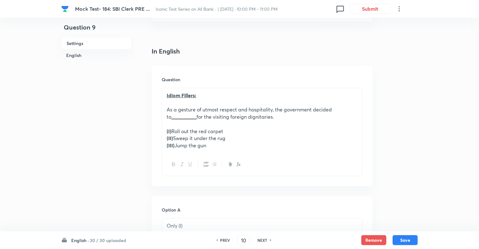
checkbox input "false"
checkbox input "true"
click at [260, 238] on h6 "NEXT" at bounding box center [263, 240] width 10 height 6
type input "11"
checkbox input "false"
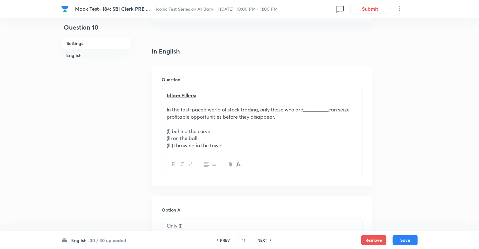
checkbox input "true"
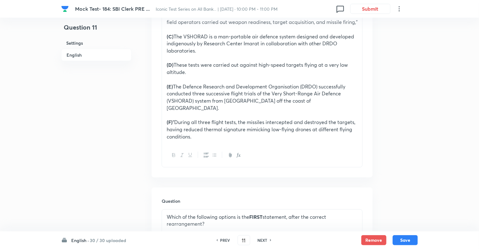
scroll to position [327, 0]
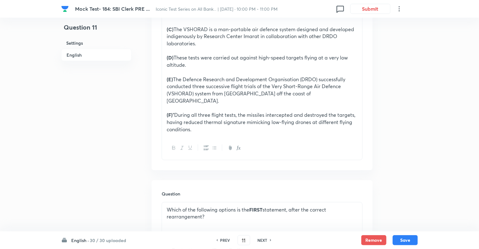
click at [260, 238] on h6 "NEXT" at bounding box center [263, 240] width 10 height 6
type input "12"
checkbox input "false"
checkbox input "true"
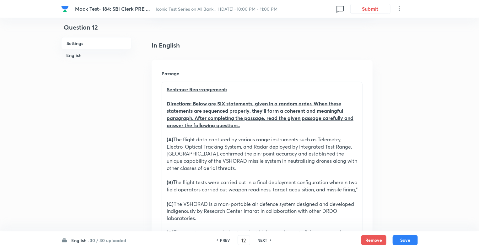
scroll to position [151, 0]
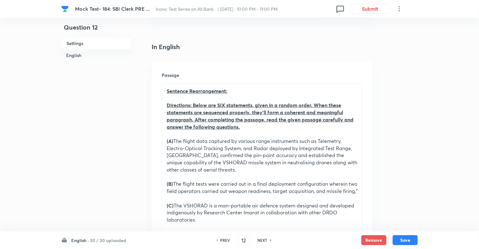
click at [260, 238] on h6 "NEXT" at bounding box center [263, 240] width 10 height 6
type input "15"
checkbox input "false"
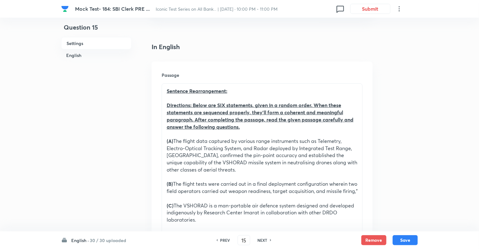
checkbox input "true"
click at [260, 238] on h6 "NEXT" at bounding box center [263, 240] width 10 height 6
type input "16"
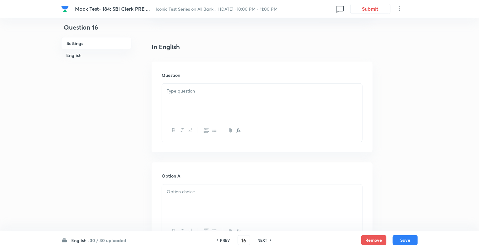
checkbox input "false"
checkbox input "true"
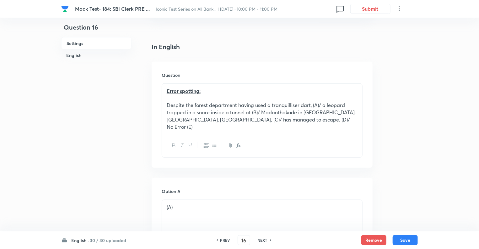
click at [260, 238] on h6 "NEXT" at bounding box center [263, 240] width 10 height 6
type input "17"
checkbox input "false"
checkbox input "true"
click at [260, 238] on h6 "NEXT" at bounding box center [263, 240] width 10 height 6
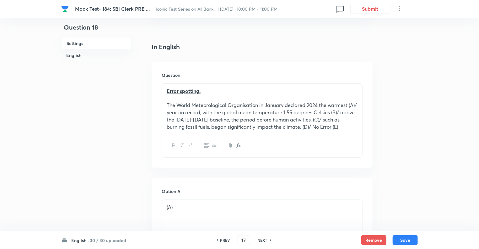
type input "18"
checkbox input "false"
checkbox input "true"
click at [260, 238] on h6 "NEXT" at bounding box center [263, 240] width 10 height 6
type input "19"
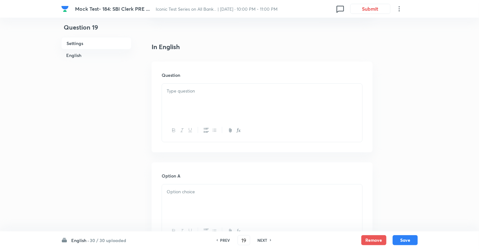
checkbox input "true"
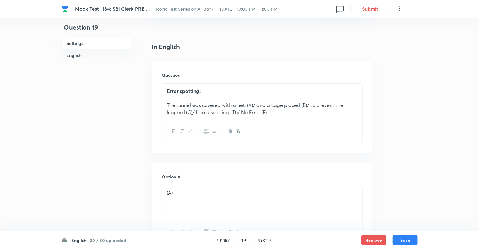
click at [260, 238] on h6 "NEXT" at bounding box center [263, 240] width 10 height 6
type input "20"
checkbox input "false"
checkbox input "true"
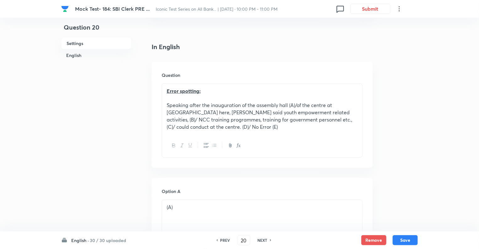
click at [260, 238] on h6 "NEXT" at bounding box center [263, 240] width 10 height 6
type input "21"
checkbox input "false"
checkbox input "true"
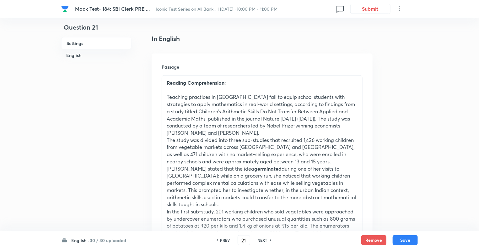
click at [260, 238] on h6 "NEXT" at bounding box center [263, 240] width 10 height 6
type input "22"
checkbox input "false"
checkbox input "true"
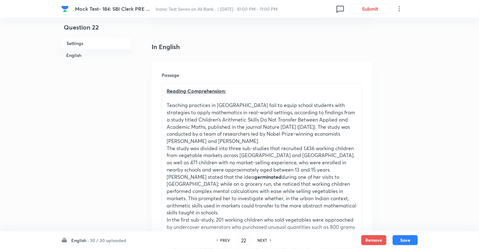
click at [260, 238] on h6 "NEXT" at bounding box center [263, 240] width 10 height 6
type input "23"
checkbox input "false"
checkbox input "true"
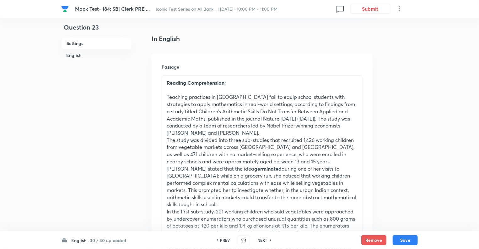
click at [260, 238] on h6 "NEXT" at bounding box center [263, 240] width 10 height 6
type input "24"
checkbox input "false"
checkbox input "true"
click at [260, 238] on h6 "NEXT" at bounding box center [263, 240] width 10 height 6
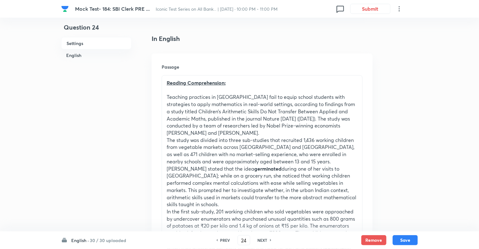
type input "25"
checkbox input "true"
click at [260, 238] on h6 "NEXT" at bounding box center [263, 240] width 10 height 6
type input "26"
checkbox input "false"
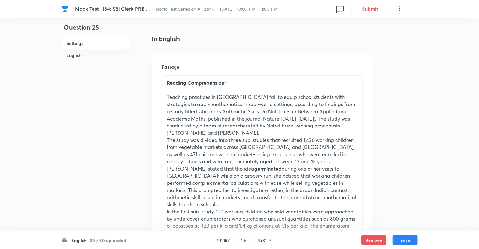
checkbox input "true"
click at [260, 238] on h6 "NEXT" at bounding box center [263, 240] width 10 height 6
type input "27"
checkbox input "false"
checkbox input "true"
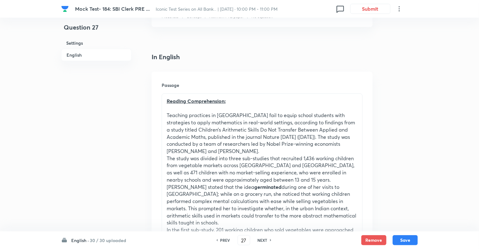
scroll to position [126, 0]
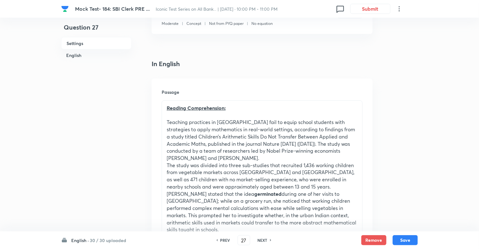
click at [260, 238] on h6 "NEXT" at bounding box center [263, 240] width 10 height 6
type input "28"
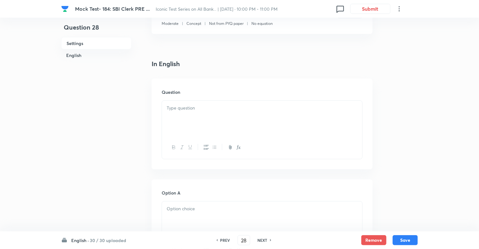
checkbox input "false"
checkbox input "true"
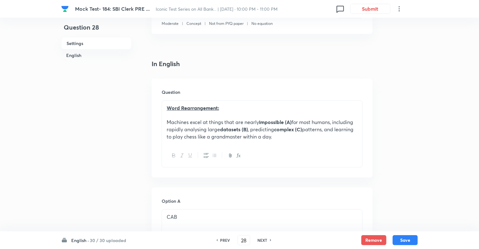
click at [260, 238] on h6 "NEXT" at bounding box center [263, 240] width 10 height 6
type input "29"
checkbox input "false"
checkbox input "true"
click at [260, 238] on h6 "NEXT" at bounding box center [263, 240] width 10 height 6
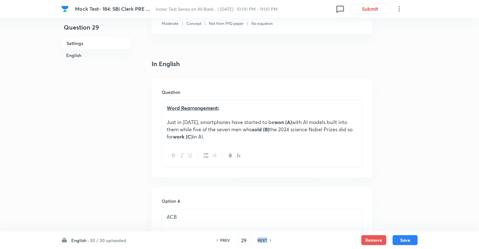
type input "30"
checkbox input "false"
checkbox input "true"
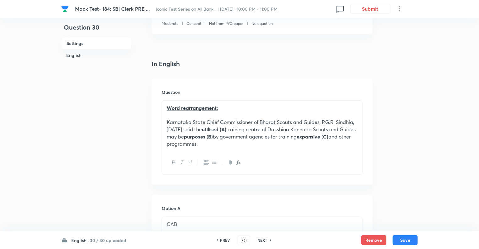
click at [260, 238] on h6 "NEXT" at bounding box center [263, 240] width 10 height 6
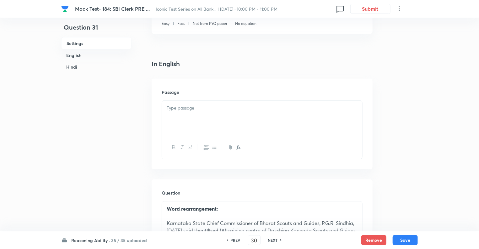
type input "31"
checkbox input "false"
click at [260, 238] on div "PREV 31 ​ NEXT" at bounding box center [254, 240] width 81 height 10
checkbox input "true"
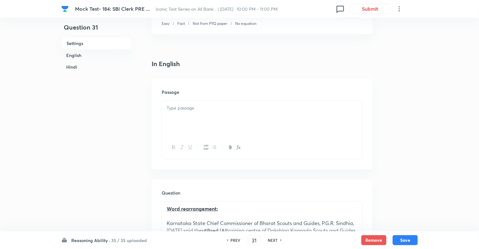
checkbox input "true"
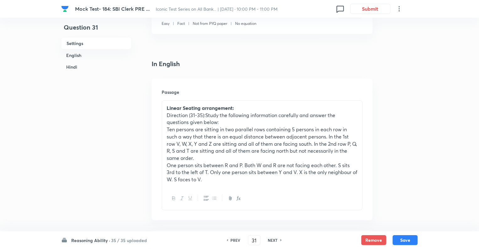
click at [260, 238] on div "PREV 31 ​ NEXT" at bounding box center [254, 240] width 81 height 10
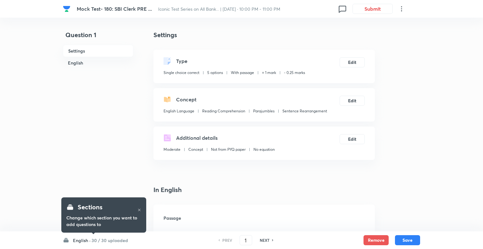
checkbox input "true"
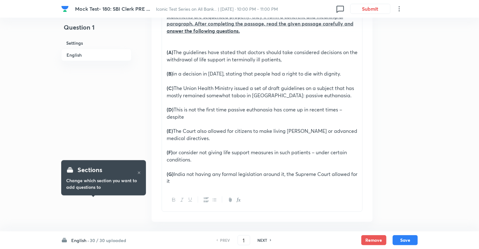
scroll to position [226, 0]
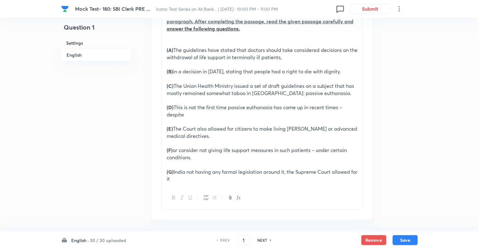
click at [262, 238] on h6 "NEXT" at bounding box center [263, 240] width 10 height 6
type input "2"
checkbox input "false"
checkbox input "true"
click at [262, 238] on h6 "NEXT" at bounding box center [263, 240] width 10 height 6
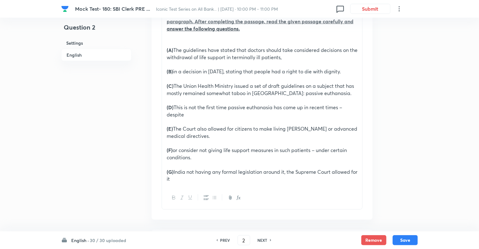
type input "3"
checkbox input "false"
checkbox input "true"
click at [262, 238] on h6 "NEXT" at bounding box center [263, 240] width 10 height 6
type input "4"
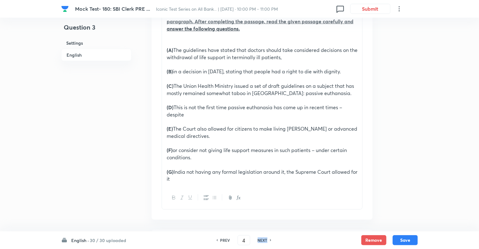
checkbox input "false"
checkbox input "true"
click at [262, 238] on h6 "NEXT" at bounding box center [263, 240] width 10 height 6
type input "5"
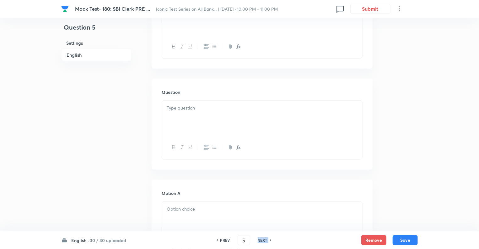
checkbox input "false"
checkbox input "true"
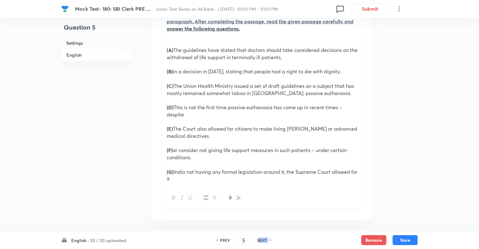
click at [262, 238] on h6 "NEXT" at bounding box center [263, 240] width 10 height 6
type input "6"
checkbox input "false"
checkbox input "true"
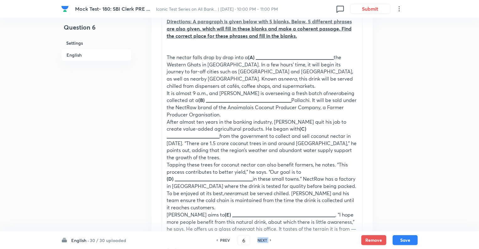
click at [262, 238] on h6 "NEXT" at bounding box center [263, 240] width 10 height 6
type input "7"
checkbox input "false"
checkbox input "true"
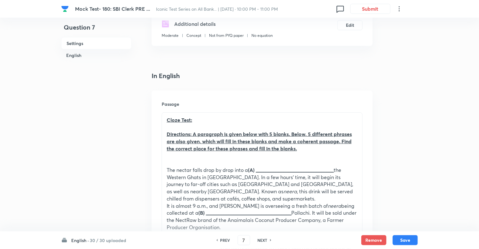
scroll to position [113, 0]
click at [262, 238] on h6 "NEXT" at bounding box center [263, 240] width 10 height 6
type input "8"
checkbox input "false"
checkbox input "true"
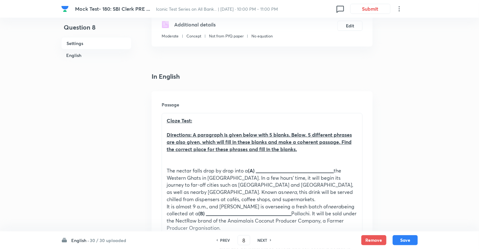
click at [262, 238] on h6 "NEXT" at bounding box center [263, 240] width 10 height 6
type input "9"
checkbox input "false"
checkbox input "true"
click at [262, 238] on h6 "NEXT" at bounding box center [263, 240] width 10 height 6
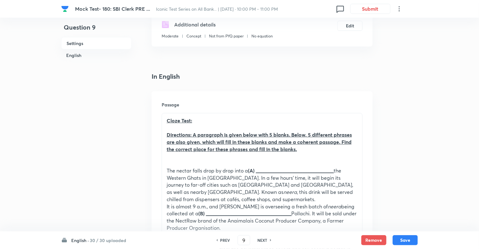
type input "10"
checkbox input "false"
checkbox input "true"
click at [262, 238] on h6 "NEXT" at bounding box center [263, 240] width 10 height 6
type input "11"
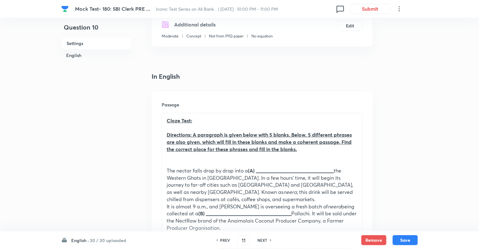
checkbox input "false"
checkbox input "true"
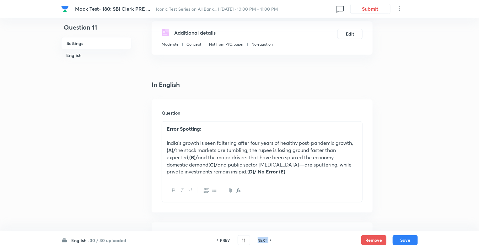
click at [262, 238] on h6 "NEXT" at bounding box center [263, 240] width 10 height 6
type input "12"
checkbox input "false"
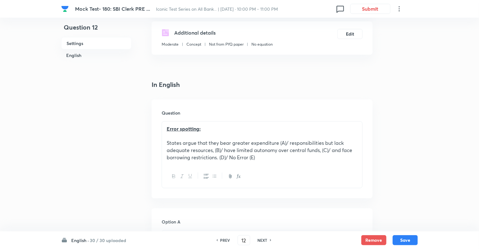
checkbox input "true"
click at [262, 238] on h6 "NEXT" at bounding box center [263, 240] width 10 height 6
type input "13"
checkbox input "false"
click at [262, 238] on h6 "NEXT" at bounding box center [263, 240] width 10 height 6
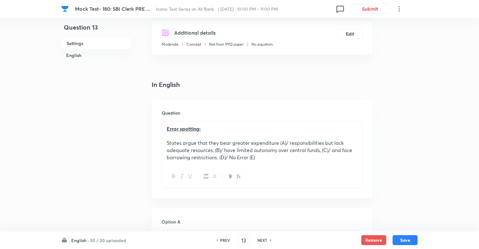
checkbox input "true"
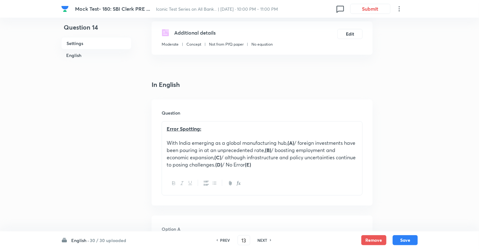
type input "14"
checkbox input "false"
checkbox input "true"
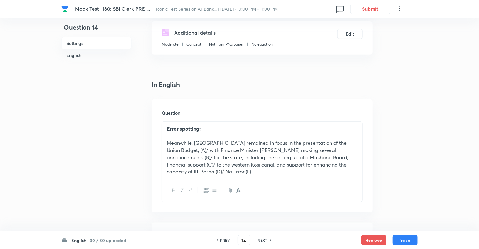
click at [262, 238] on h6 "NEXT" at bounding box center [263, 240] width 10 height 6
type input "15"
checkbox input "false"
checkbox input "true"
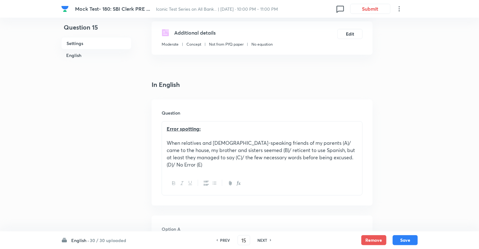
click at [262, 238] on h6 "NEXT" at bounding box center [263, 240] width 10 height 6
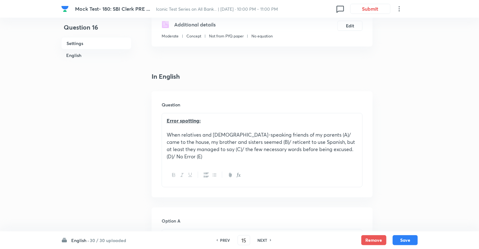
type input "16"
checkbox input "false"
checkbox input "true"
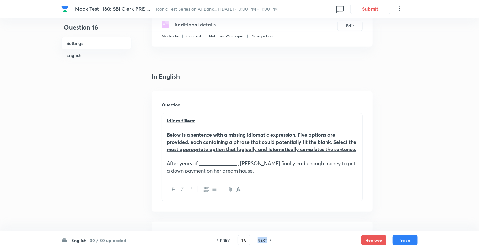
click at [262, 238] on h6 "NEXT" at bounding box center [263, 240] width 10 height 6
type input "17"
checkbox input "true"
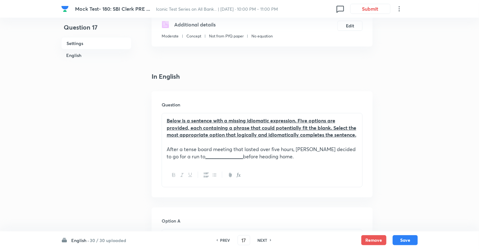
click at [262, 238] on h6 "NEXT" at bounding box center [263, 240] width 10 height 6
type input "18"
checkbox input "true"
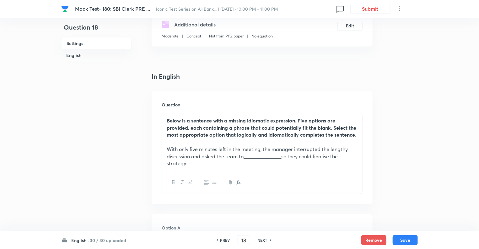
click at [262, 238] on h6 "NEXT" at bounding box center [263, 240] width 10 height 6
type input "19"
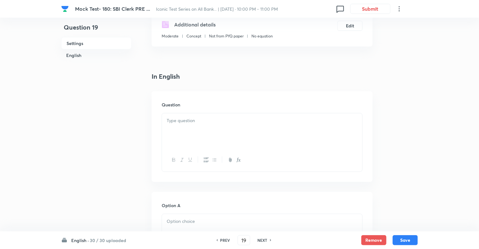
checkbox input "true"
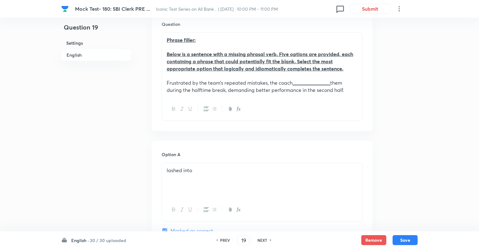
scroll to position [239, 0]
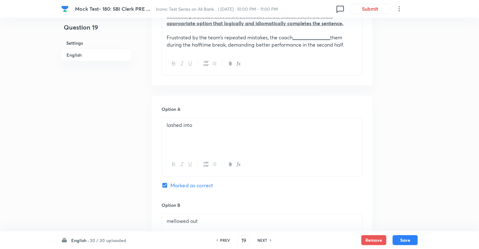
click at [262, 238] on h6 "NEXT" at bounding box center [263, 240] width 10 height 6
type input "20"
checkbox input "true"
click at [262, 238] on h6 "NEXT" at bounding box center [263, 240] width 10 height 6
type input "21"
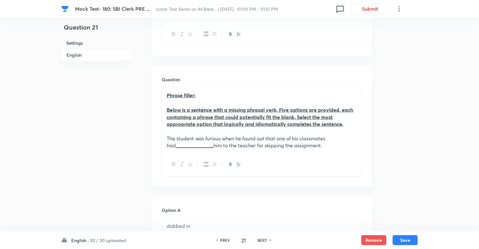
checkbox input "false"
checkbox input "true"
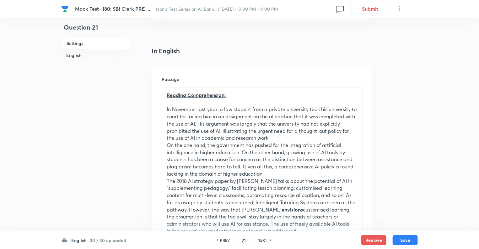
scroll to position [113, 0]
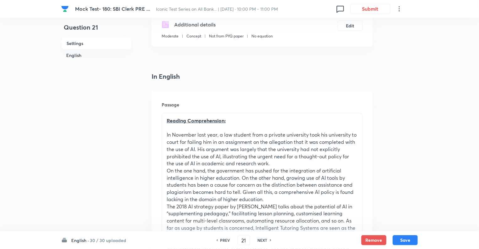
click at [262, 238] on h6 "NEXT" at bounding box center [263, 240] width 10 height 6
type input "22"
checkbox input "true"
click at [262, 238] on h6 "NEXT" at bounding box center [263, 240] width 10 height 6
type input "23"
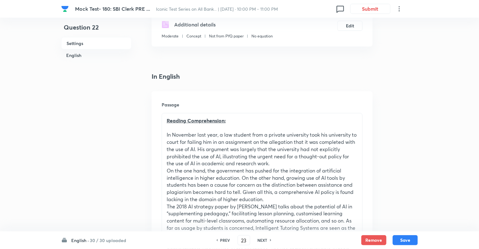
checkbox input "false"
checkbox input "true"
click at [262, 238] on h6 "NEXT" at bounding box center [263, 240] width 10 height 6
type input "24"
checkbox input "false"
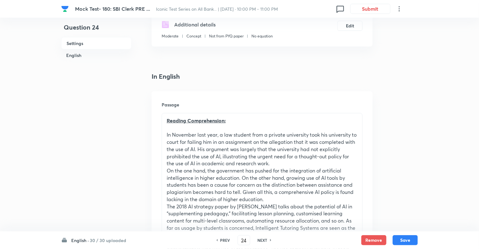
checkbox input "true"
click at [262, 238] on h6 "NEXT" at bounding box center [263, 240] width 10 height 6
type input "25"
checkbox input "true"
click at [262, 238] on h6 "NEXT" at bounding box center [263, 240] width 10 height 6
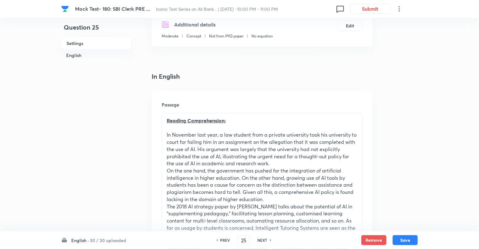
type input "26"
checkbox input "false"
checkbox input "true"
click at [262, 238] on h6 "NEXT" at bounding box center [263, 240] width 10 height 6
type input "27"
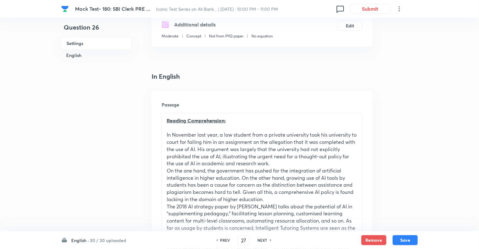
checkbox input "false"
checkbox input "true"
click at [262, 238] on h6 "NEXT" at bounding box center [263, 240] width 10 height 6
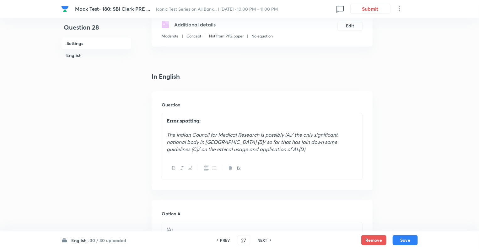
type input "28"
checkbox input "false"
checkbox input "true"
click at [262, 238] on h6 "NEXT" at bounding box center [263, 240] width 10 height 6
type input "29"
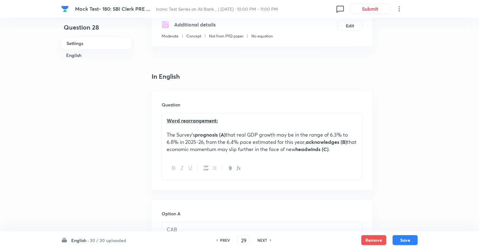
checkbox input "false"
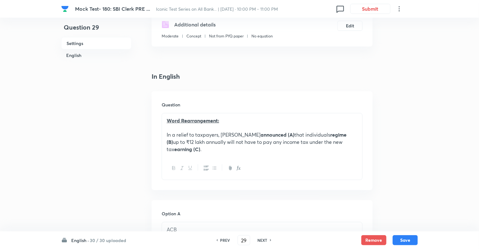
checkbox input "true"
click at [262, 238] on h6 "NEXT" at bounding box center [263, 240] width 10 height 6
type input "30"
checkbox input "false"
checkbox input "true"
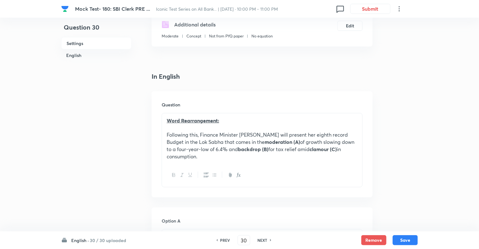
click at [262, 238] on h6 "NEXT" at bounding box center [263, 240] width 10 height 6
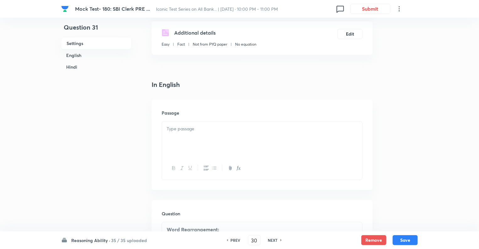
type input "31"
checkbox input "false"
checkbox input "true"
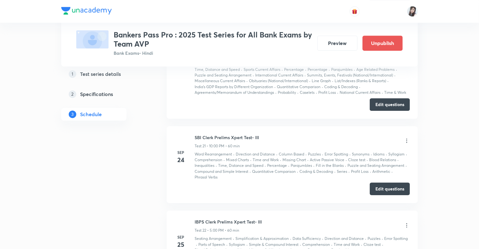
scroll to position [2055, 0]
